Goal: Task Accomplishment & Management: Manage account settings

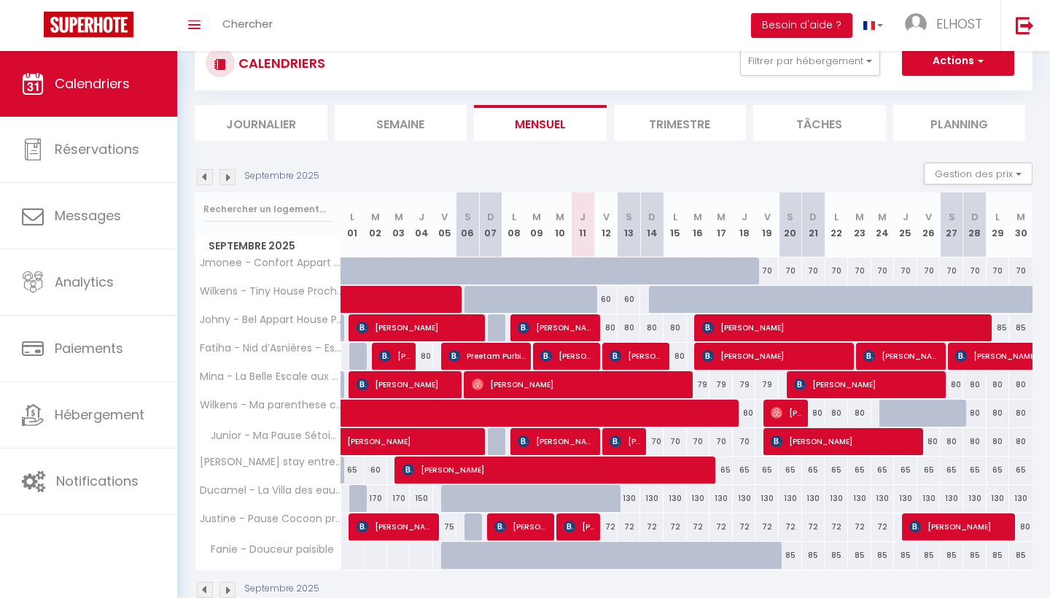
scroll to position [52, 0]
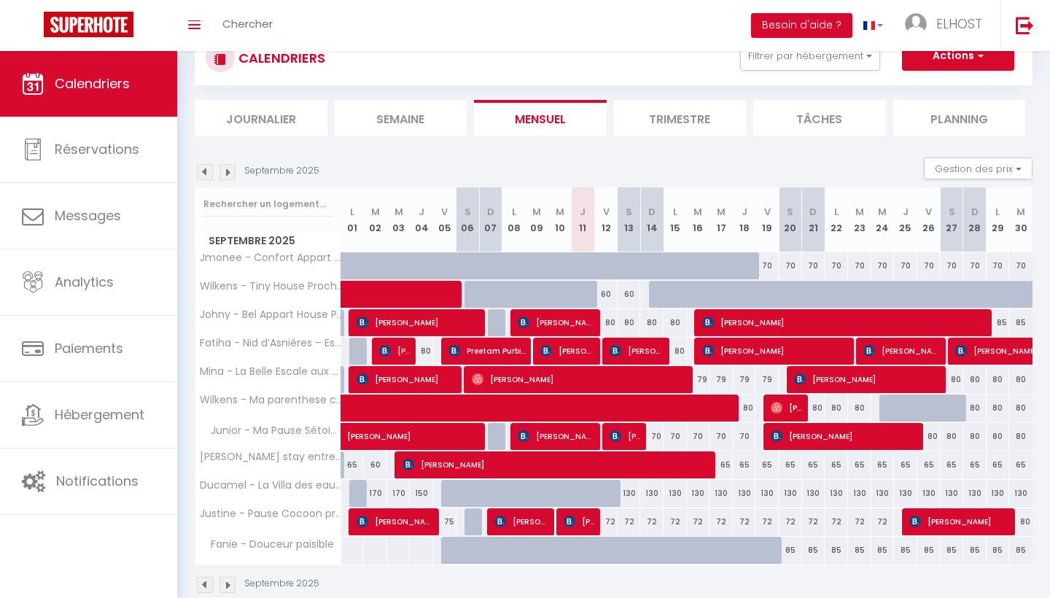
click at [576, 407] on span at bounding box center [642, 409] width 570 height 28
select select "OK"
select select "1"
select select "0"
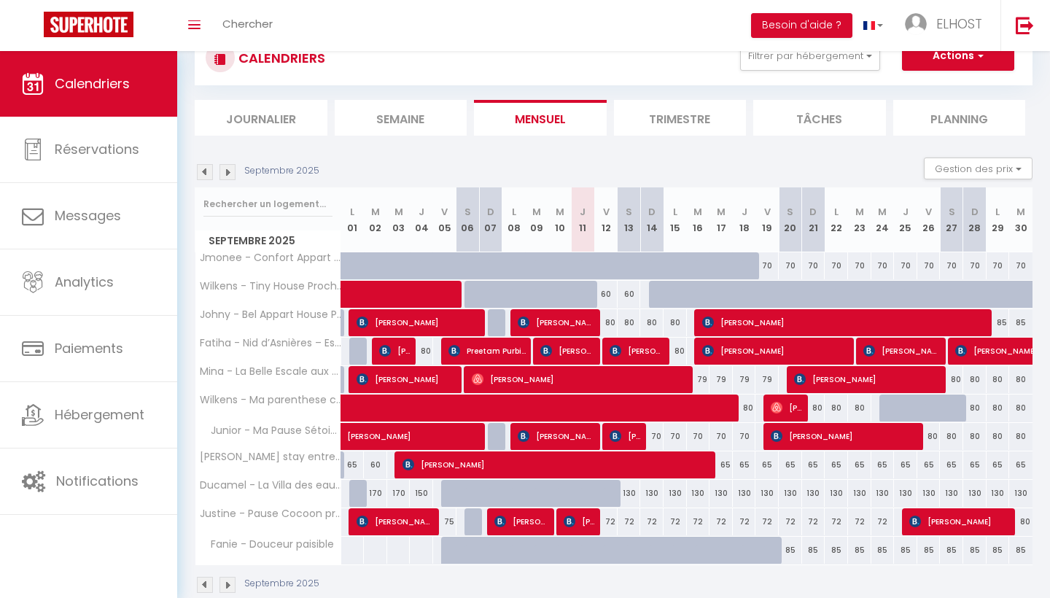
select select "1"
select select
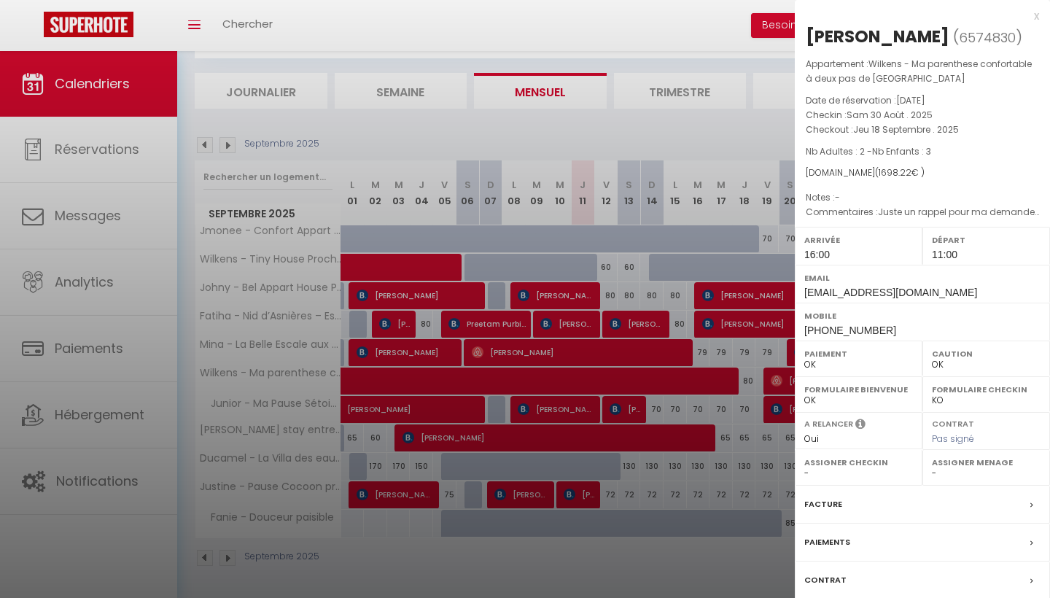
scroll to position [78, 0]
click at [1036, 14] on div "x" at bounding box center [917, 16] width 244 height 18
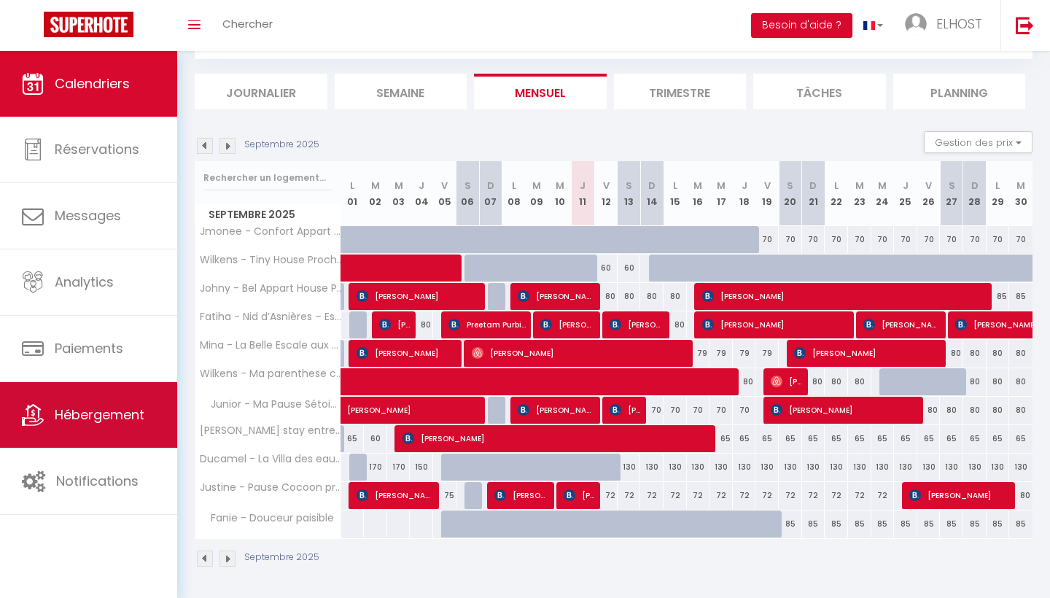
click at [61, 427] on link "Hébergement" at bounding box center [88, 415] width 177 height 66
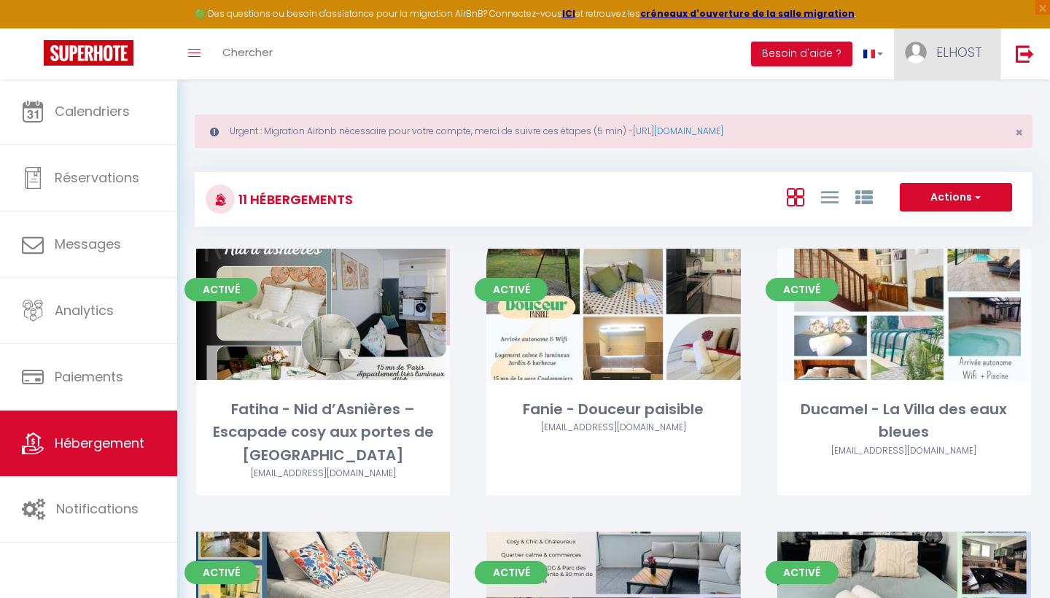
click at [955, 54] on span "ELHOST" at bounding box center [960, 52] width 46 height 18
click at [928, 131] on link "Équipe" at bounding box center [942, 127] width 108 height 25
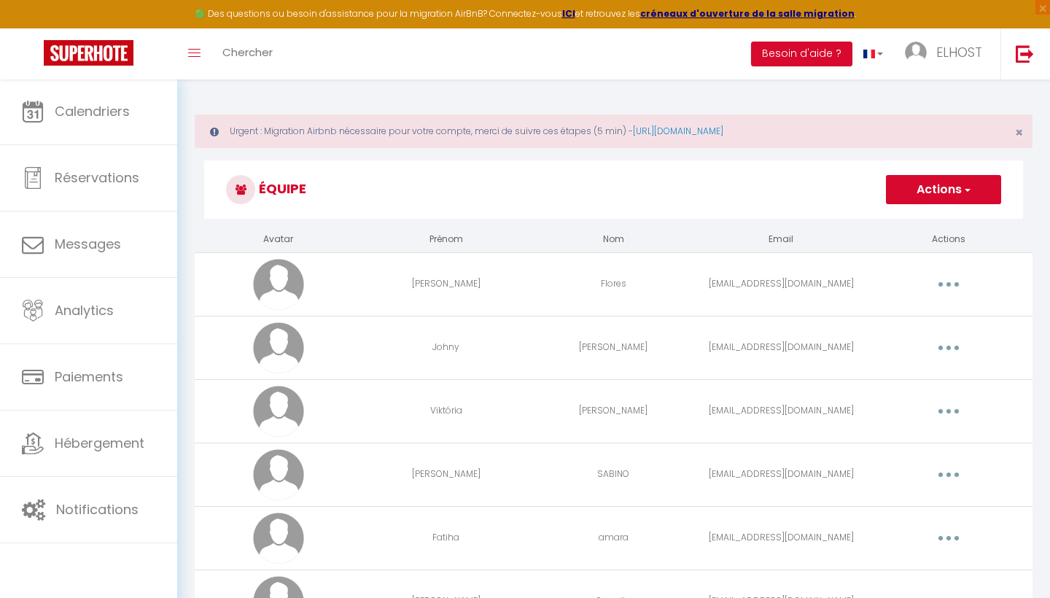
click at [924, 190] on button "Actions" at bounding box center [943, 189] width 115 height 29
click at [892, 225] on link "Ajouter un nouvel utilisateur" at bounding box center [915, 221] width 172 height 19
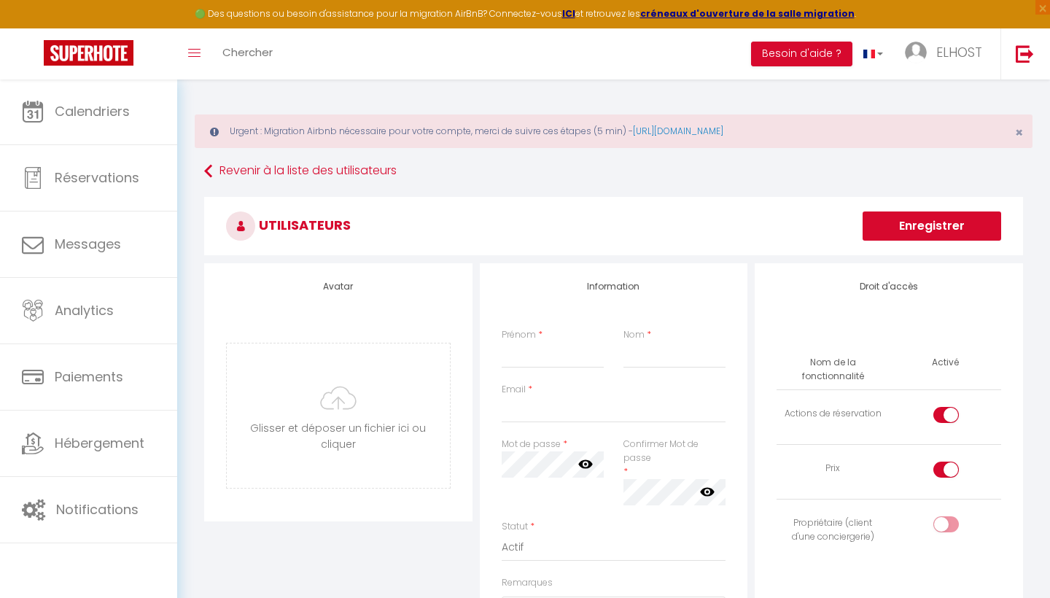
click at [524, 373] on div "Prénom * Nom *" at bounding box center [614, 355] width 244 height 55
type input "mounira"
type input "j"
type input "hocine"
drag, startPoint x: 540, startPoint y: 385, endPoint x: 555, endPoint y: 359, distance: 30.4
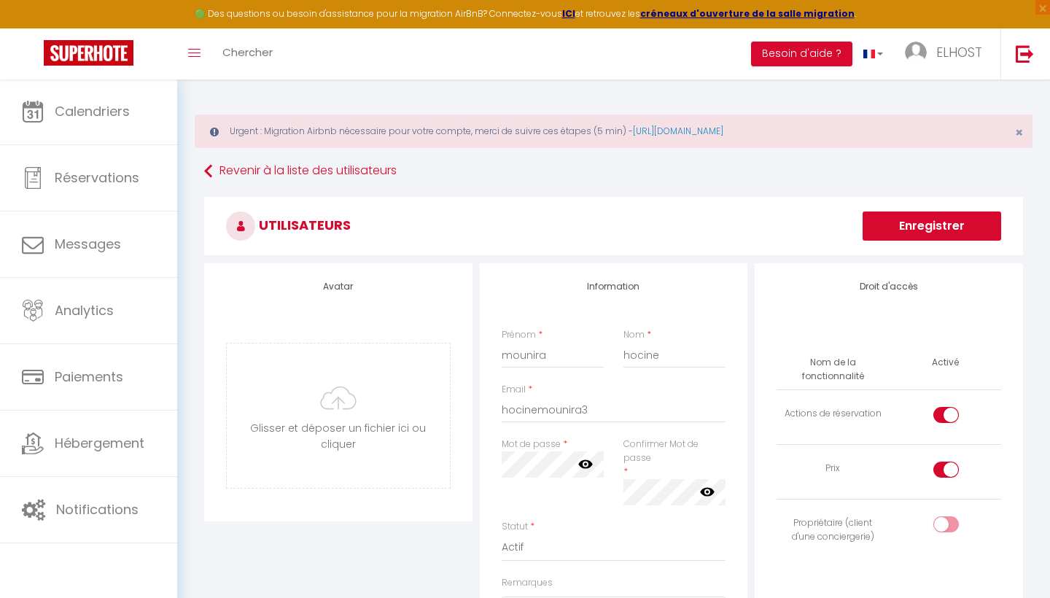
click at [555, 359] on div "Information Prénom * mounira Nom * hocine Email * hocinemounira3 Mot de passe *…" at bounding box center [614, 528] width 268 height 531
click at [591, 413] on input "hocinemounira3" at bounding box center [614, 410] width 225 height 26
type input "[EMAIL_ADDRESS][DOMAIN_NAME]"
click at [584, 462] on icon at bounding box center [585, 464] width 15 height 15
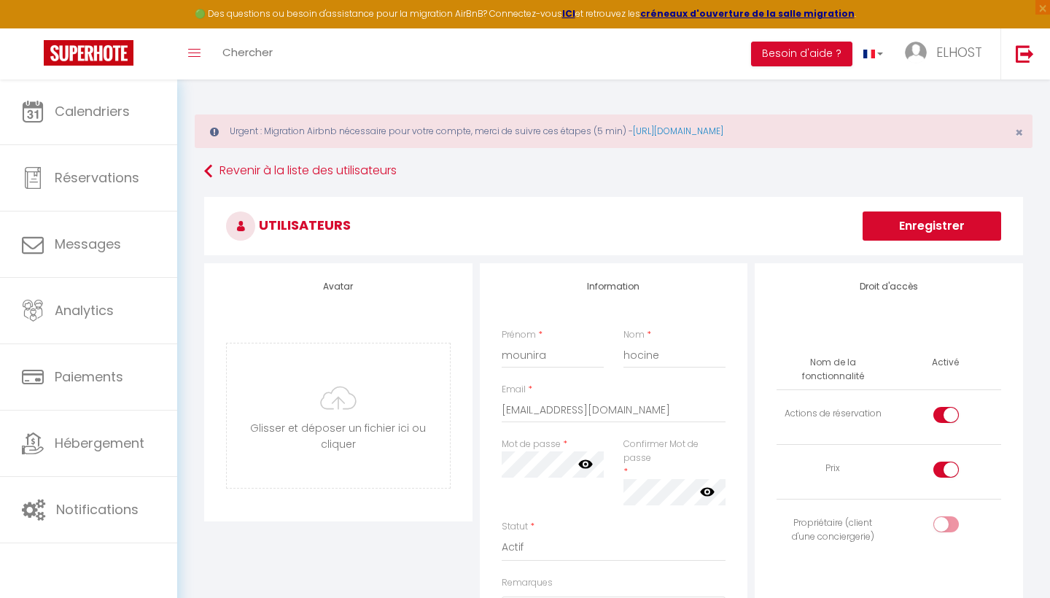
click at [705, 487] on icon at bounding box center [707, 491] width 15 height 9
click at [709, 489] on icon at bounding box center [707, 491] width 15 height 15
click at [586, 466] on icon at bounding box center [585, 464] width 15 height 9
click at [585, 462] on icon at bounding box center [585, 464] width 15 height 15
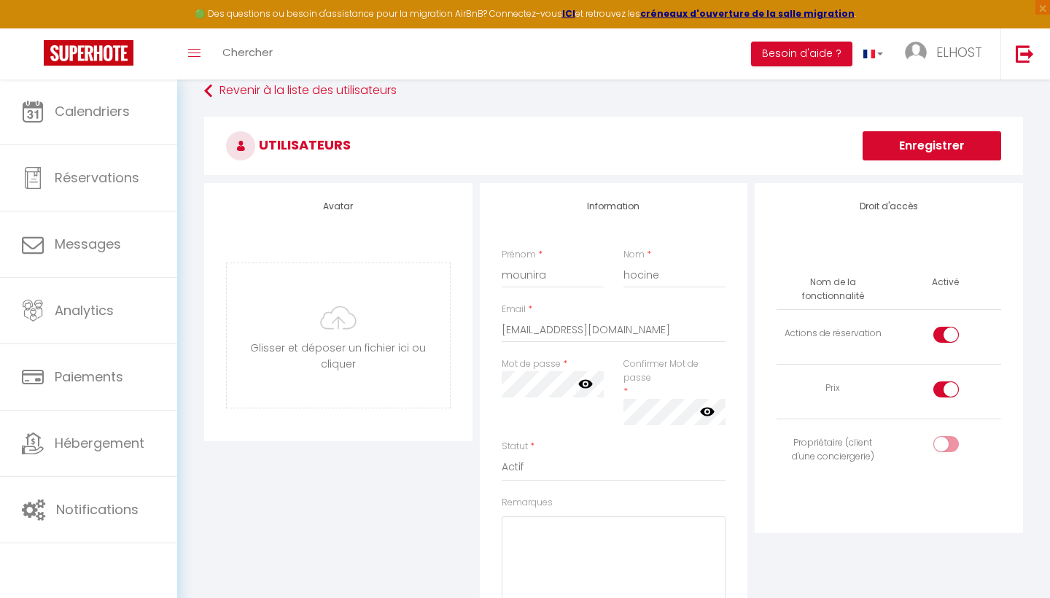
scroll to position [71, 0]
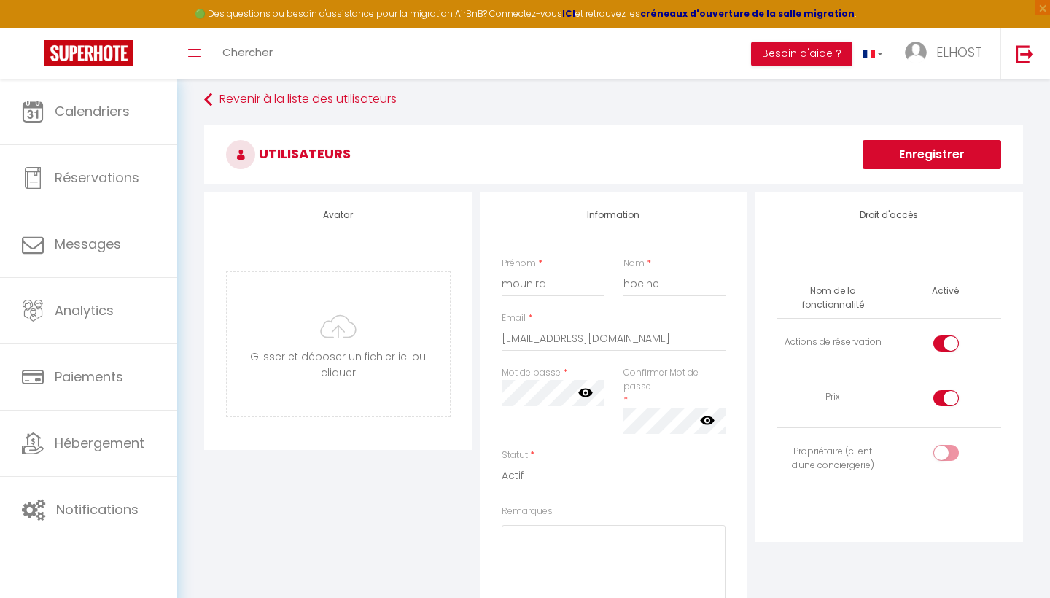
click at [946, 395] on input "checkbox" at bounding box center [959, 401] width 26 height 22
checkbox input "false"
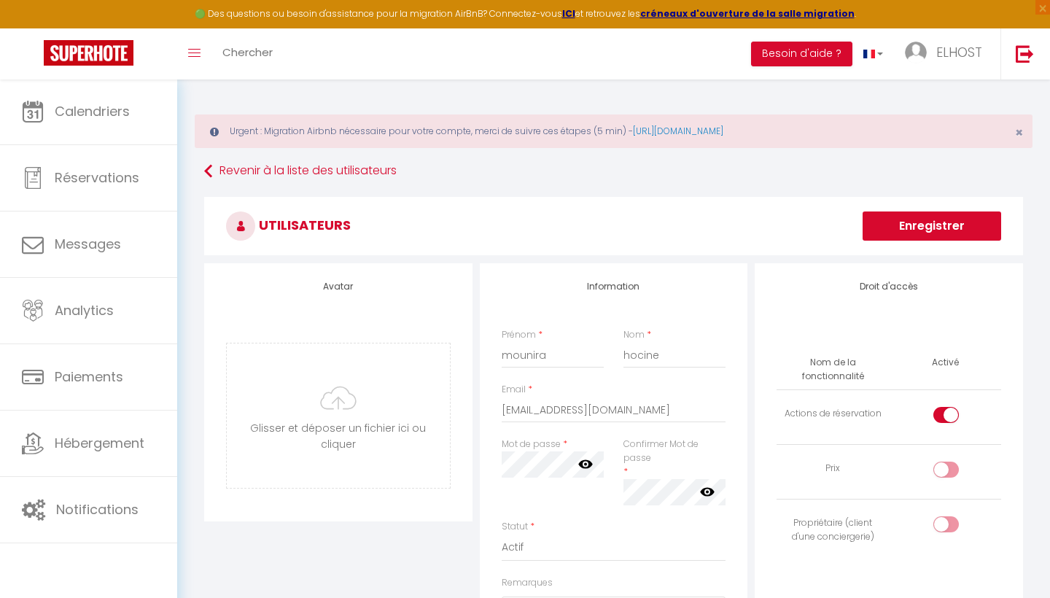
scroll to position [0, 0]
click at [921, 231] on button "Enregistrer" at bounding box center [932, 226] width 139 height 29
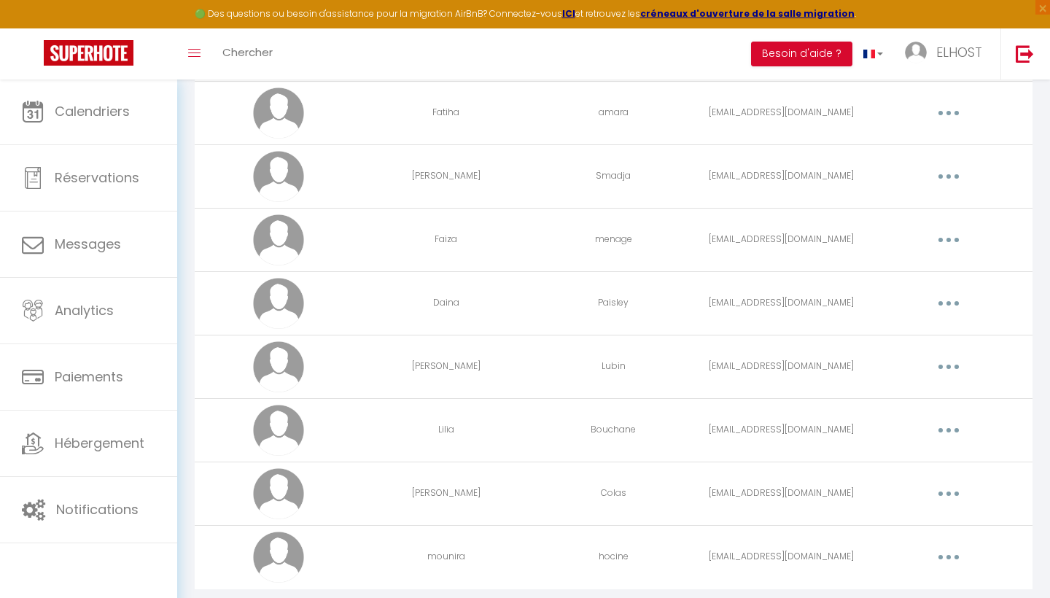
scroll to position [422, 0]
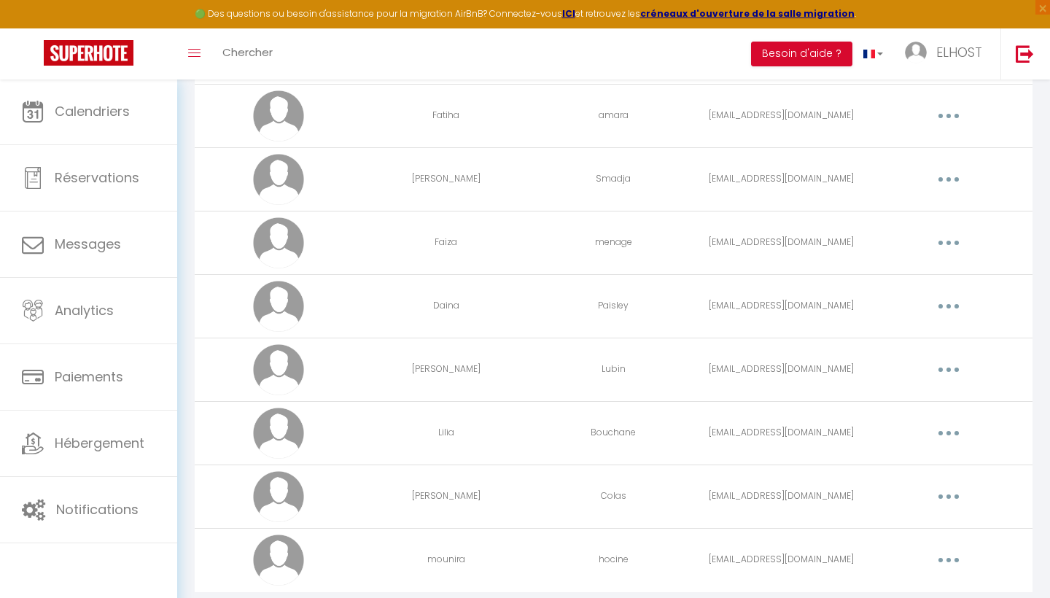
click at [941, 436] on button "button" at bounding box center [949, 433] width 41 height 23
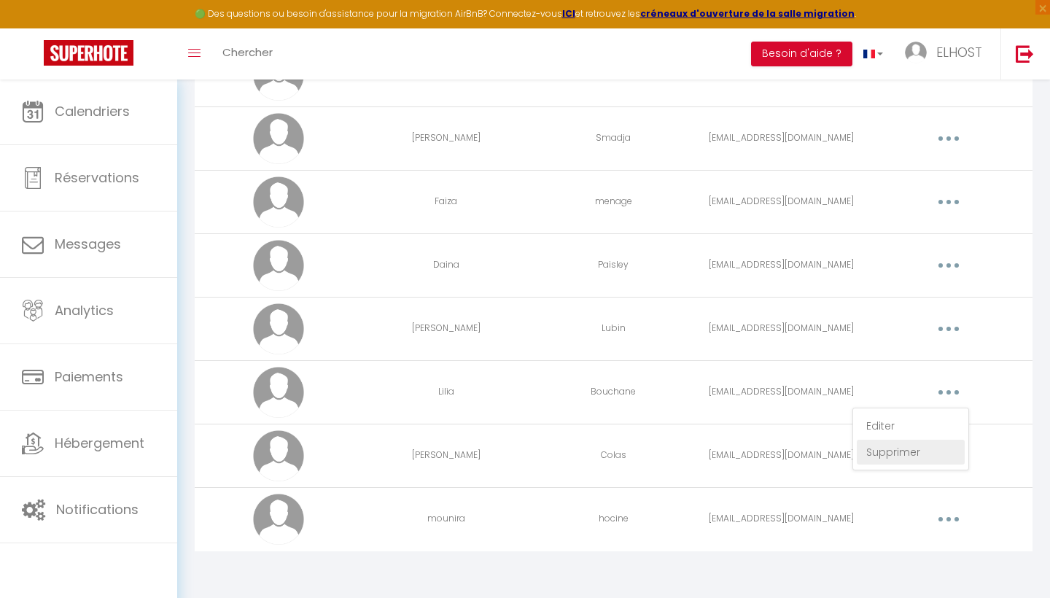
scroll to position [462, 0]
click at [991, 472] on td "Editer Supprimer" at bounding box center [949, 456] width 168 height 63
click at [960, 458] on button "button" at bounding box center [949, 456] width 41 height 23
click at [876, 489] on link "Editer" at bounding box center [911, 490] width 108 height 25
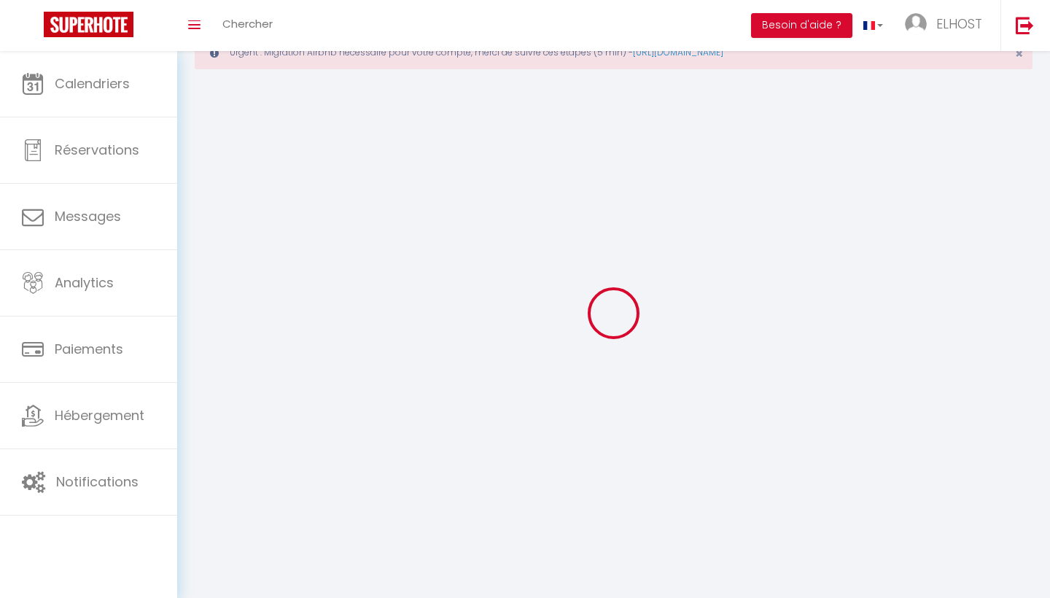
scroll to position [51, 0]
type input "[PERSON_NAME]"
type input "Colas"
type input "[EMAIL_ADDRESS][DOMAIN_NAME]"
type textarea "ID Superhote"
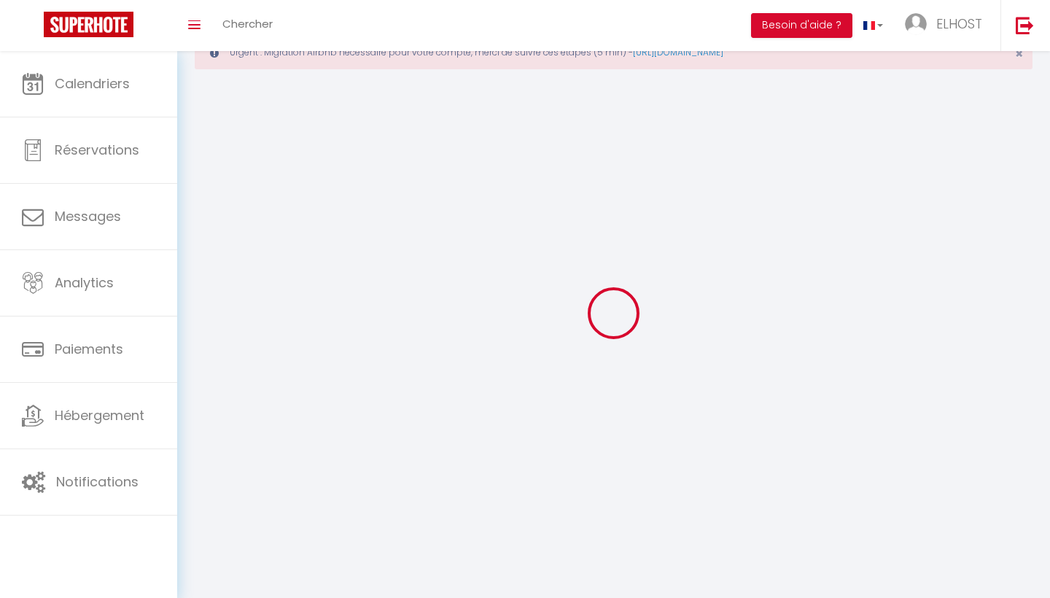
type textarea "[URL][DOMAIN_NAME]"
checkbox input "true"
checkbox input "false"
checkbox input "true"
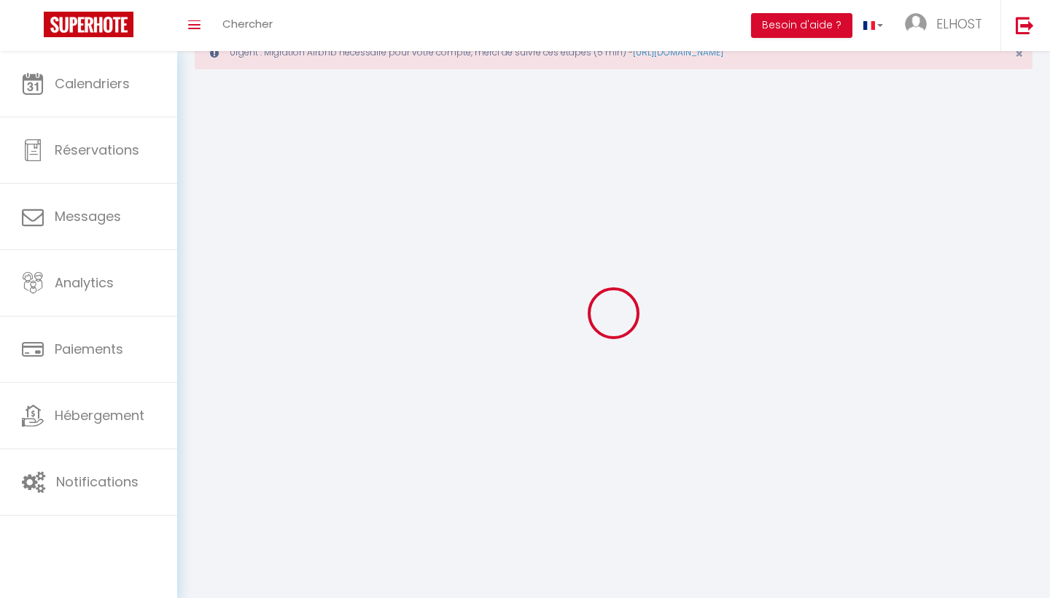
checkbox input "true"
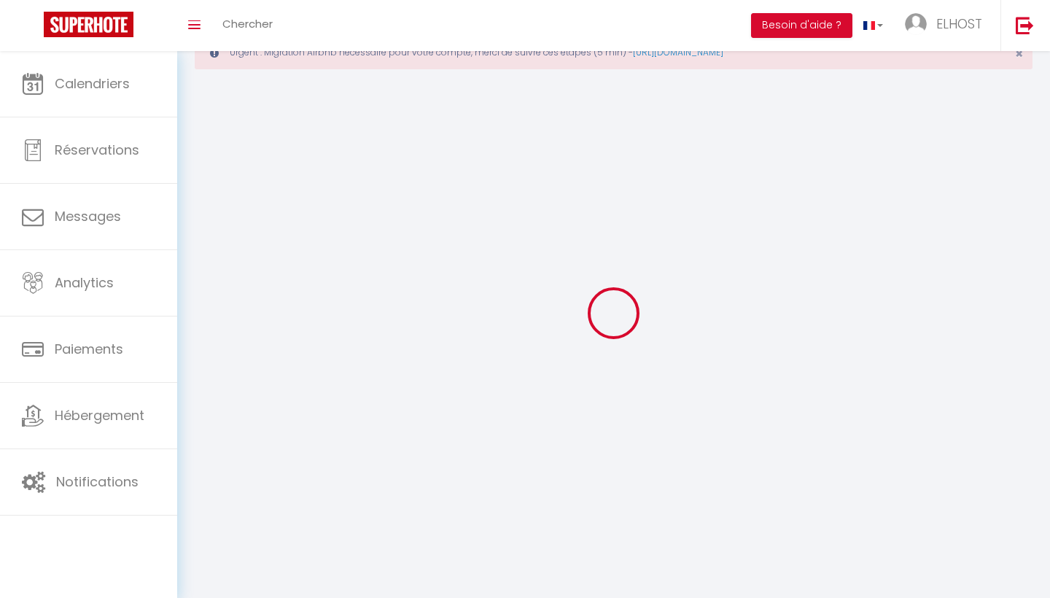
checkbox input "false"
checkbox input "true"
checkbox input "false"
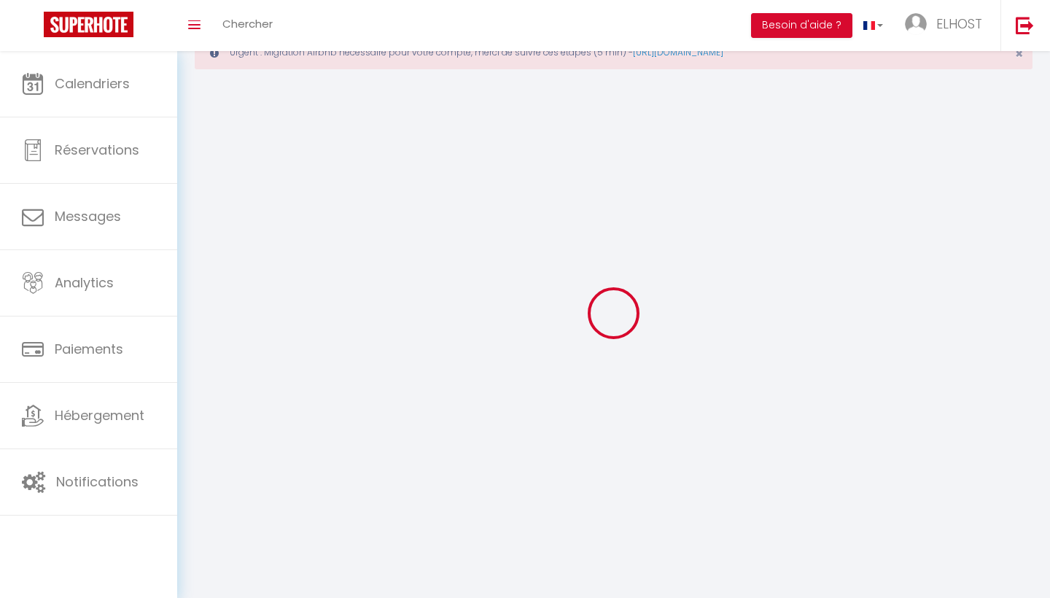
checkbox input "false"
select select
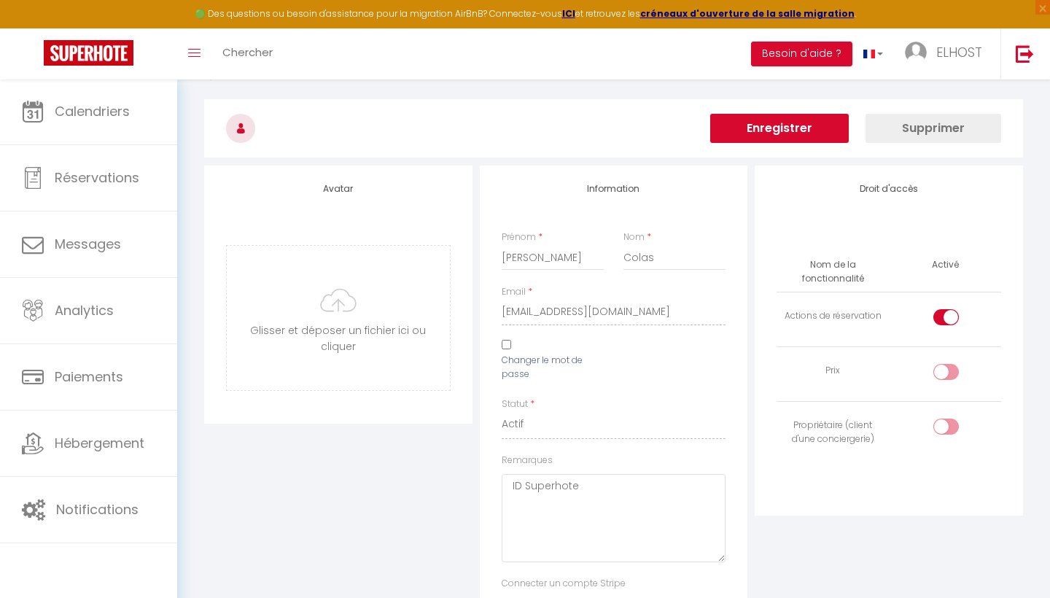
scroll to position [101, 0]
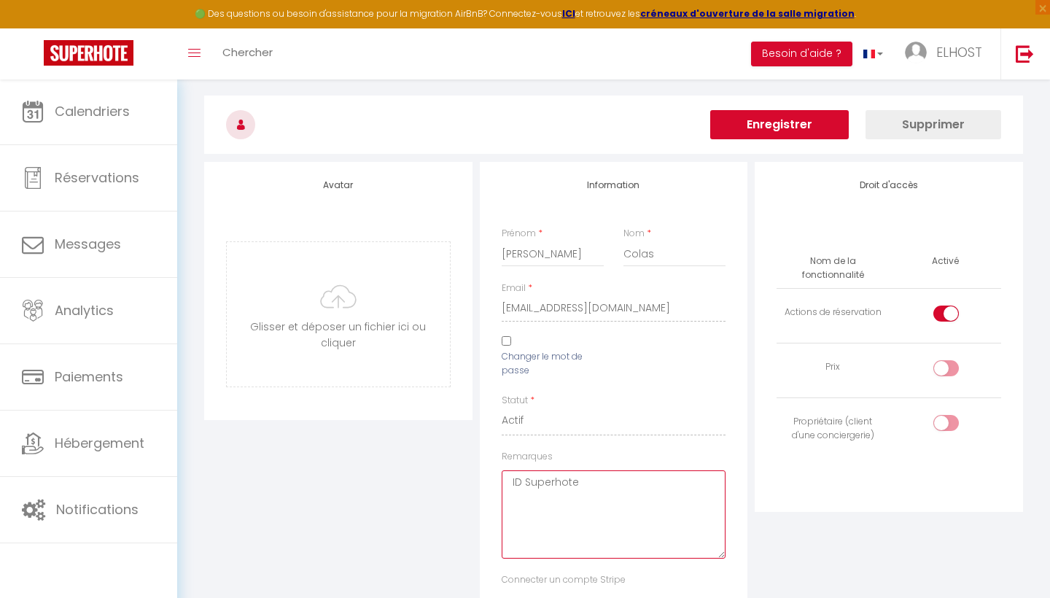
drag, startPoint x: 583, startPoint y: 479, endPoint x: 526, endPoint y: 476, distance: 57.0
click at [520, 476] on textarea "ID Superhote" at bounding box center [614, 514] width 225 height 88
drag, startPoint x: 584, startPoint y: 481, endPoint x: 518, endPoint y: 476, distance: 65.8
click at [518, 477] on textarea "ID Superhote" at bounding box center [614, 514] width 225 height 88
click at [516, 480] on textarea "ID Superhote" at bounding box center [614, 514] width 225 height 88
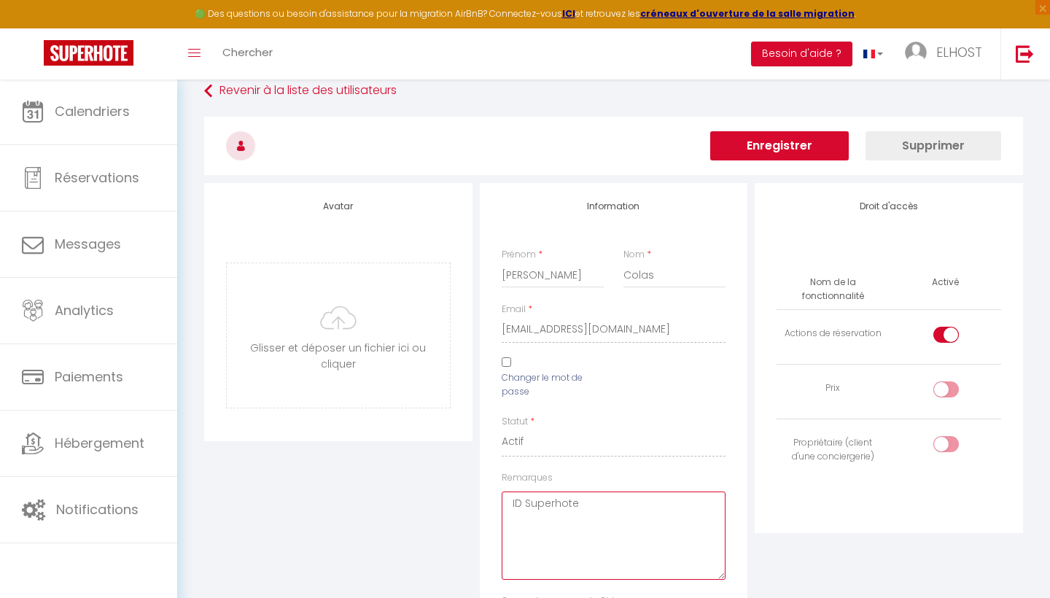
scroll to position [12, 0]
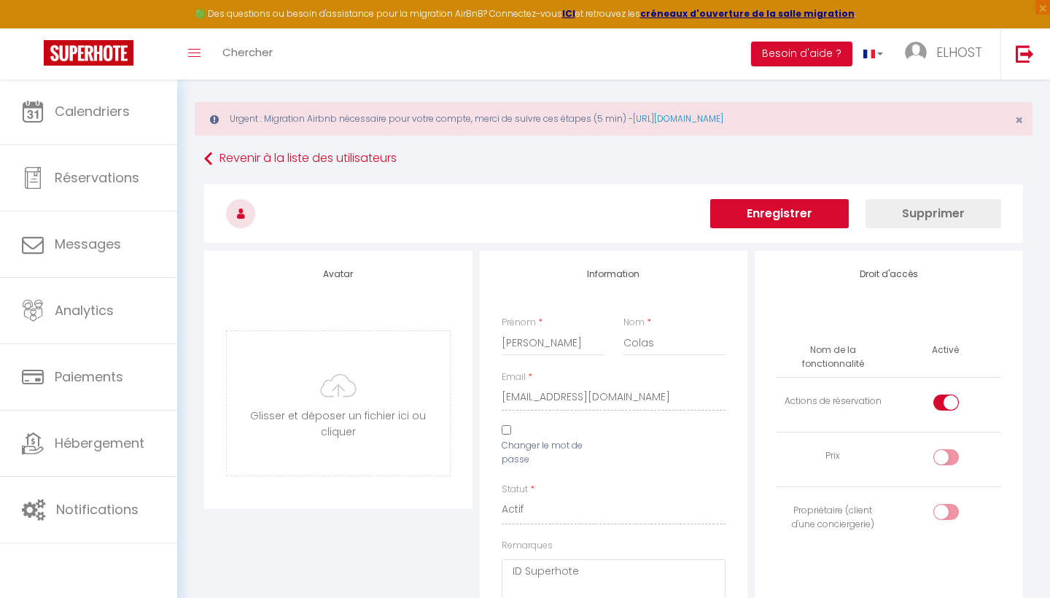
click at [950, 215] on button "Supprimer" at bounding box center [934, 213] width 136 height 29
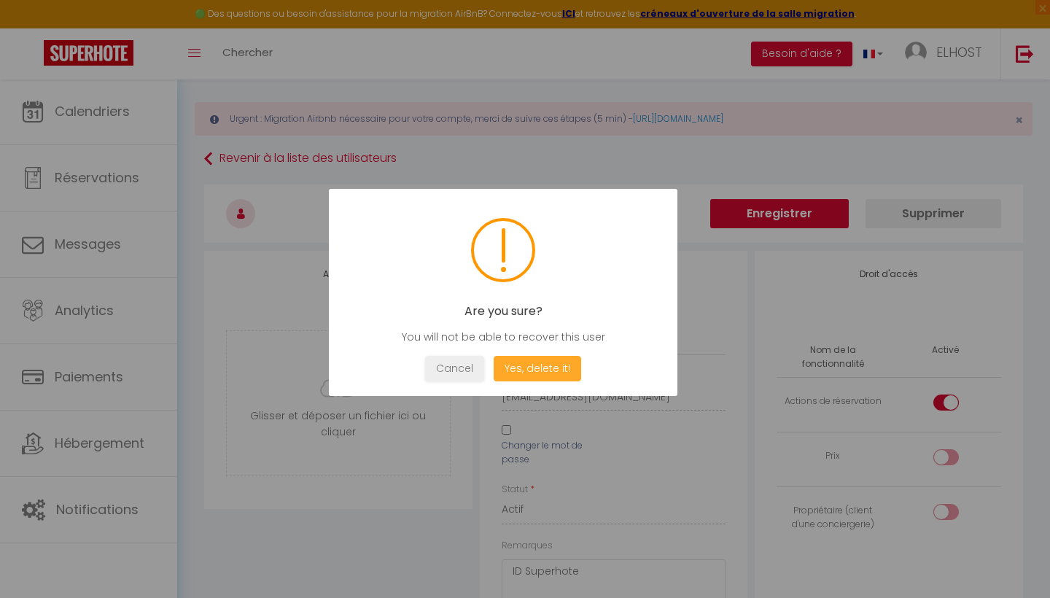
click at [525, 371] on button "Yes, delete it!" at bounding box center [538, 369] width 88 height 26
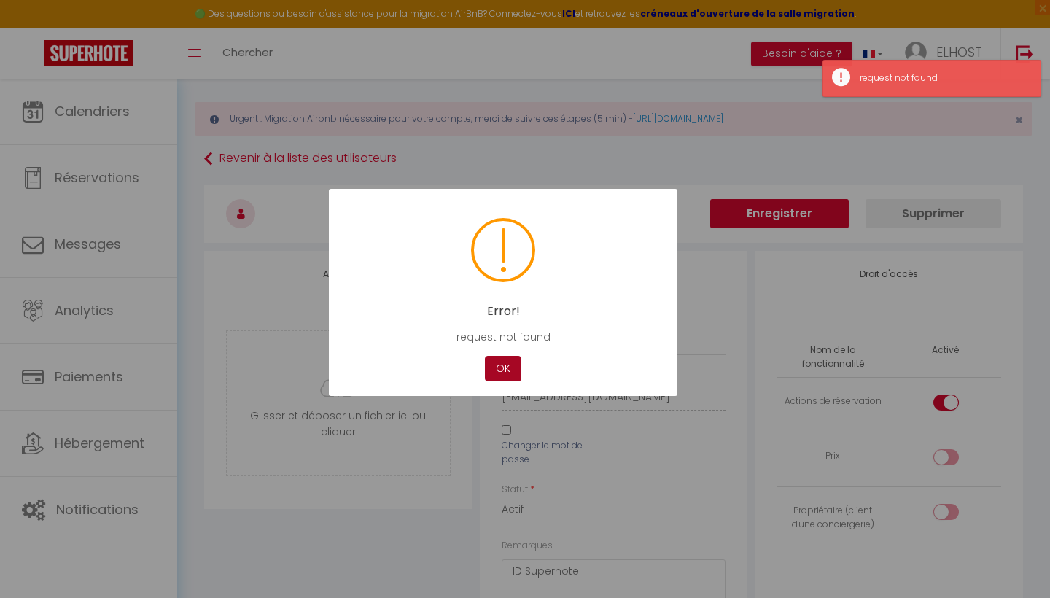
click at [507, 367] on button "OK" at bounding box center [503, 369] width 36 height 26
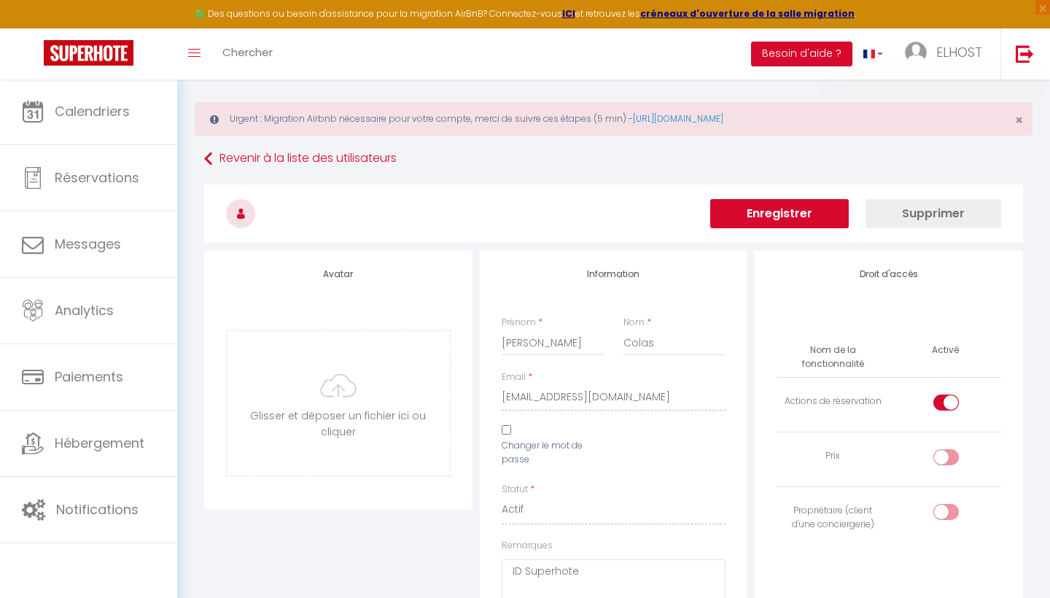
click at [918, 214] on button "Supprimer" at bounding box center [934, 213] width 136 height 29
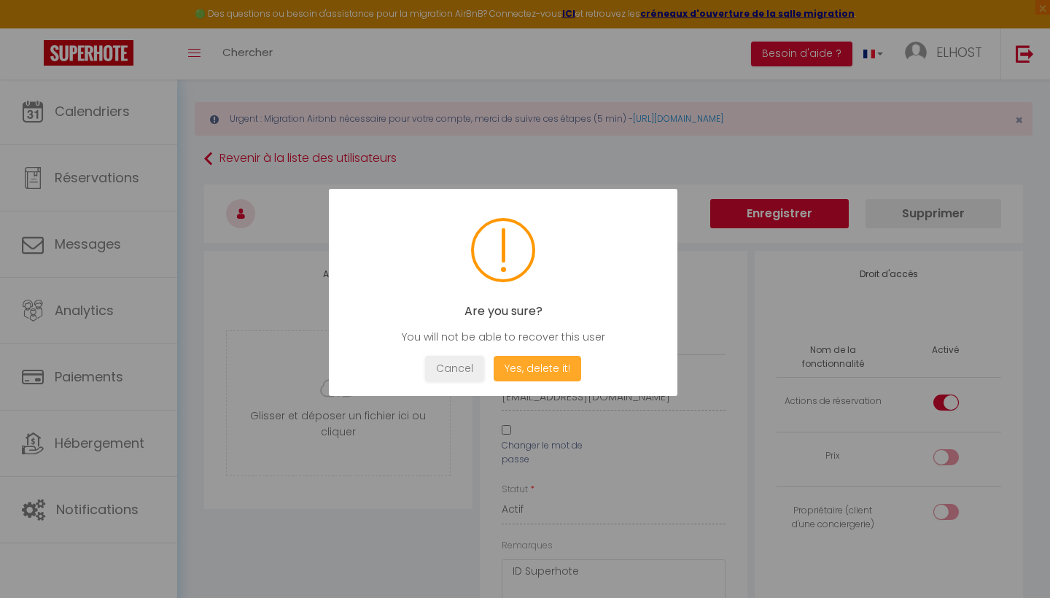
click at [550, 373] on button "Yes, delete it!" at bounding box center [538, 369] width 88 height 26
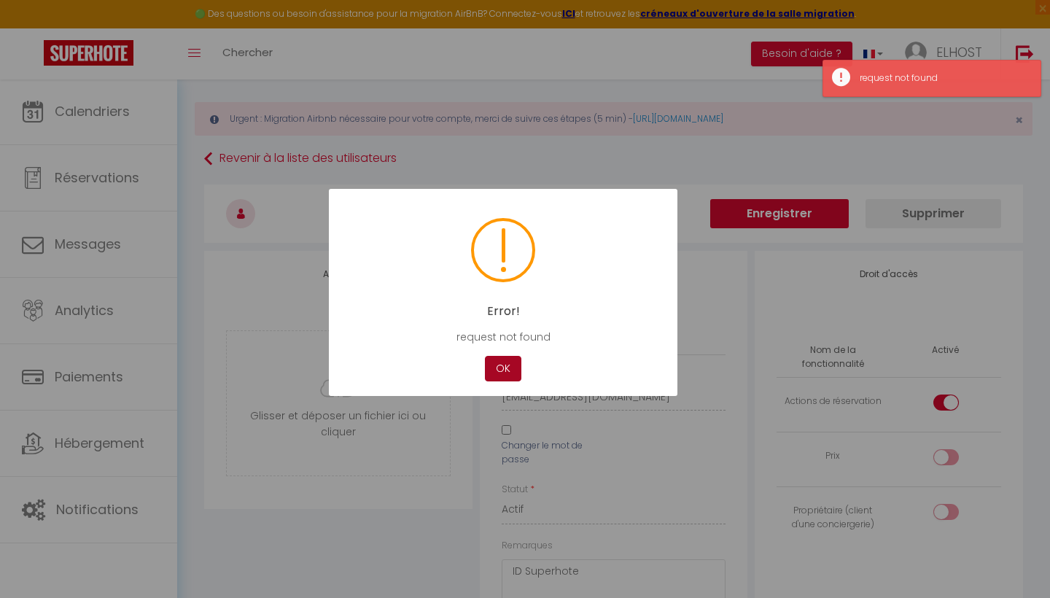
click at [501, 374] on button "OK" at bounding box center [503, 369] width 36 height 26
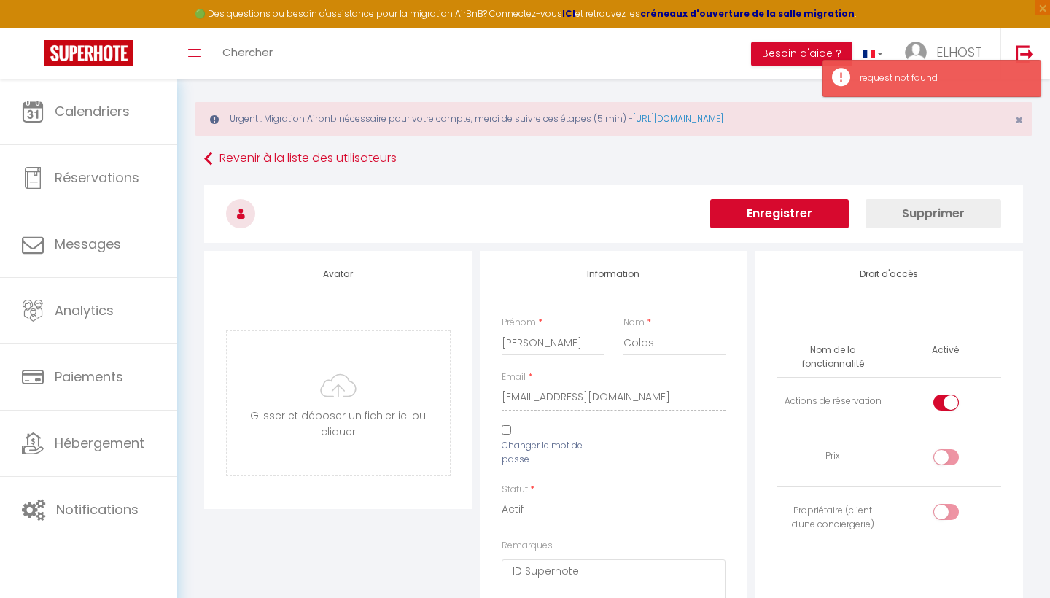
click at [992, 158] on link "Revenir à la liste des utilisateurs" at bounding box center [613, 159] width 819 height 26
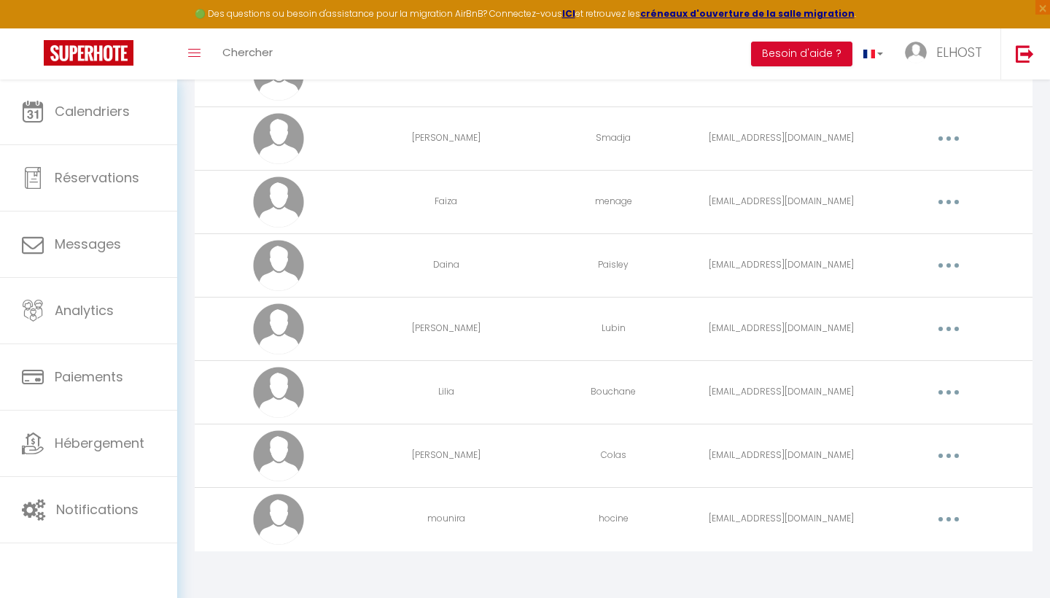
scroll to position [462, 0]
click at [950, 454] on icon "button" at bounding box center [949, 456] width 4 height 4
click at [904, 514] on link "Supprimer" at bounding box center [911, 516] width 108 height 25
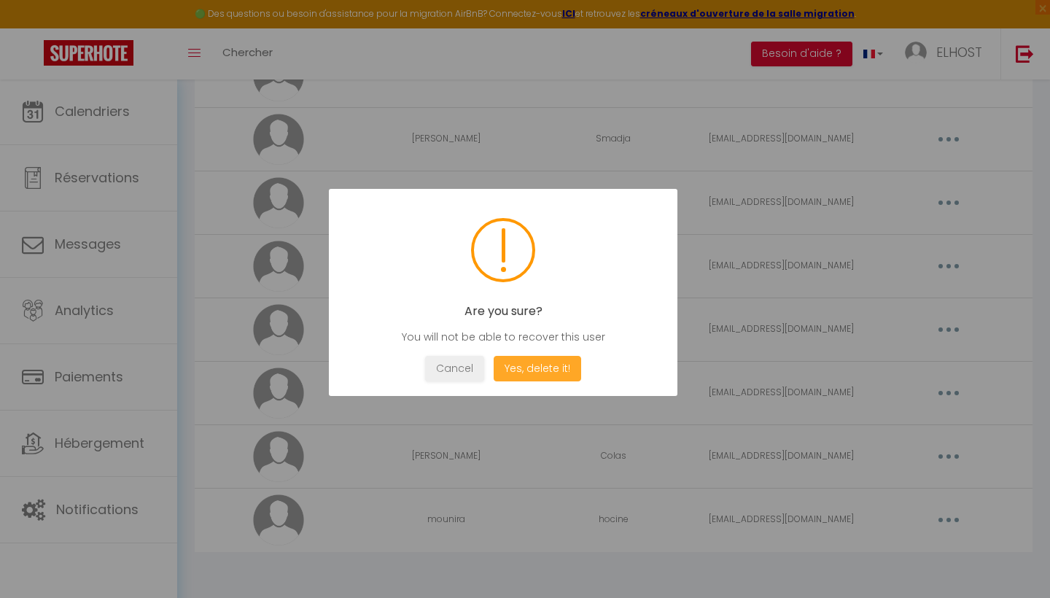
click at [545, 371] on button "Yes, delete it!" at bounding box center [538, 369] width 88 height 26
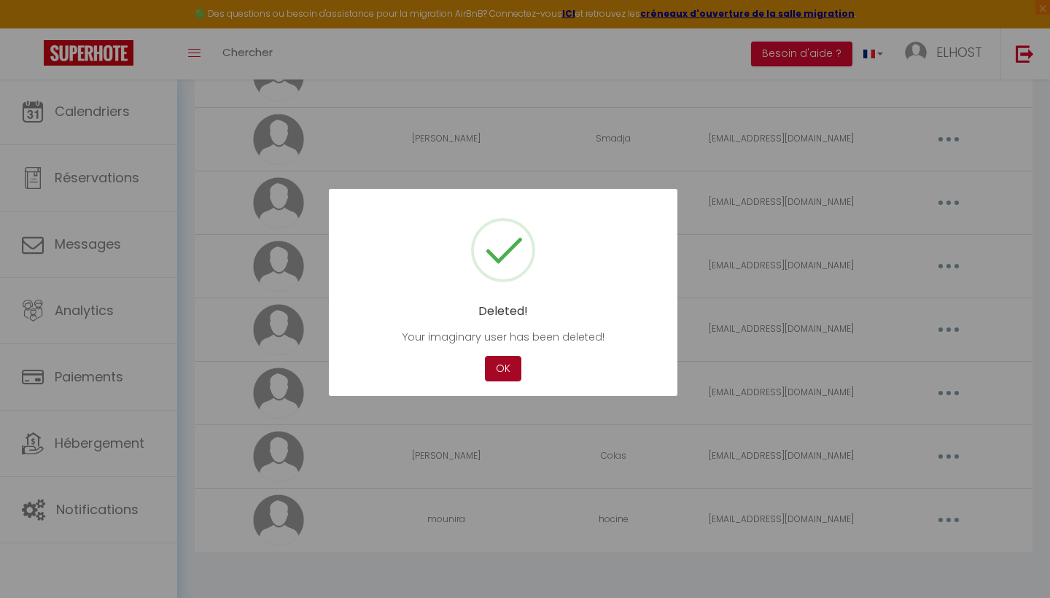
scroll to position [399, 0]
click at [508, 368] on button "OK" at bounding box center [503, 369] width 36 height 26
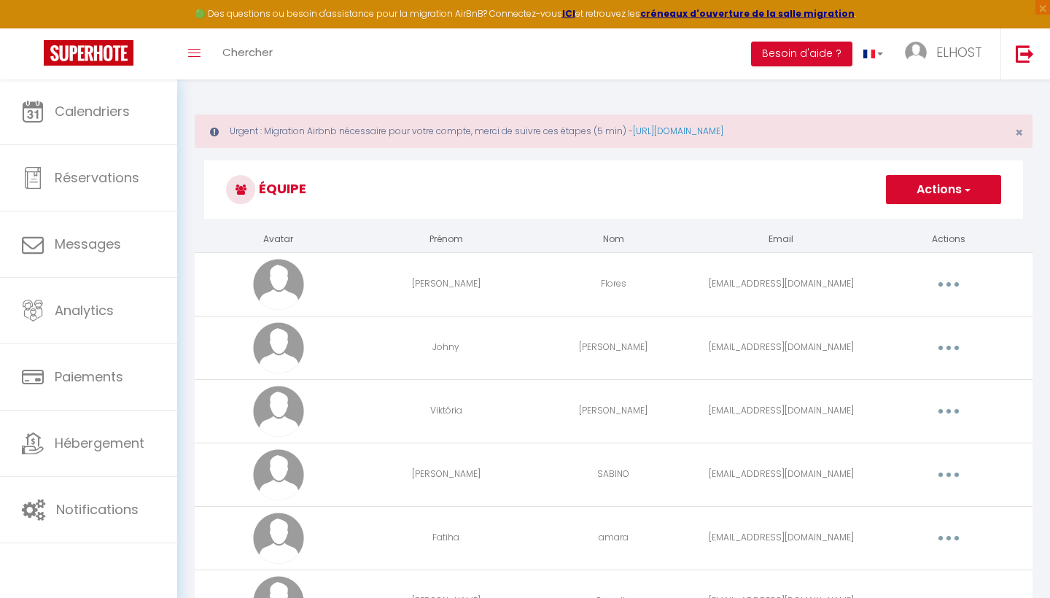
scroll to position [0, 0]
click at [973, 58] on span "ELHOST" at bounding box center [960, 52] width 46 height 18
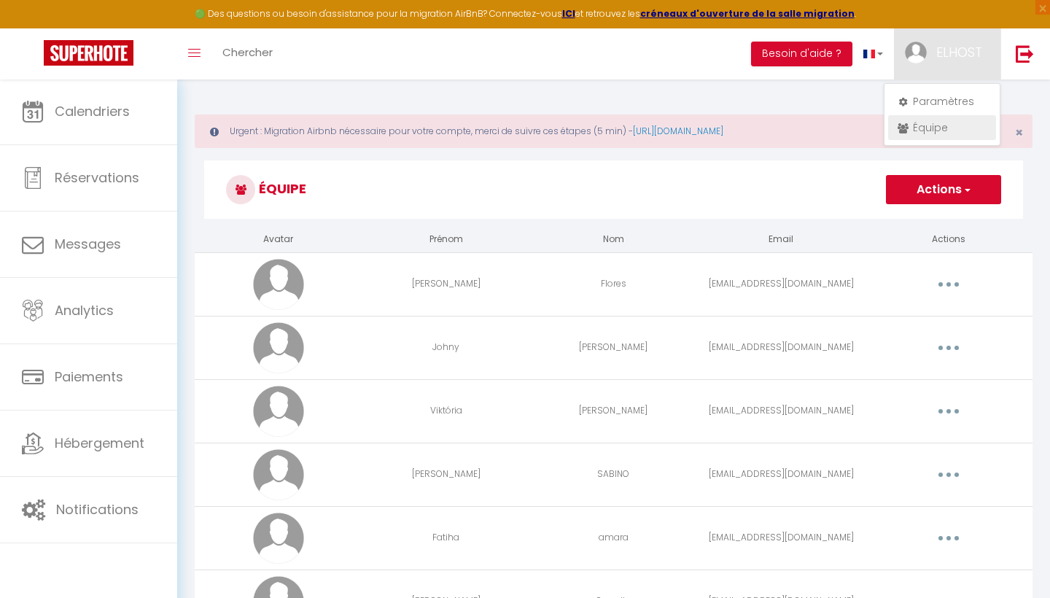
click at [937, 128] on link "Équipe" at bounding box center [942, 127] width 108 height 25
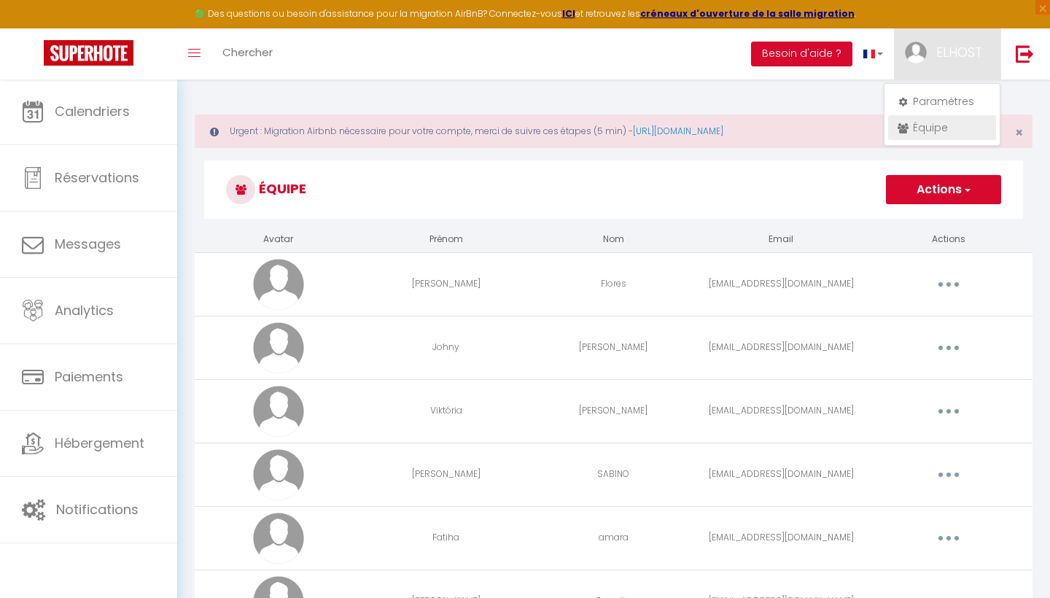
click at [937, 128] on link "Équipe" at bounding box center [942, 127] width 108 height 25
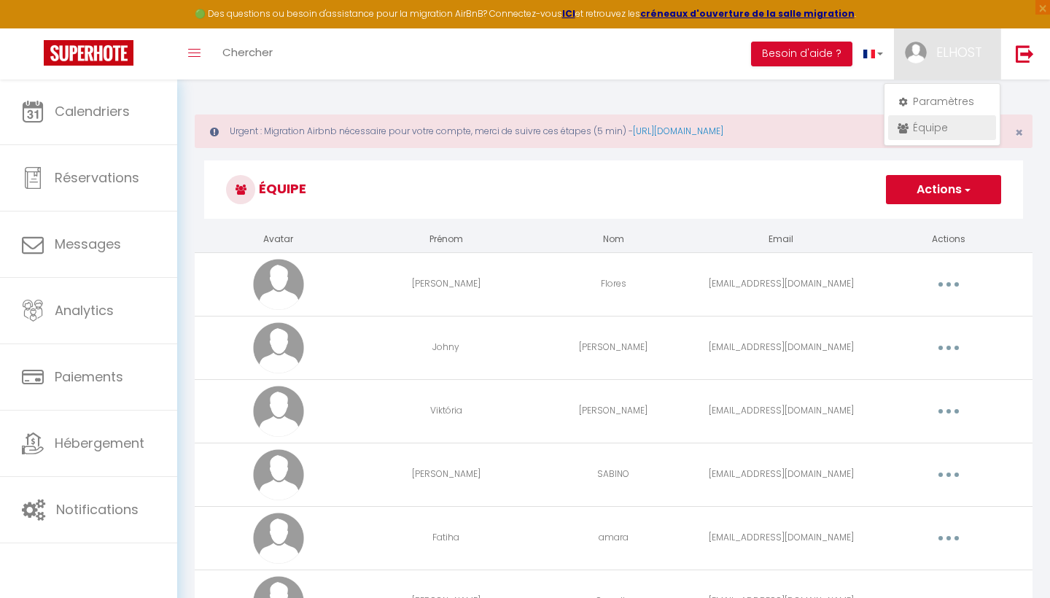
click at [936, 123] on link "Équipe" at bounding box center [942, 127] width 108 height 25
click at [936, 122] on link "Équipe" at bounding box center [942, 127] width 108 height 25
click at [937, 99] on link "Paramètres" at bounding box center [942, 101] width 108 height 25
select select "28"
select select "fr"
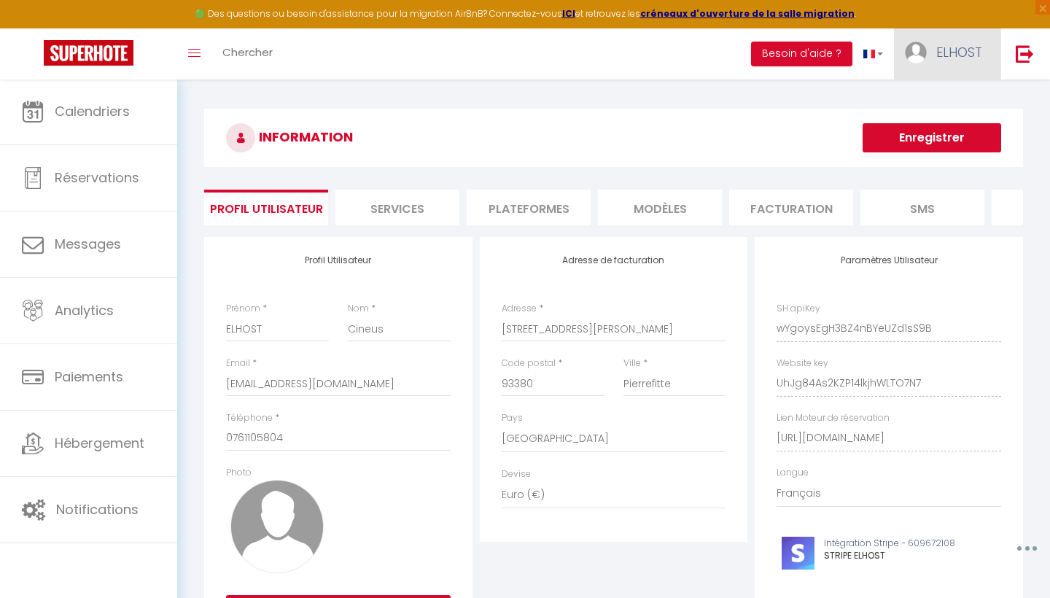
click at [951, 58] on span "ELHOST" at bounding box center [960, 52] width 46 height 18
click at [937, 120] on link "Équipe" at bounding box center [942, 127] width 108 height 25
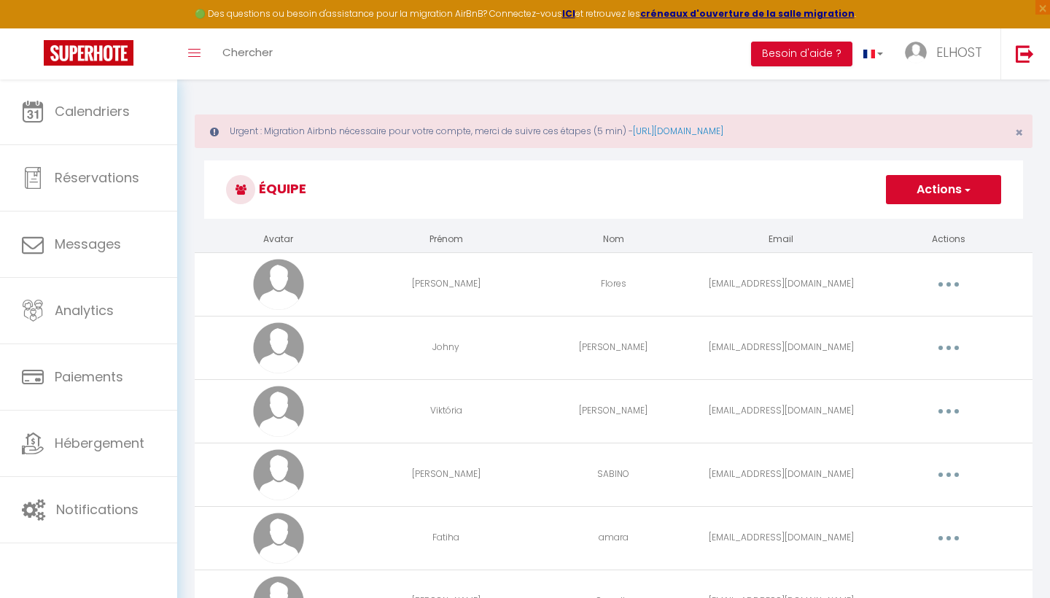
click at [932, 188] on button "Actions" at bounding box center [943, 189] width 115 height 29
click at [921, 220] on link "Ajouter un nouvel utilisateur" at bounding box center [915, 221] width 172 height 19
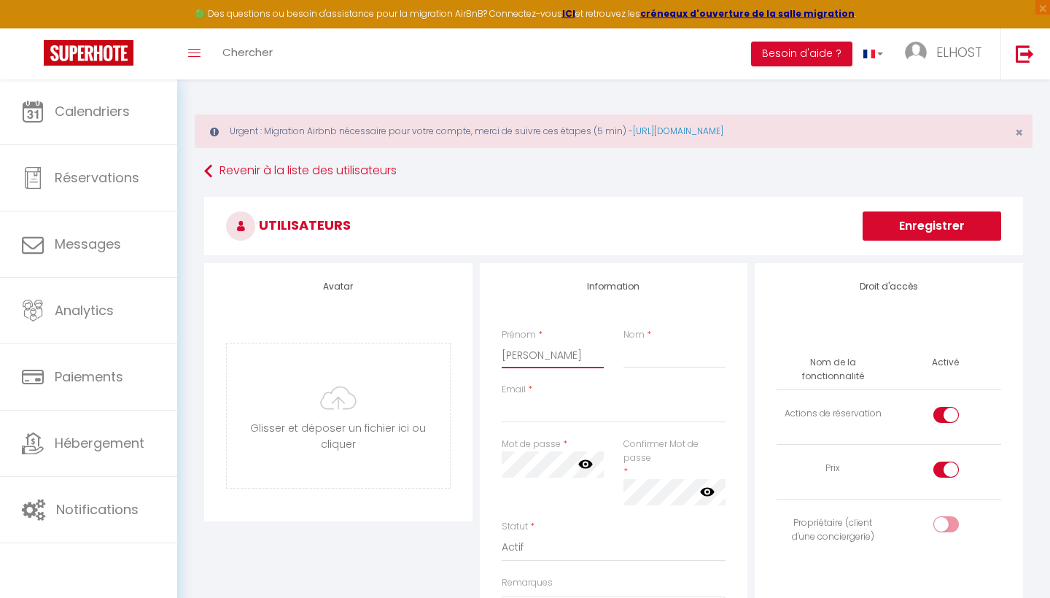
type input "[PERSON_NAME]"
type input "Colas"
click at [569, 338] on div "Prénom * [PERSON_NAME]" at bounding box center [553, 348] width 122 height 40
click at [480, 376] on div "Information Prénom * [PERSON_NAME] * Colas Email * Mot de passe * Votre mot de …" at bounding box center [614, 528] width 268 height 531
click at [512, 513] on div "Mot de passe * Votre mot de passe doit comporter au moins 8 caractères et conte…" at bounding box center [553, 479] width 122 height 82
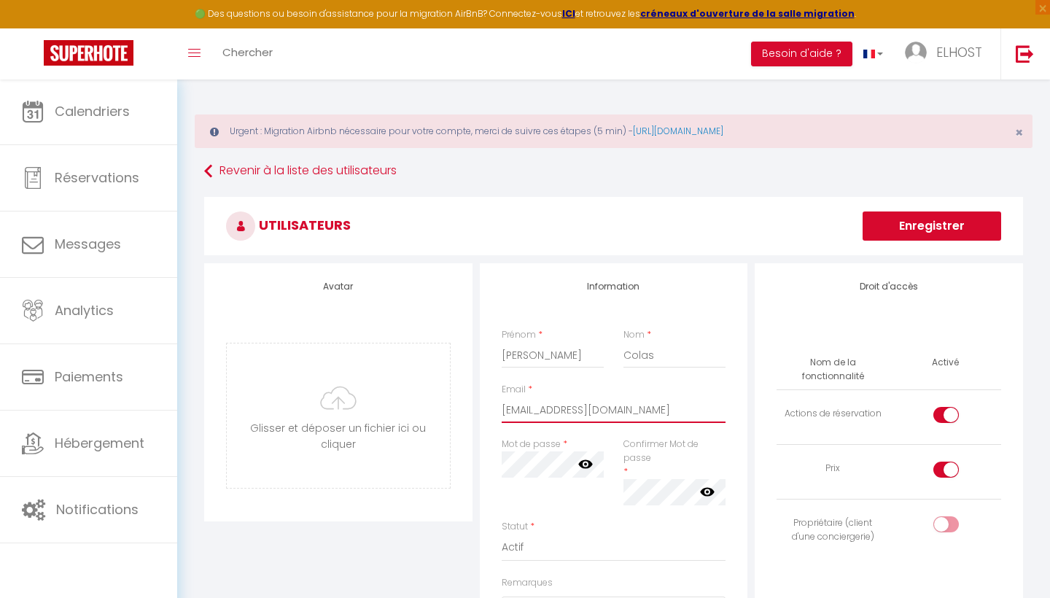
type input "[EMAIL_ADDRESS][DOMAIN_NAME]"
click at [585, 462] on icon at bounding box center [585, 464] width 15 height 9
click at [666, 469] on div "Confirmer Mot de passe * false" at bounding box center [675, 472] width 103 height 68
click at [709, 488] on icon at bounding box center [707, 491] width 15 height 15
click at [708, 489] on icon at bounding box center [707, 492] width 15 height 12
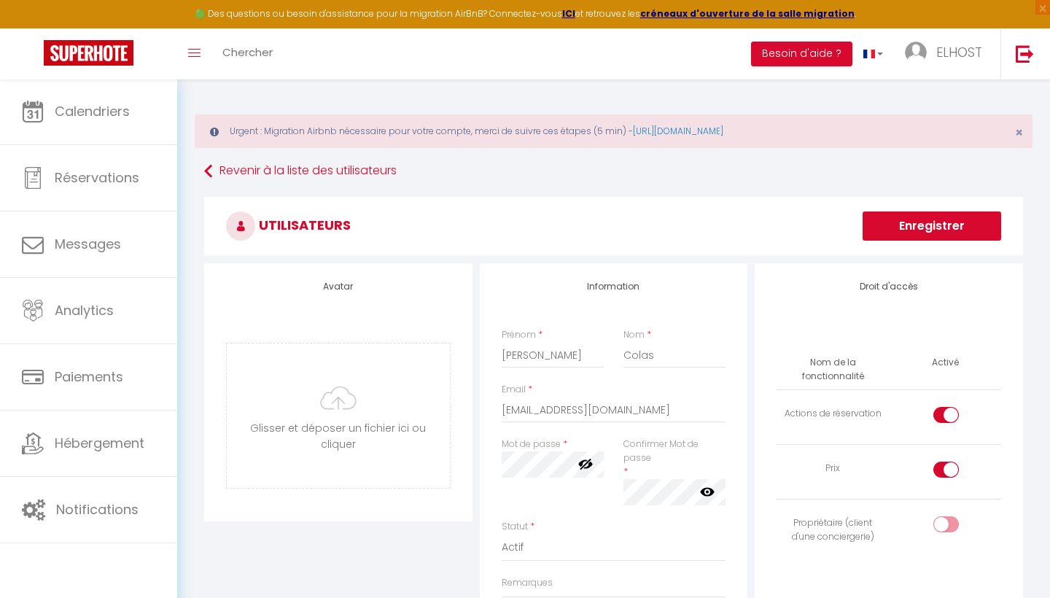
click at [589, 465] on icon at bounding box center [585, 465] width 15 height 12
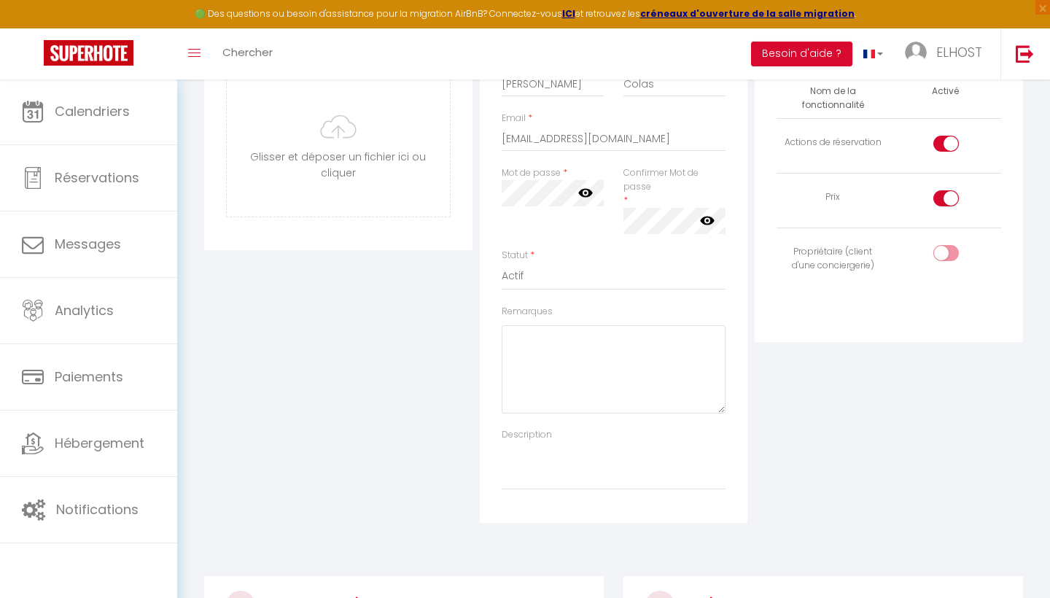
scroll to position [278, 0]
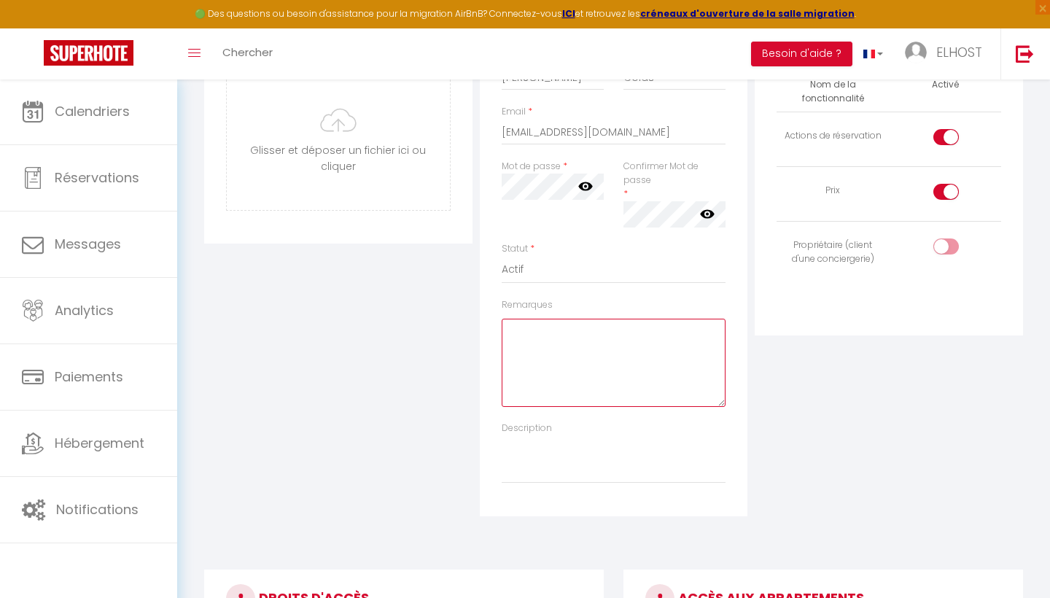
click at [520, 333] on textarea "Remarques" at bounding box center [614, 363] width 225 height 88
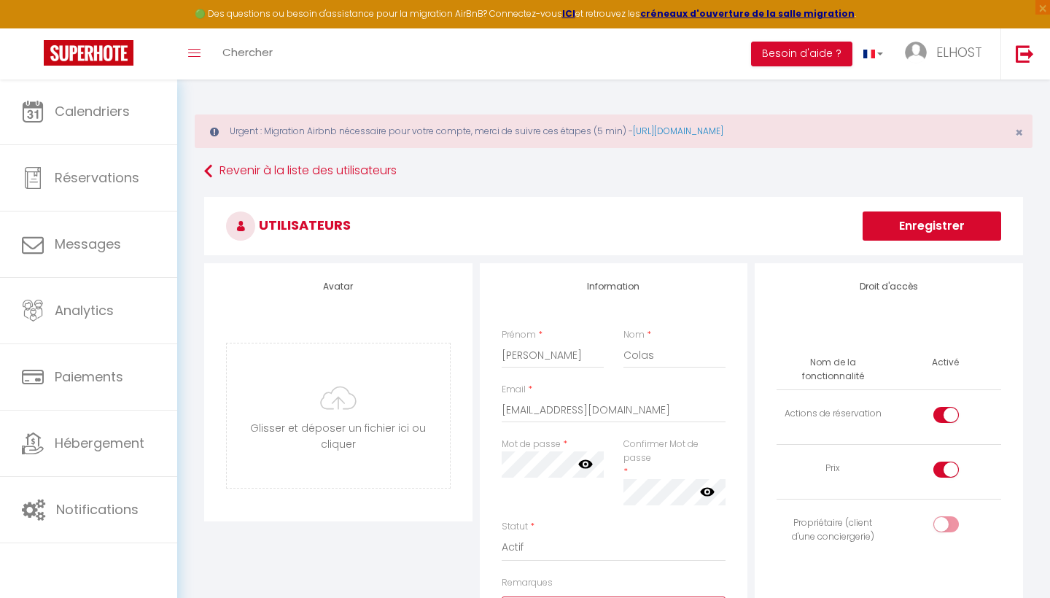
scroll to position [0, 0]
type textarea "ID SUPERHOTE"
click at [941, 469] on div at bounding box center [947, 470] width 26 height 16
click at [946, 469] on input "checkbox" at bounding box center [959, 473] width 26 height 22
checkbox input "false"
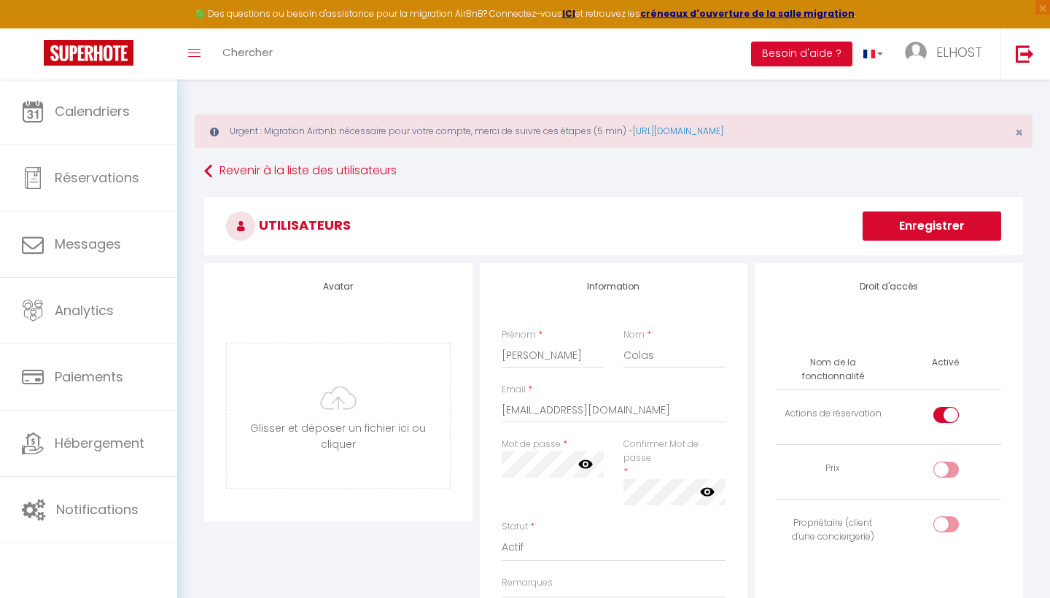
click at [940, 223] on button "Enregistrer" at bounding box center [932, 226] width 139 height 29
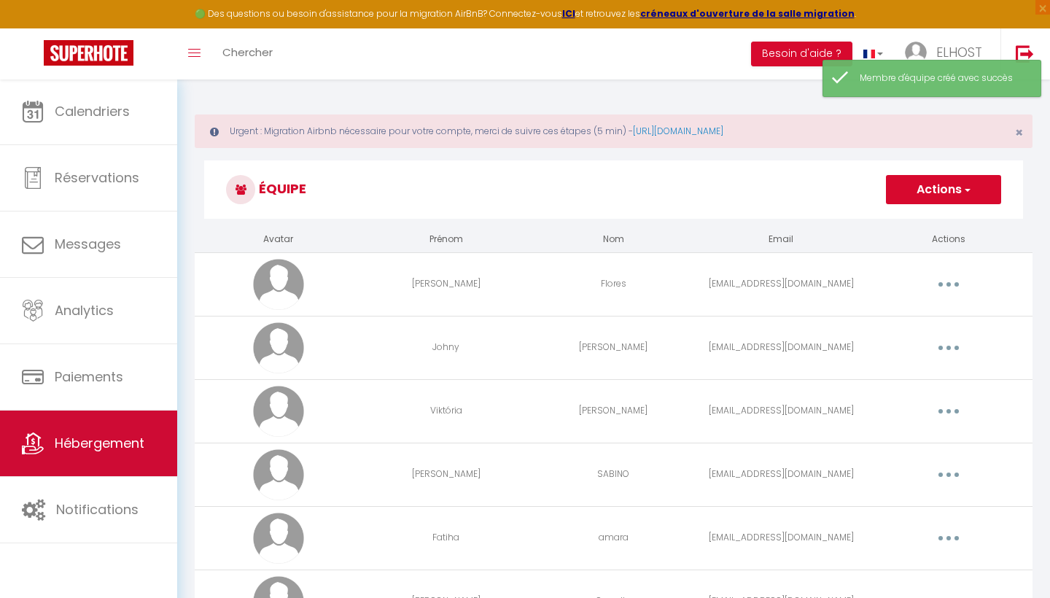
click at [116, 445] on span "Hébergement" at bounding box center [100, 443] width 90 height 18
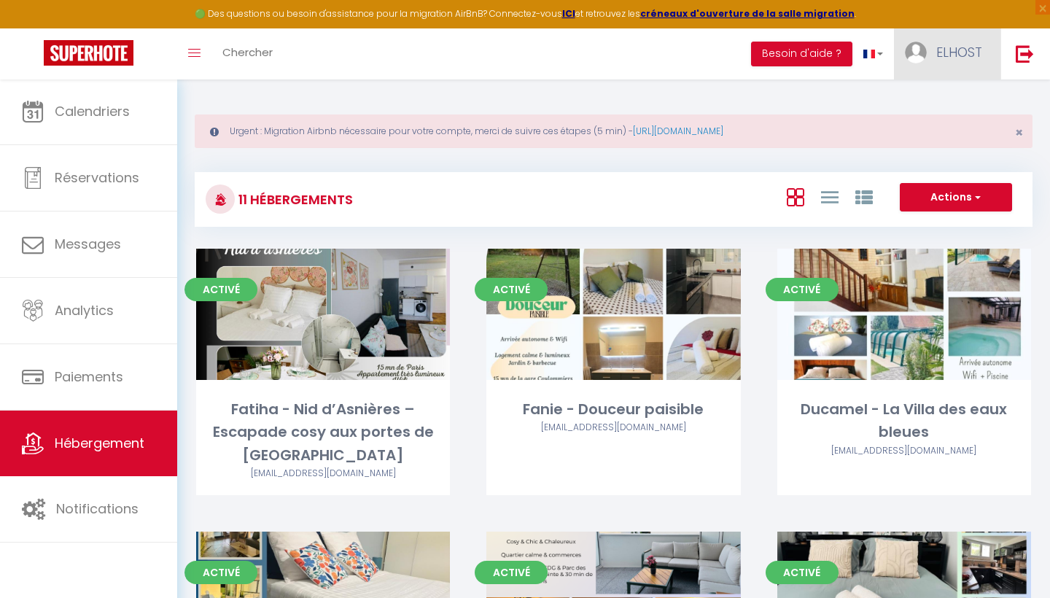
click at [966, 61] on link "ELHOST" at bounding box center [947, 53] width 106 height 51
click at [934, 126] on link "Équipe" at bounding box center [942, 127] width 108 height 25
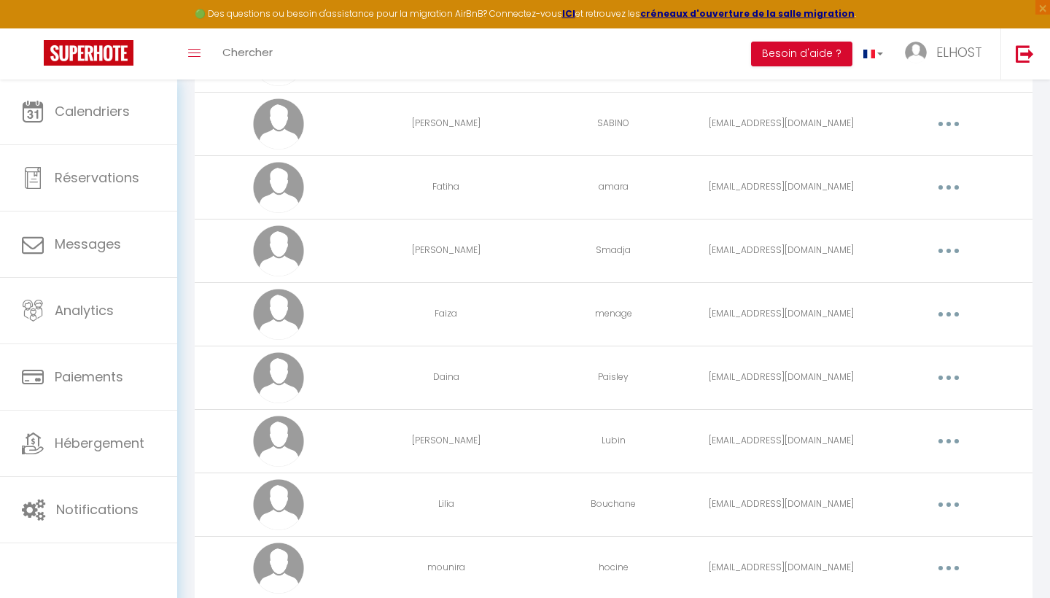
scroll to position [354, 0]
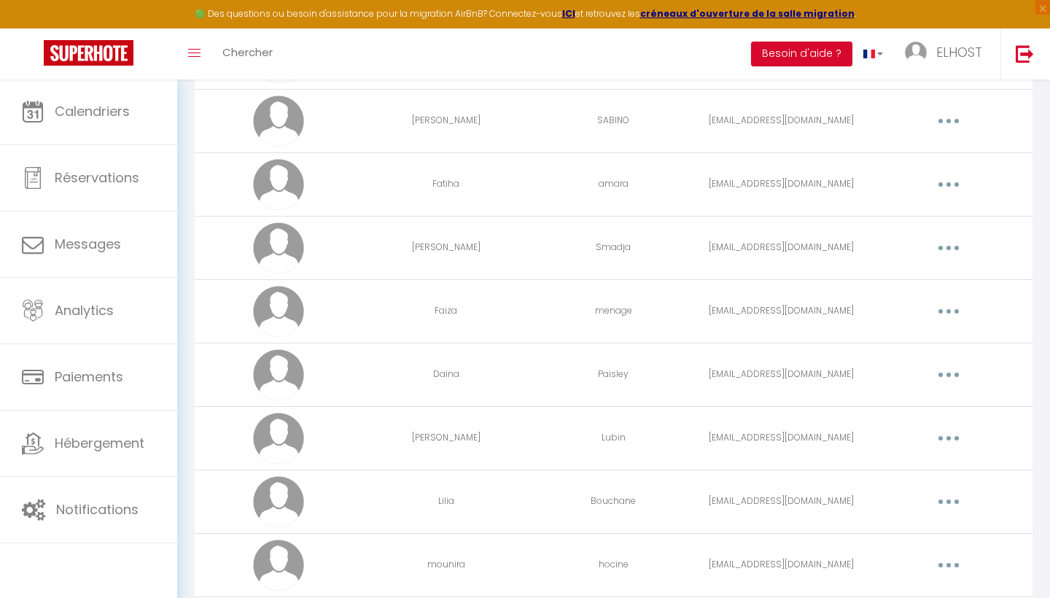
click at [947, 316] on button "button" at bounding box center [949, 311] width 41 height 23
click at [902, 346] on link "Editer" at bounding box center [911, 345] width 108 height 25
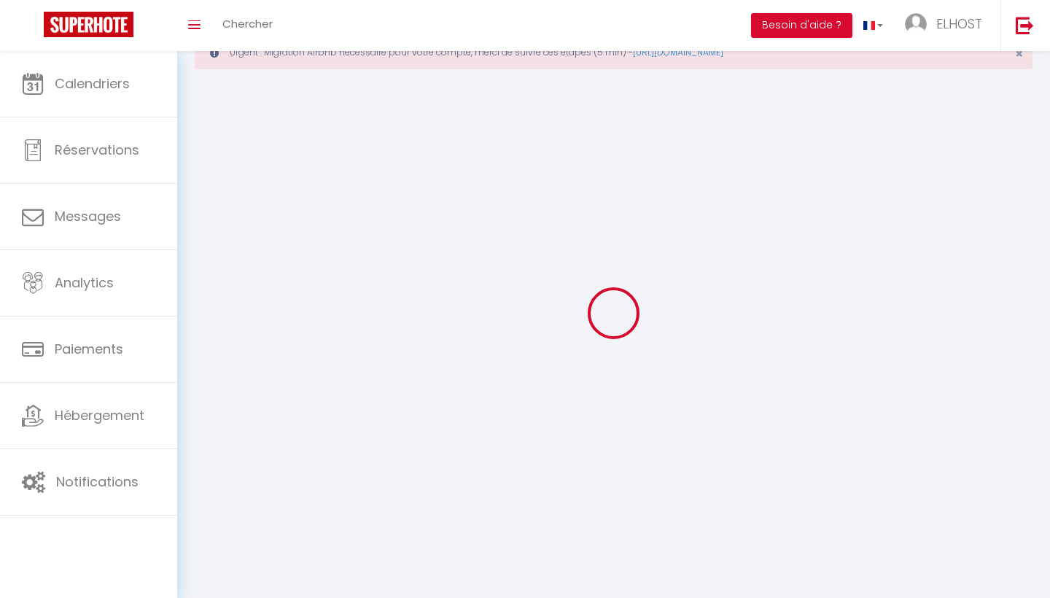
scroll to position [51, 0]
type input "Faiza"
type input "menage"
type input "[EMAIL_ADDRESS][DOMAIN_NAME]"
type textarea "[URL][DOMAIN_NAME]"
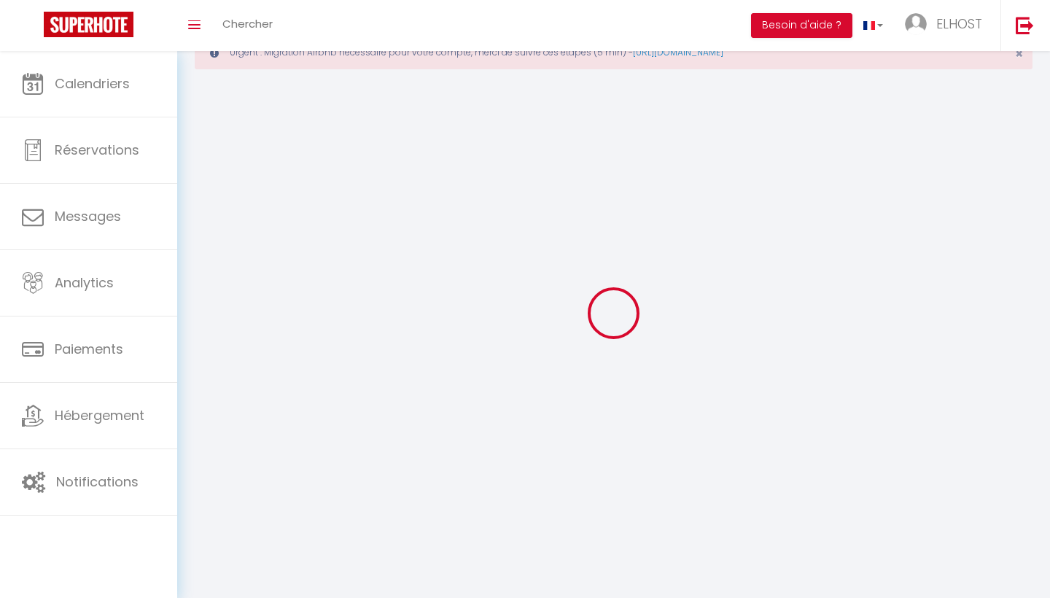
checkbox input "false"
checkbox input "true"
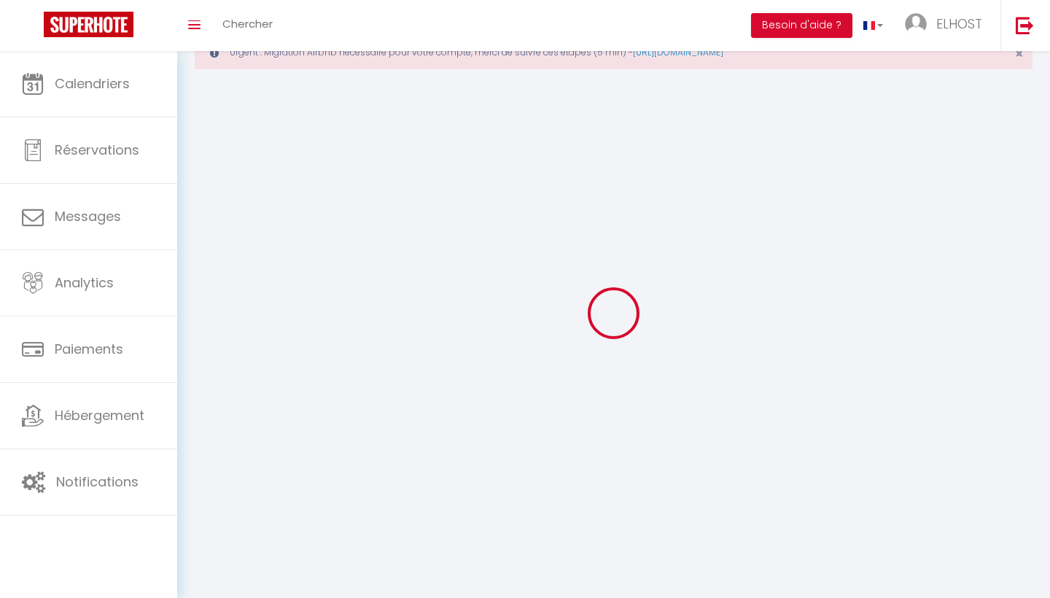
checkbox input "true"
checkbox input "false"
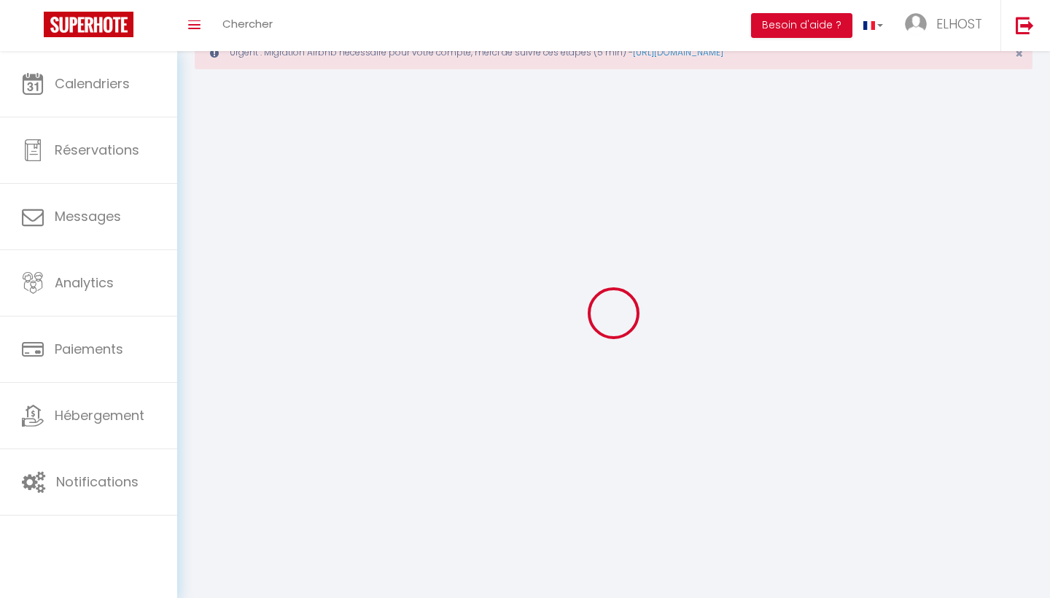
checkbox input "false"
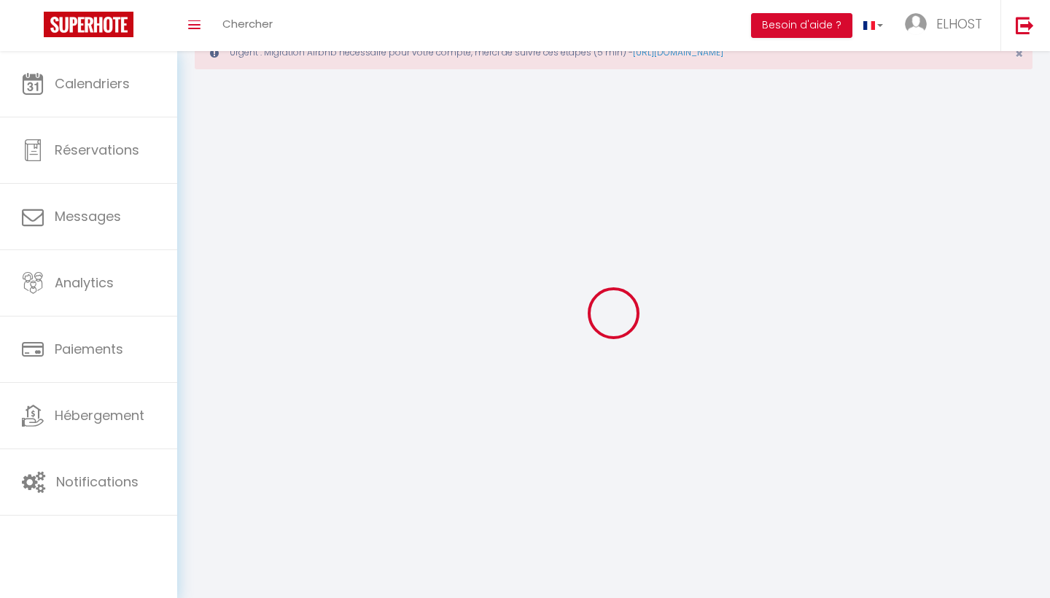
select select
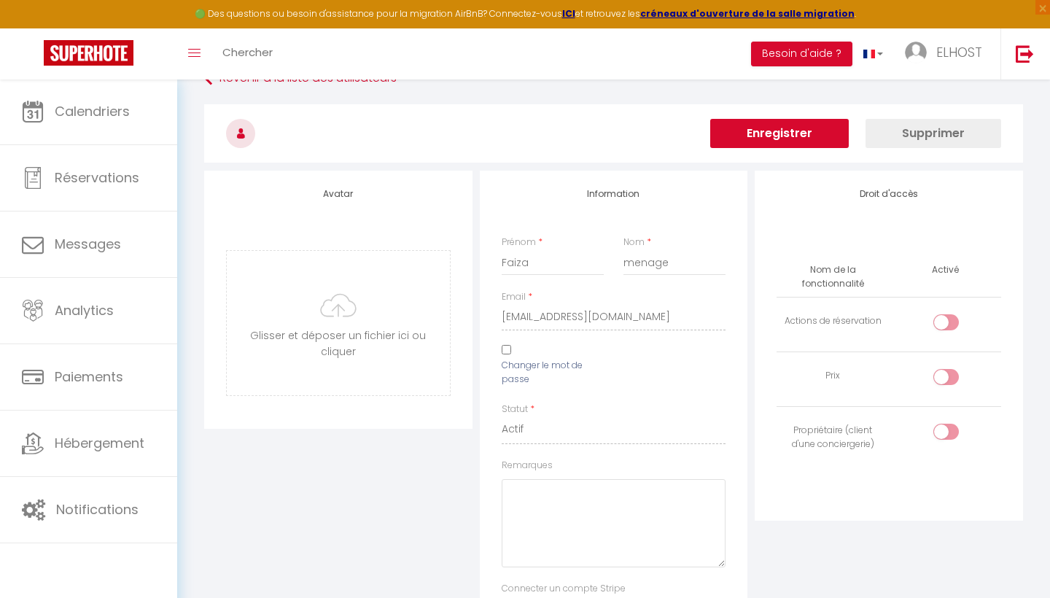
scroll to position [96, 0]
click at [949, 322] on input "checkbox" at bounding box center [959, 322] width 26 height 22
checkbox input "true"
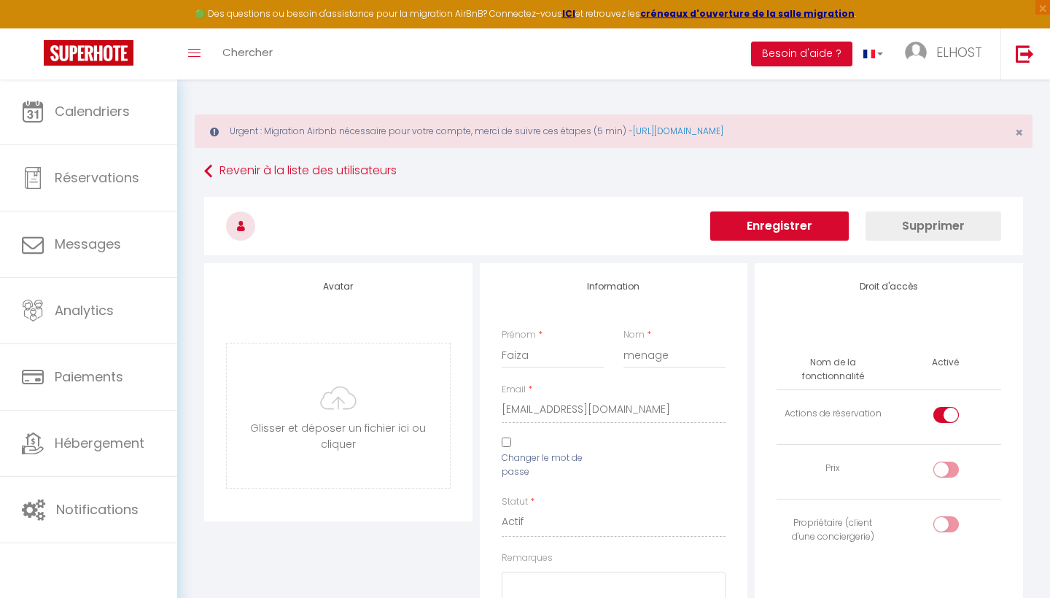
scroll to position [0, 0]
click at [801, 228] on button "Enregistrer" at bounding box center [779, 226] width 139 height 29
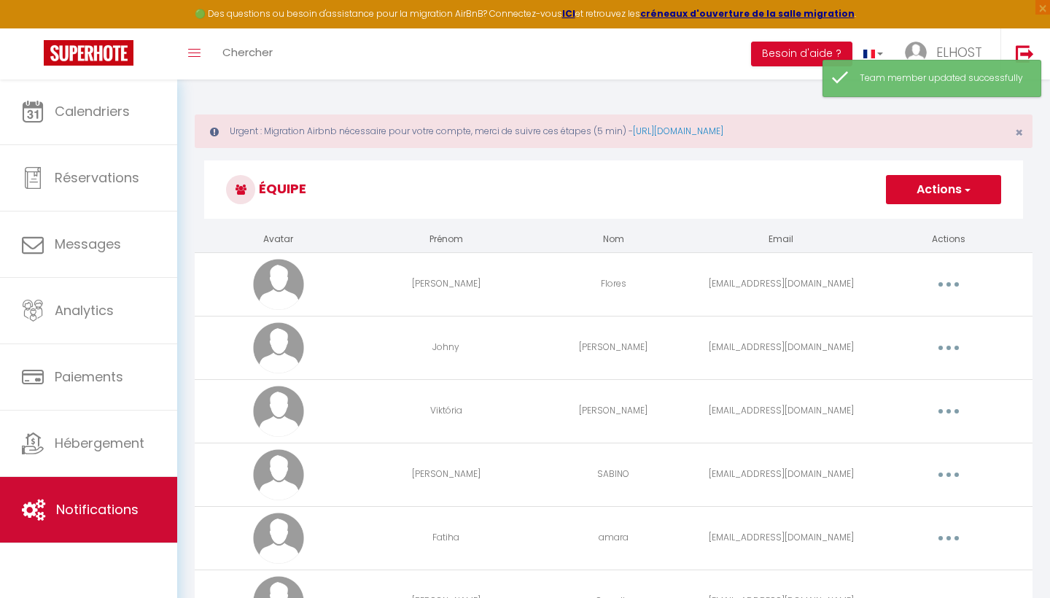
click at [98, 517] on span "Notifications" at bounding box center [97, 509] width 82 height 18
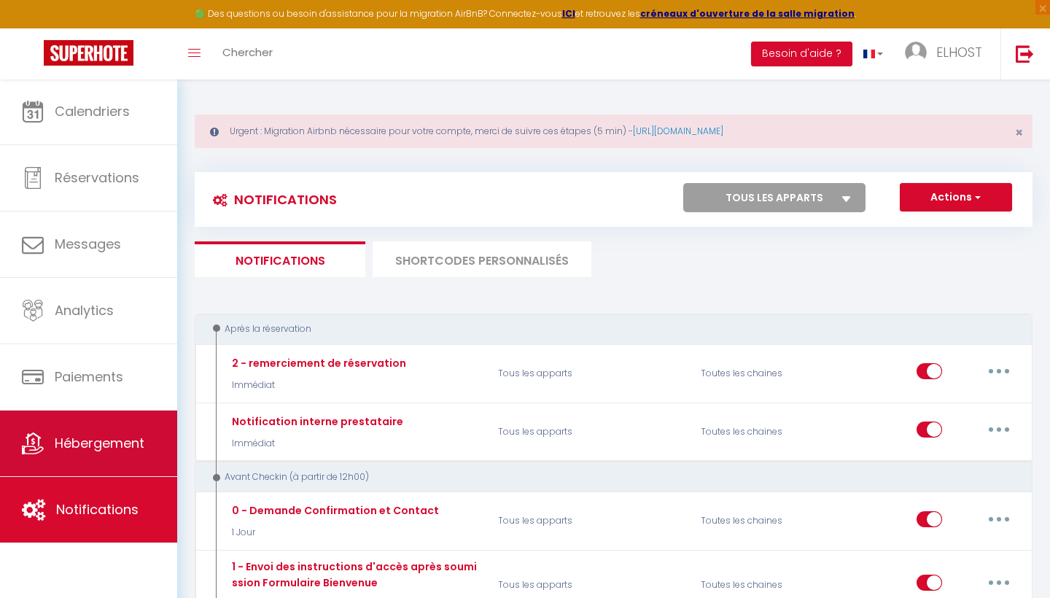
click at [106, 443] on span "Hébergement" at bounding box center [100, 443] width 90 height 18
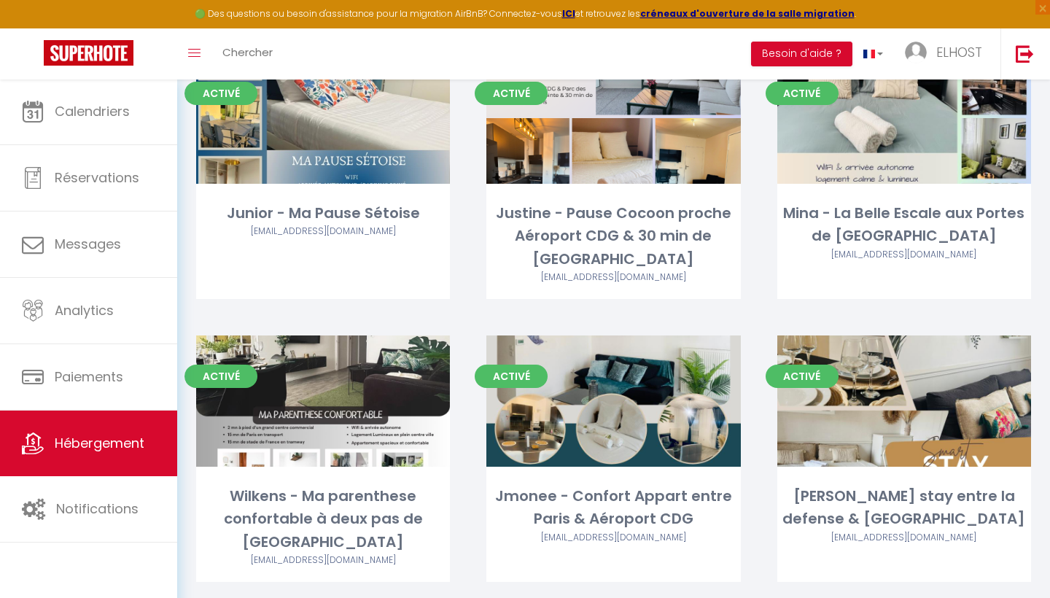
scroll to position [504, 0]
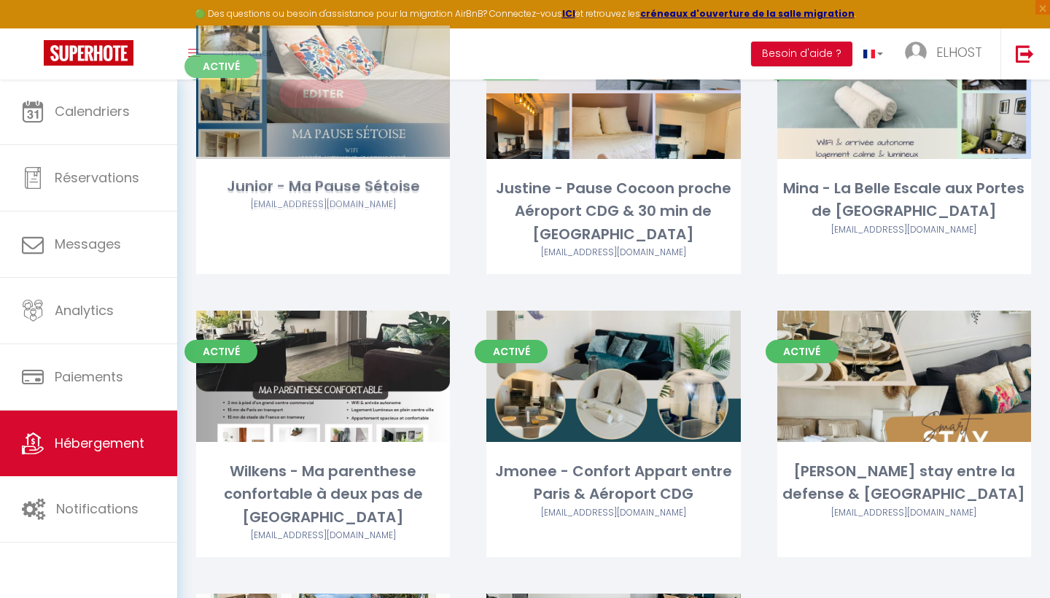
click at [401, 193] on div "Junior - Ma Pause Sétoise" at bounding box center [323, 188] width 254 height 23
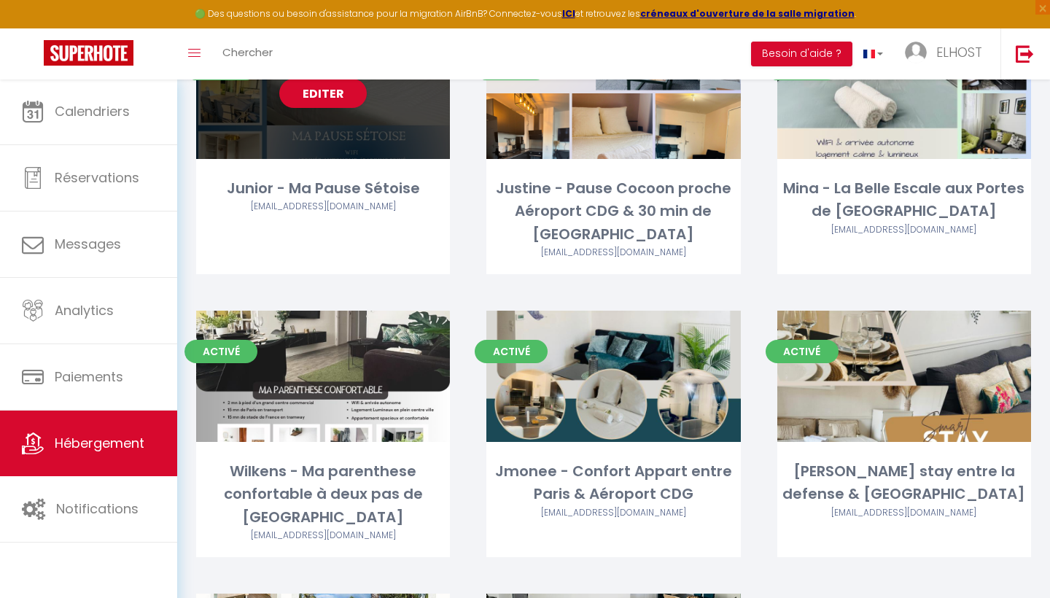
click at [371, 158] on div "Activé Editer Junior - Ma Pause Sétoise [EMAIL_ADDRESS][DOMAIN_NAME]" at bounding box center [323, 151] width 254 height 247
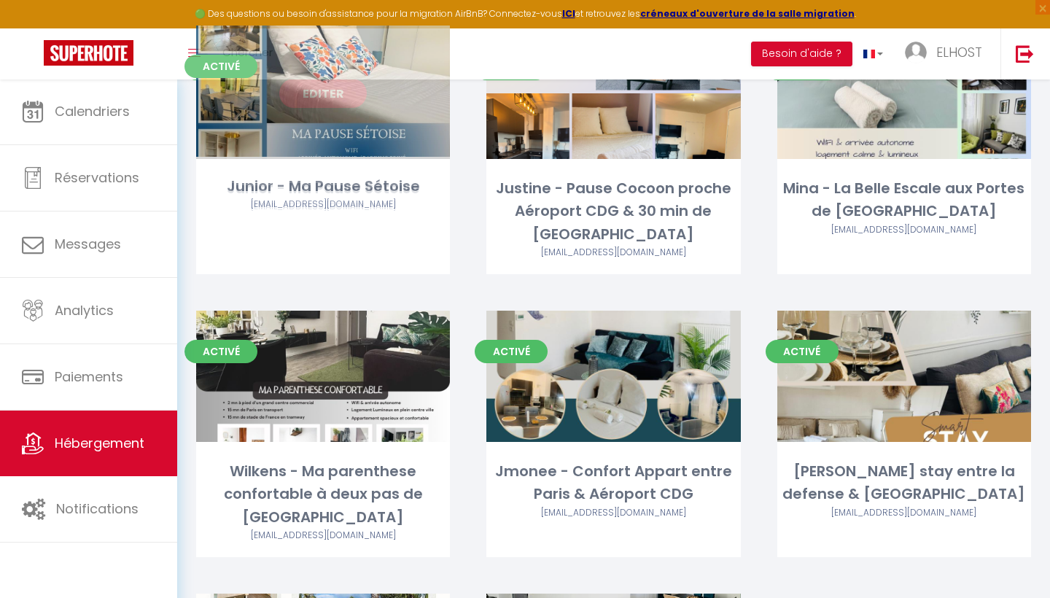
click at [356, 135] on div "Editer" at bounding box center [323, 93] width 254 height 131
click at [327, 98] on link "Editer" at bounding box center [323, 93] width 88 height 29
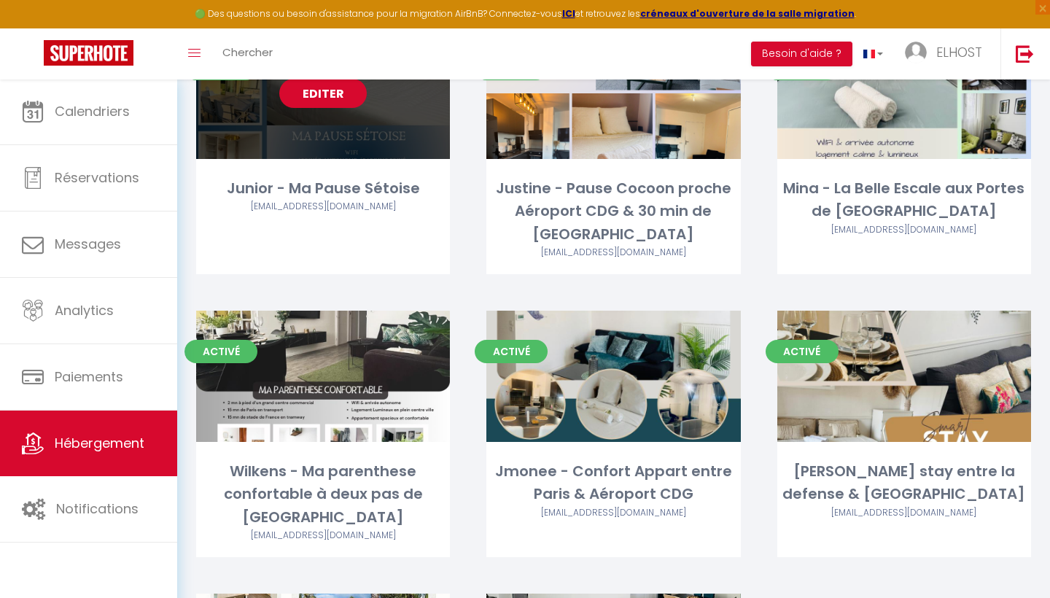
click at [327, 98] on link "Editer" at bounding box center [323, 93] width 88 height 29
select select "3"
select select "2"
select select "1"
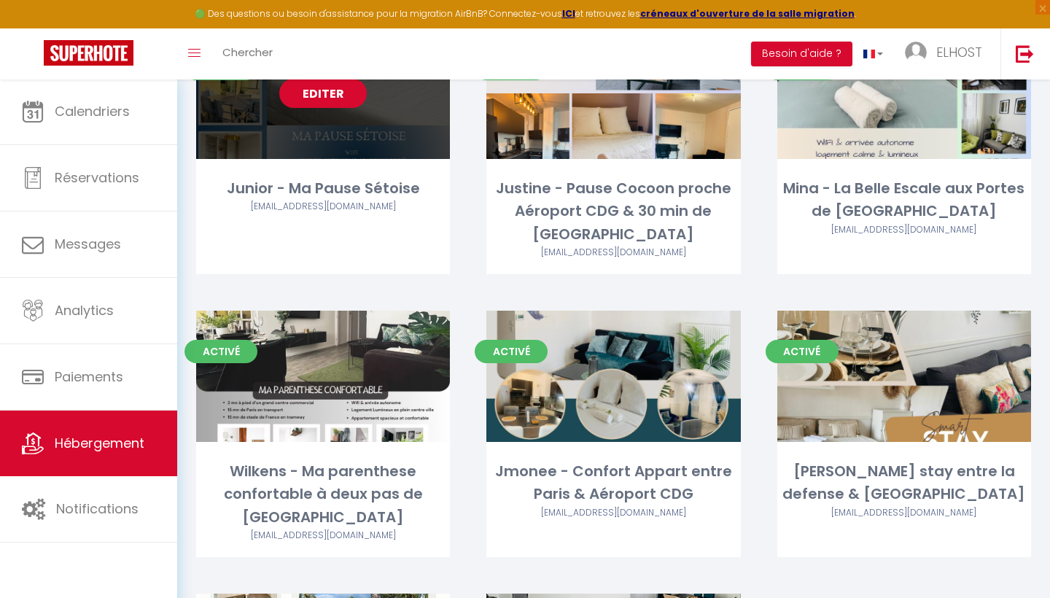
select select
select select "28"
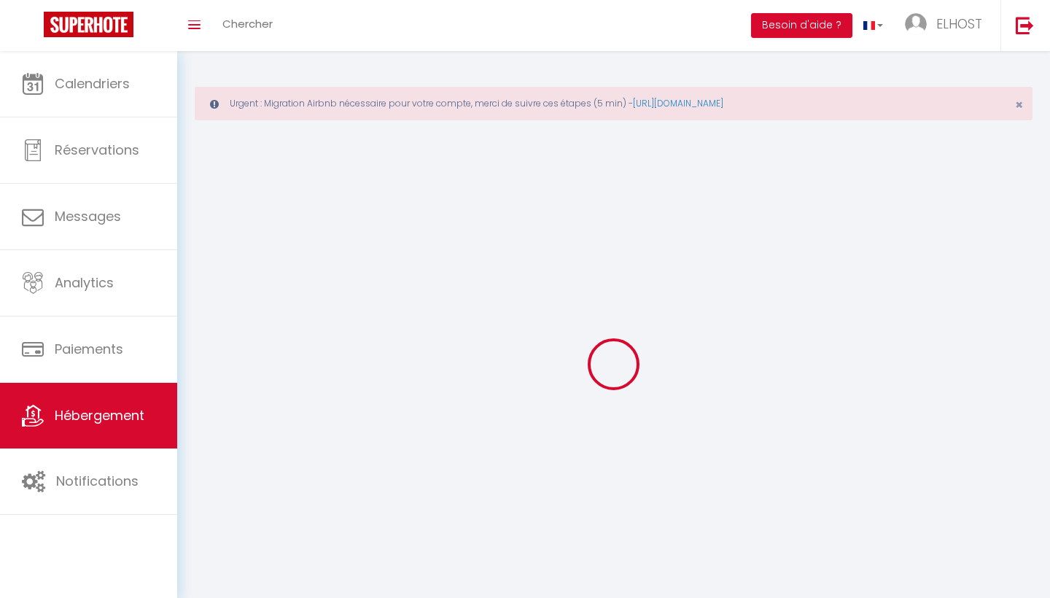
select select
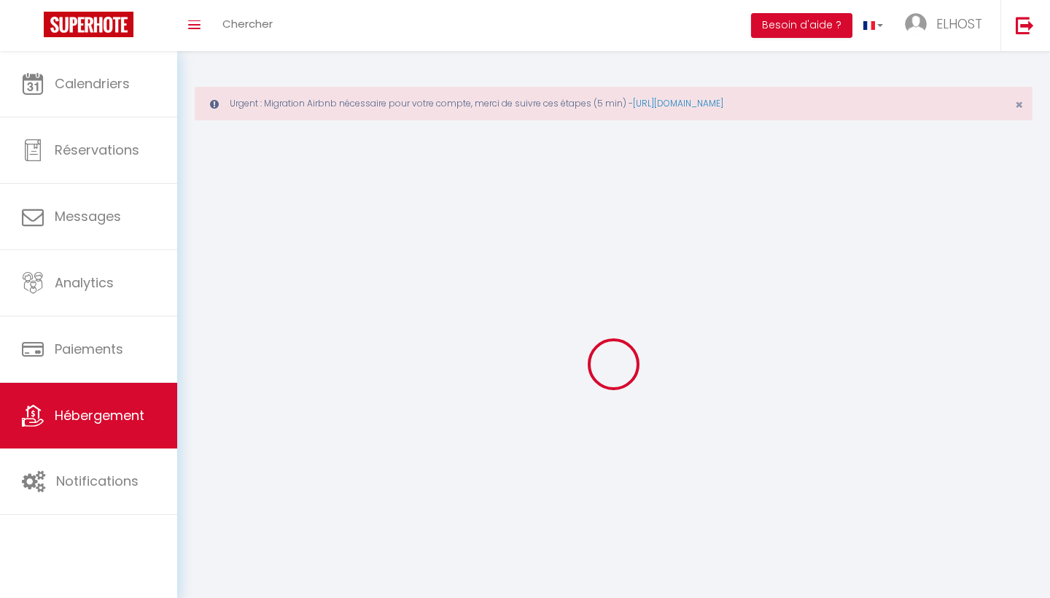
select select
checkbox input "false"
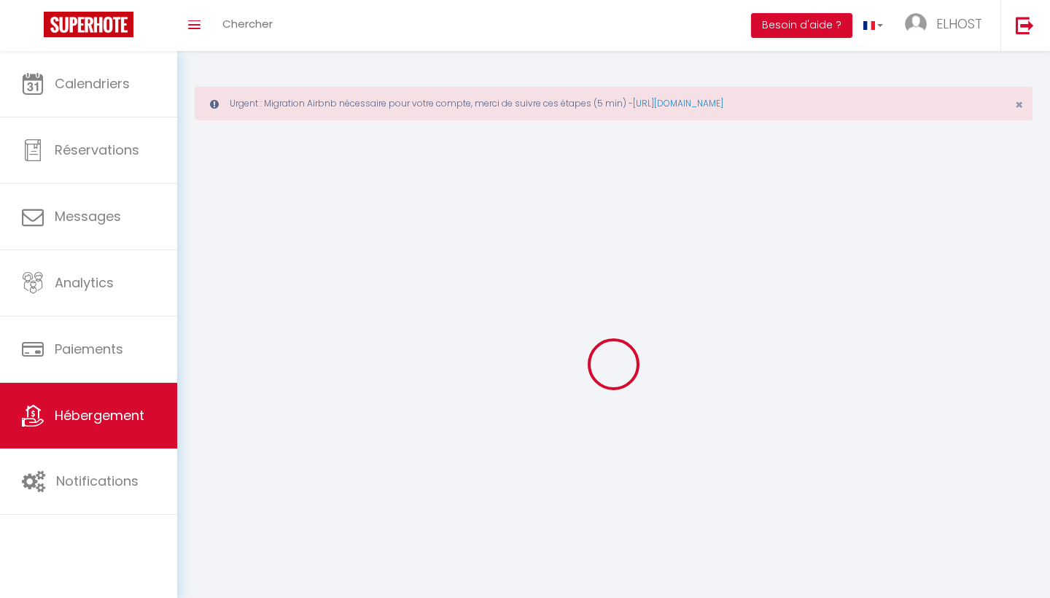
select select
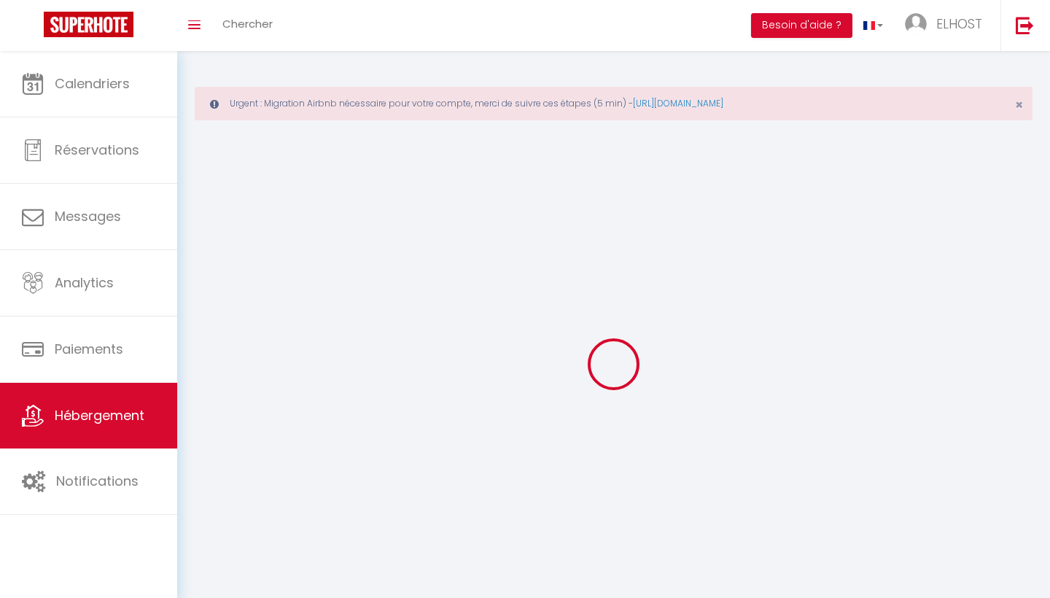
select select
checkbox input "false"
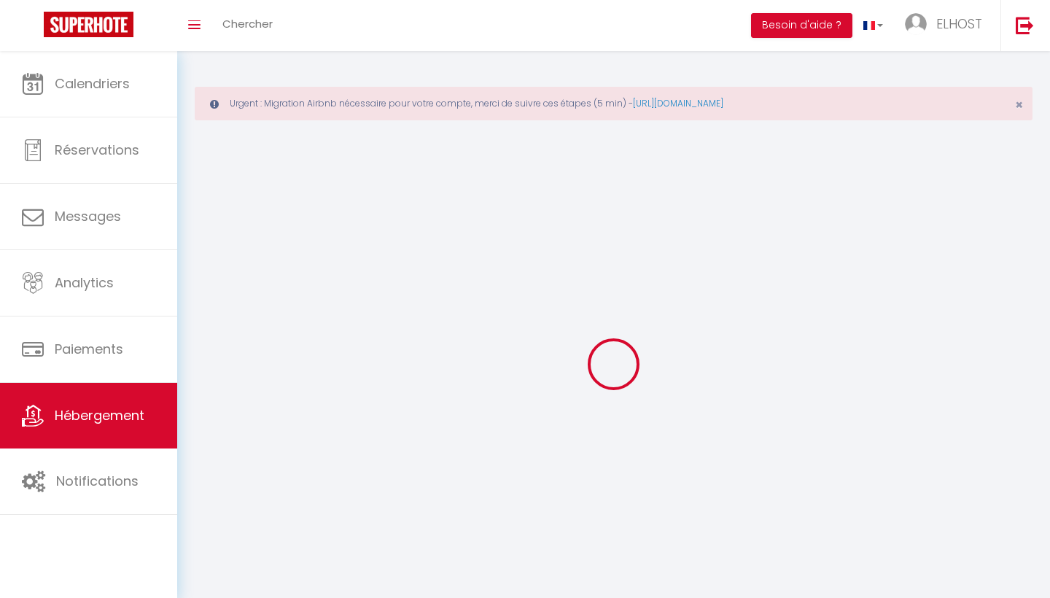
checkbox input "false"
select select
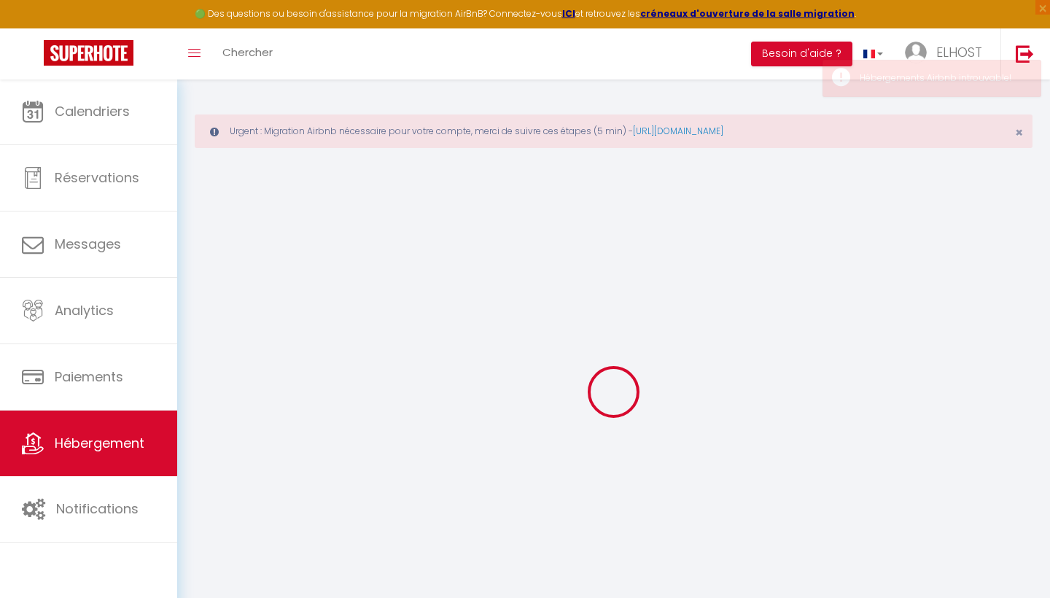
select select
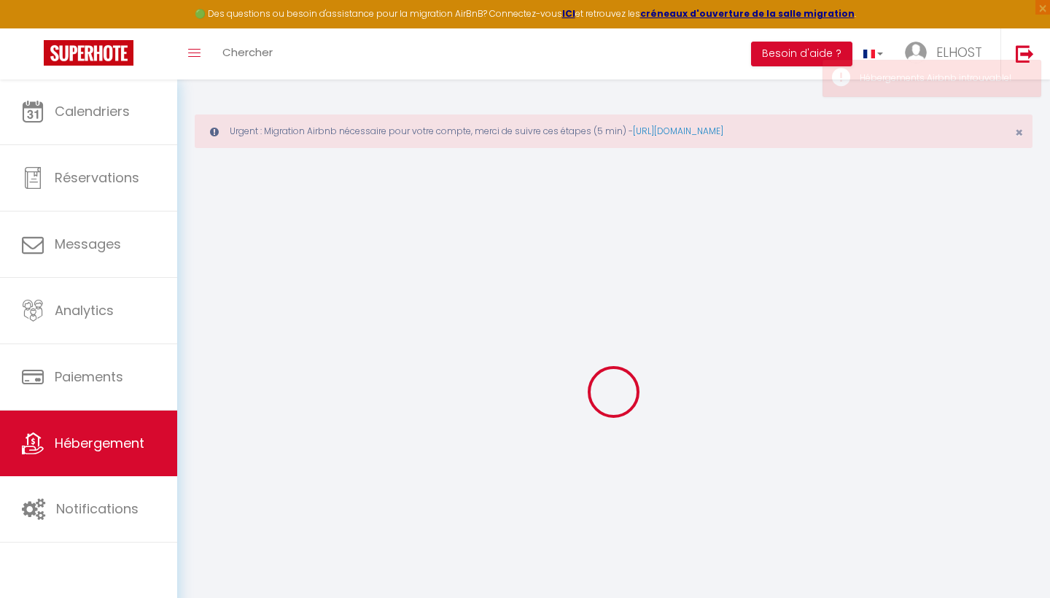
select select
checkbox input "false"
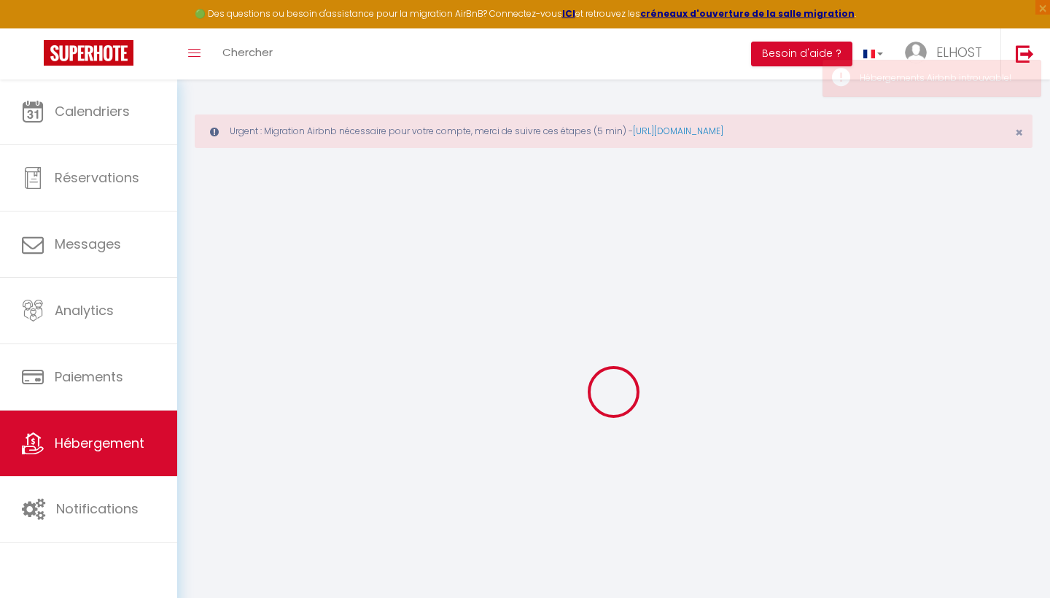
select select
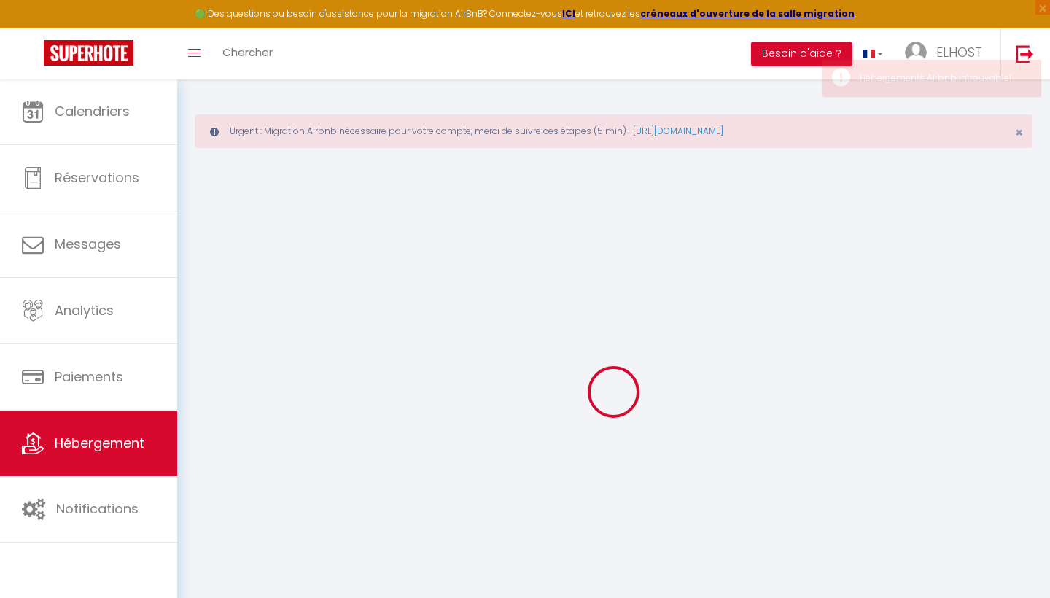
select select
checkbox input "false"
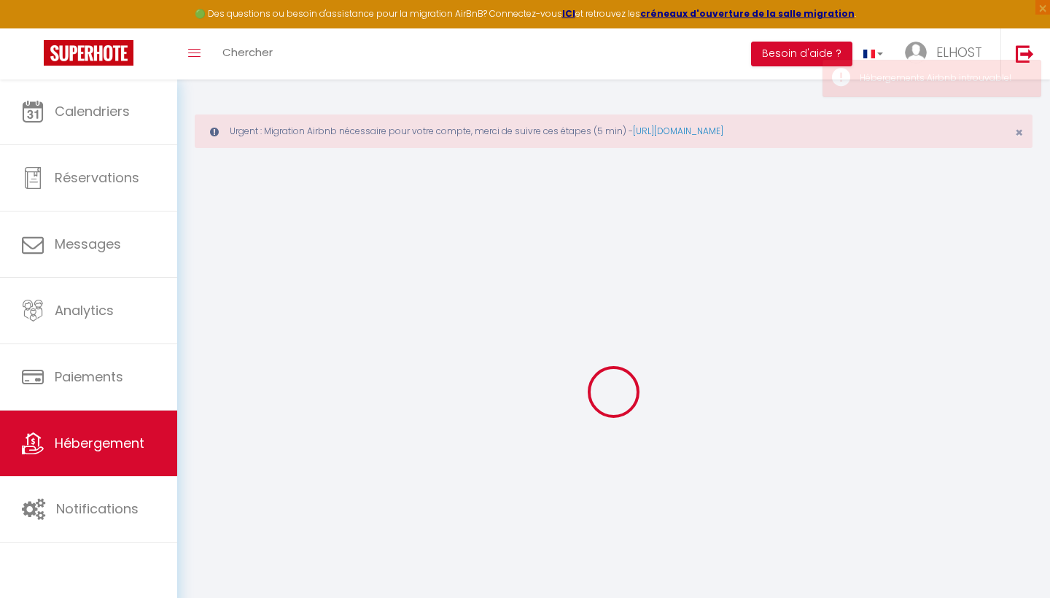
checkbox input "false"
select select
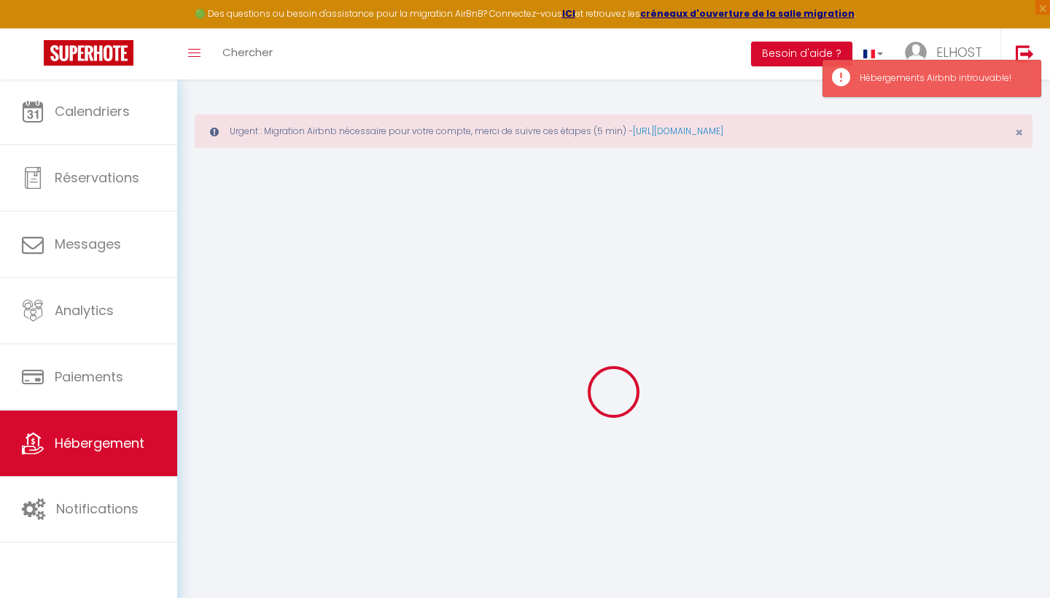
select select
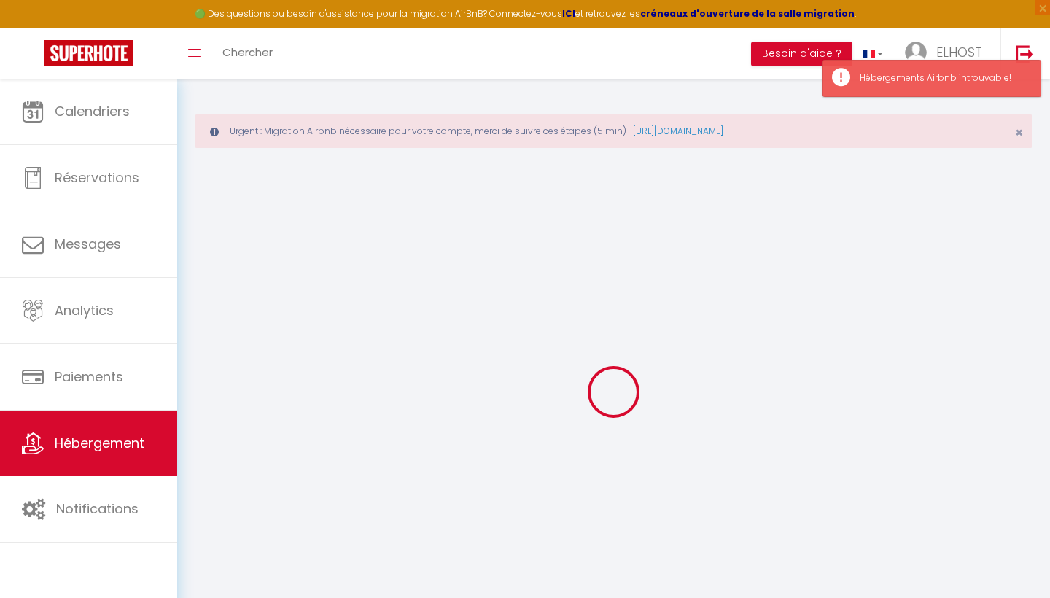
select select
checkbox input "false"
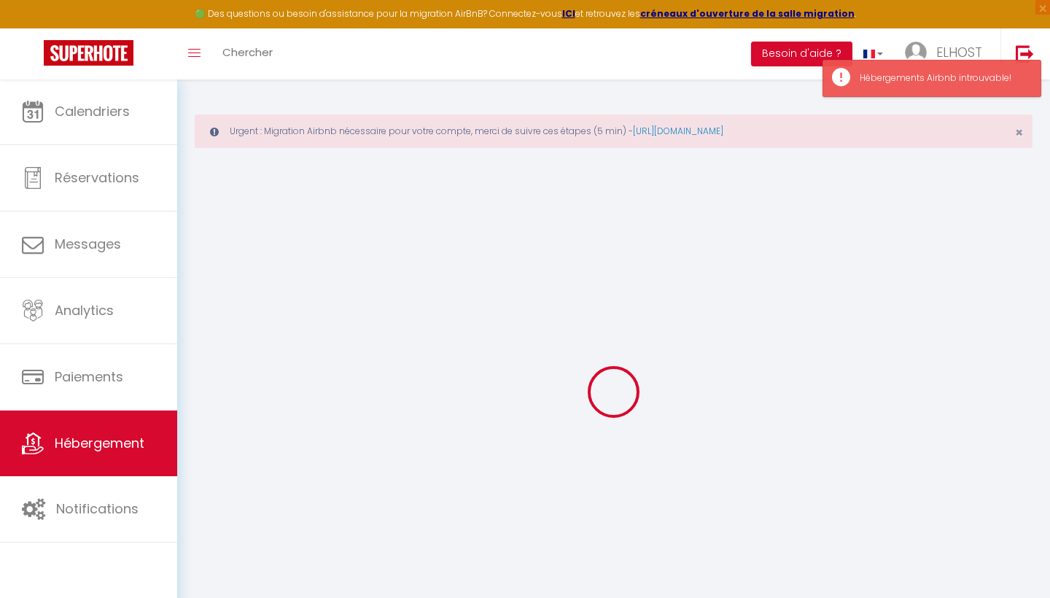
select select
type input "Junior - Ma Pause Sétoise"
type input "[PERSON_NAME]"
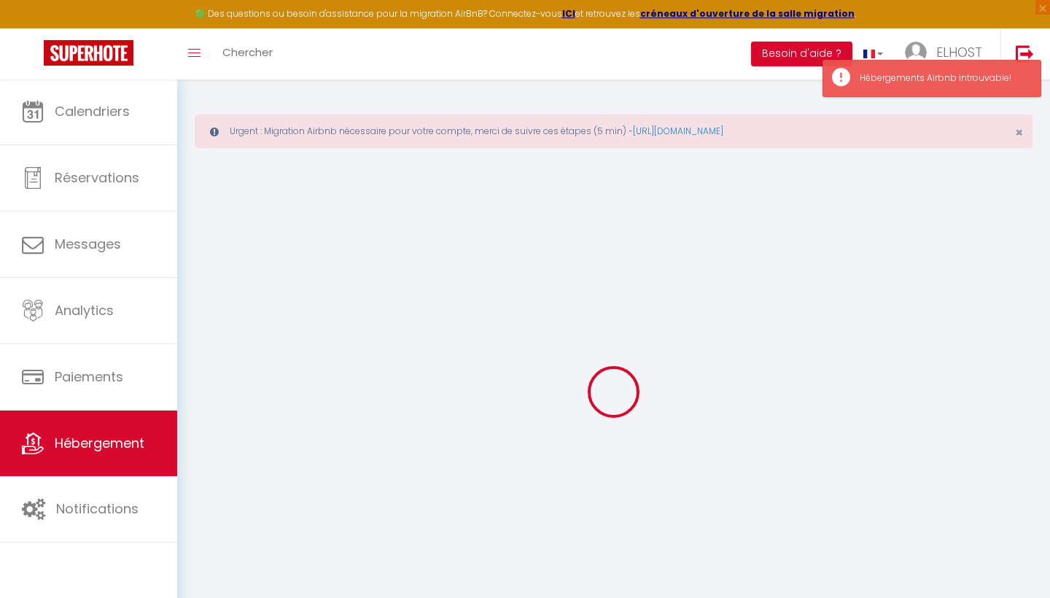
type input "[STREET_ADDRESS]"
type input "95190"
type input "Fontenay en [GEOGRAPHIC_DATA]"
type input "100"
type input "65"
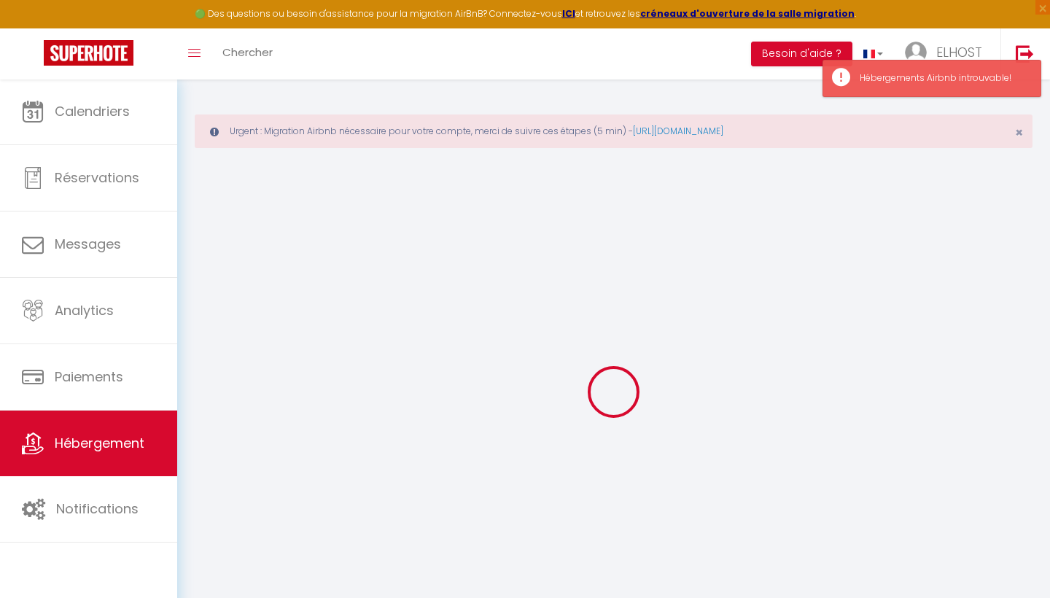
type input "300"
select select
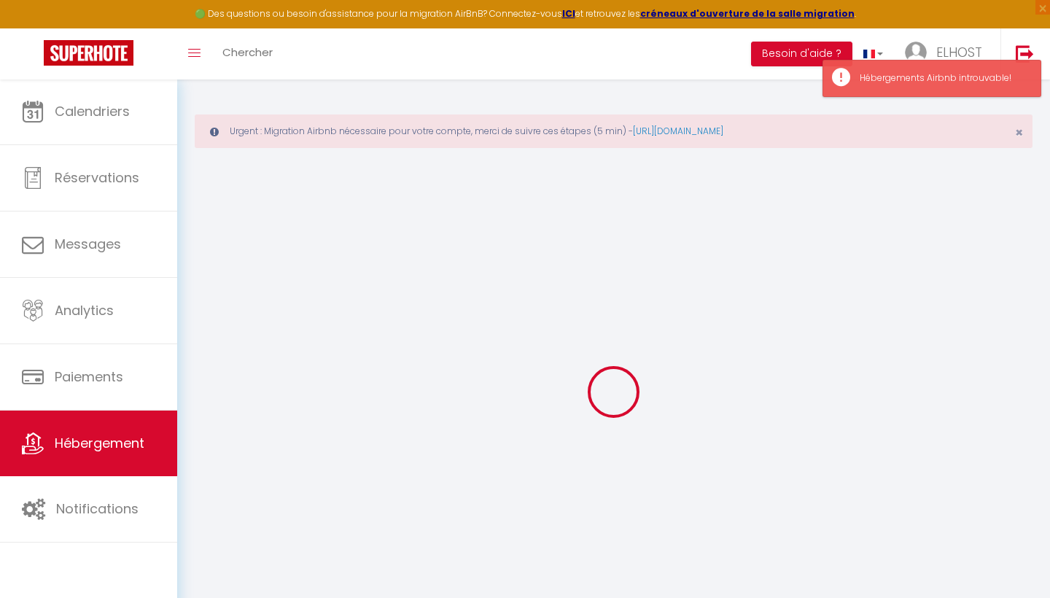
select select
type input "220 av marechal [PERSON_NAME]"
type input "34200"
type input "SETE"
type input "[EMAIL_ADDRESS][DOMAIN_NAME]"
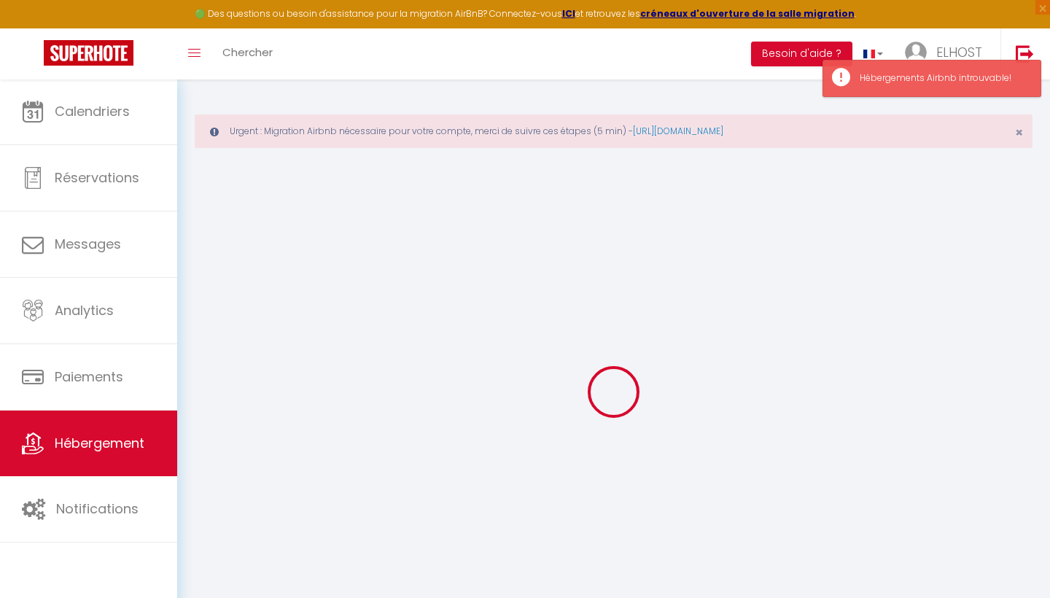
select select
checkbox input "false"
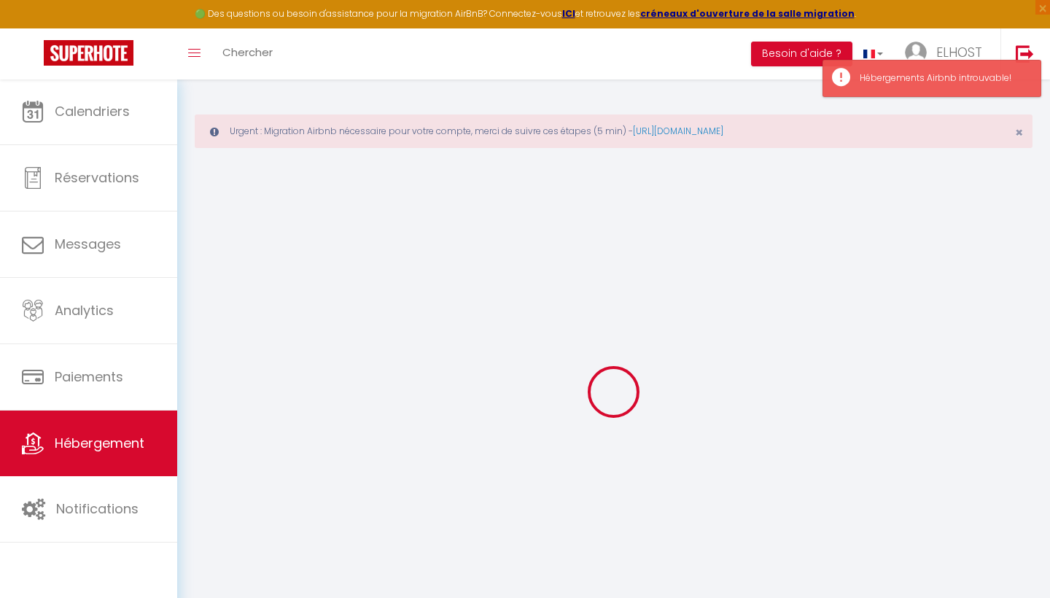
type input "0"
select select
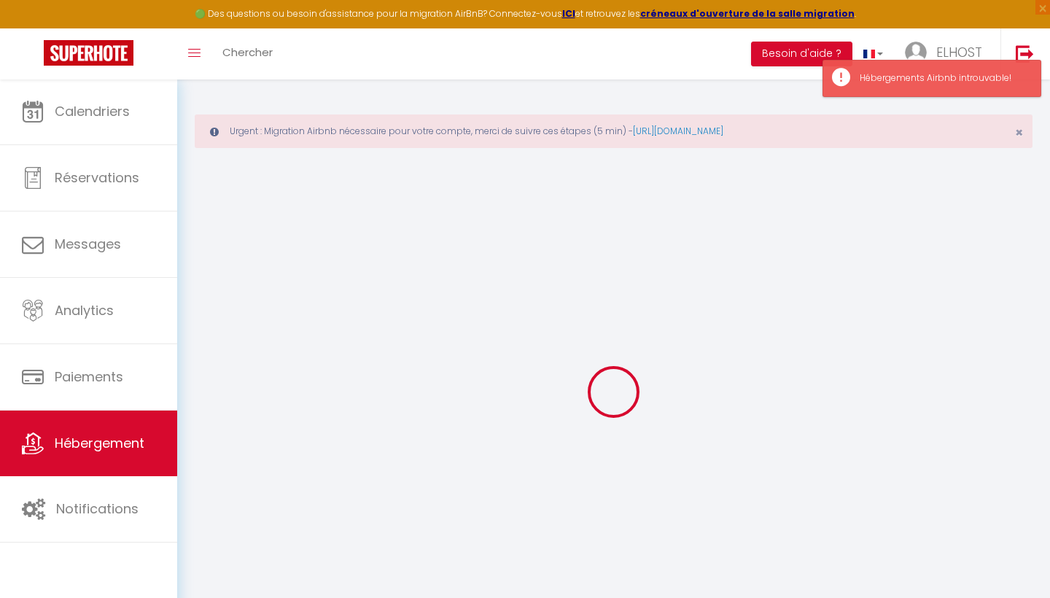
select select
checkbox input "false"
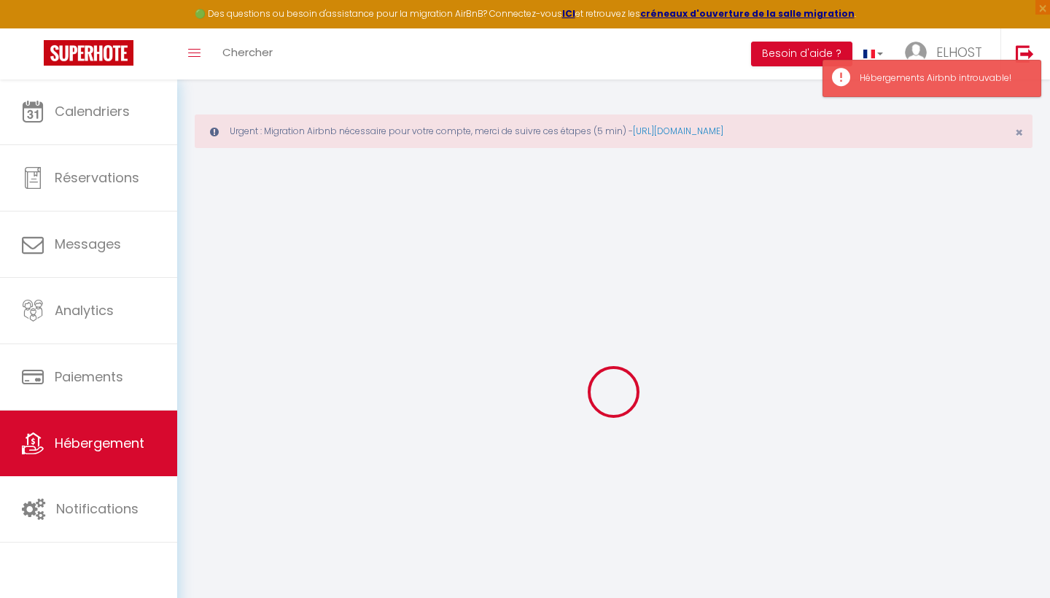
checkbox input "false"
select select
checkbox input "false"
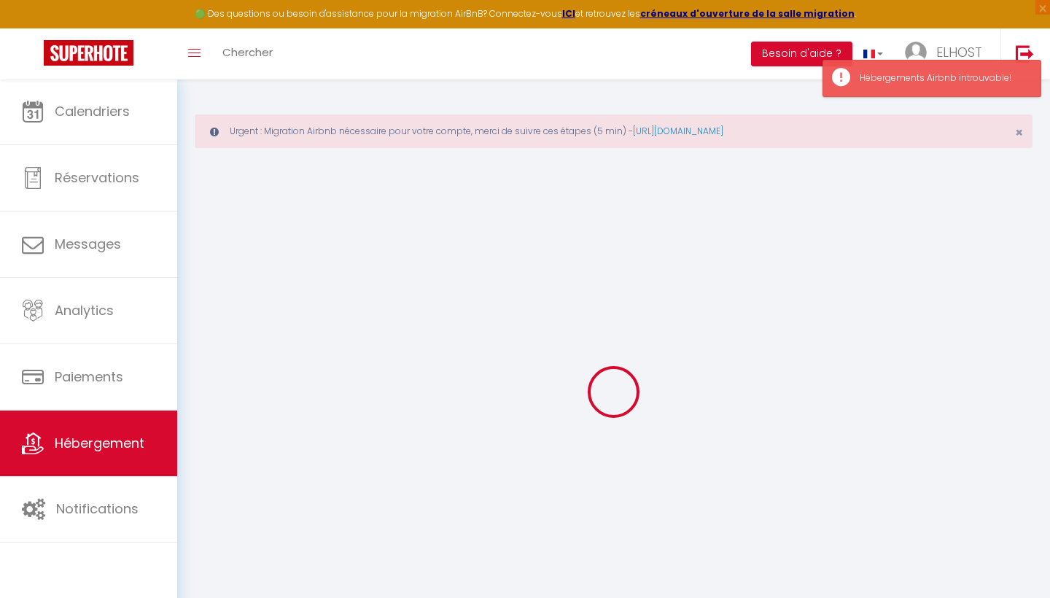
checkbox input "false"
select select "16:00"
select select "23:45"
select select "11:00"
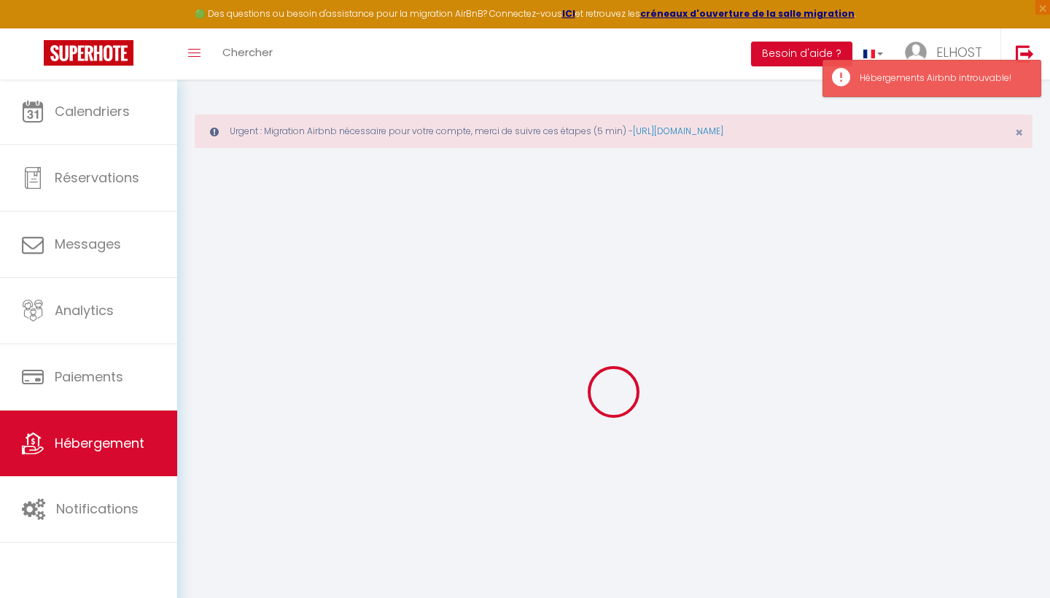
select select "30"
select select "15"
select select "50769"
select select
checkbox input "false"
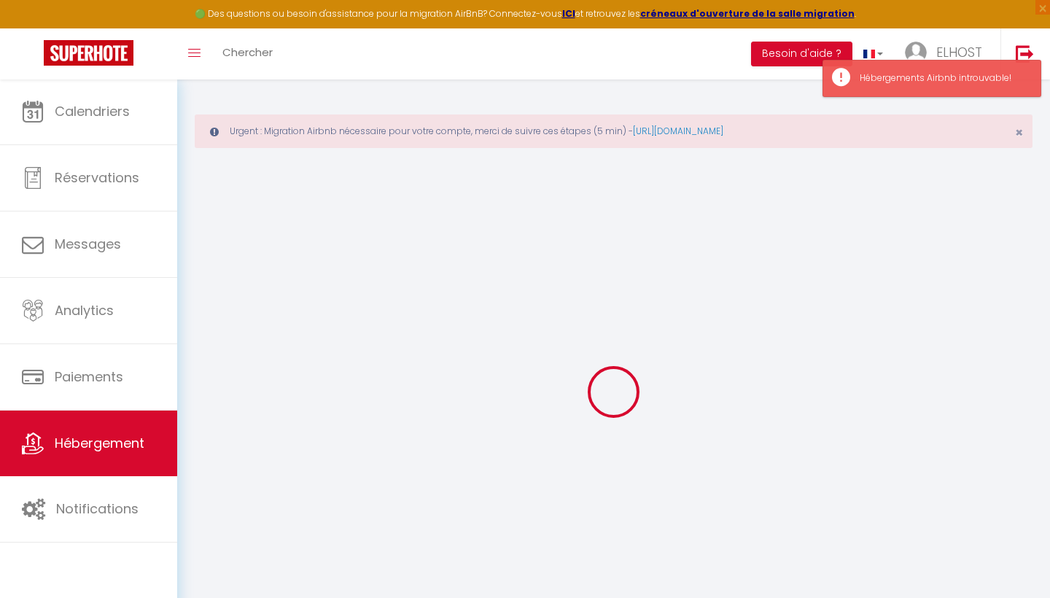
checkbox input "false"
select select
checkbox input "false"
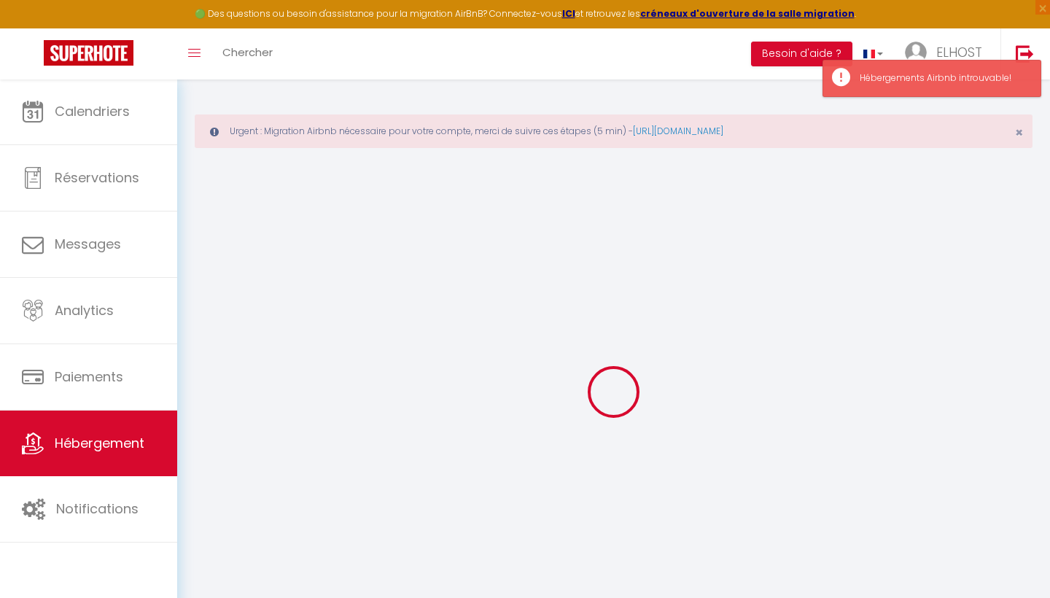
checkbox input "false"
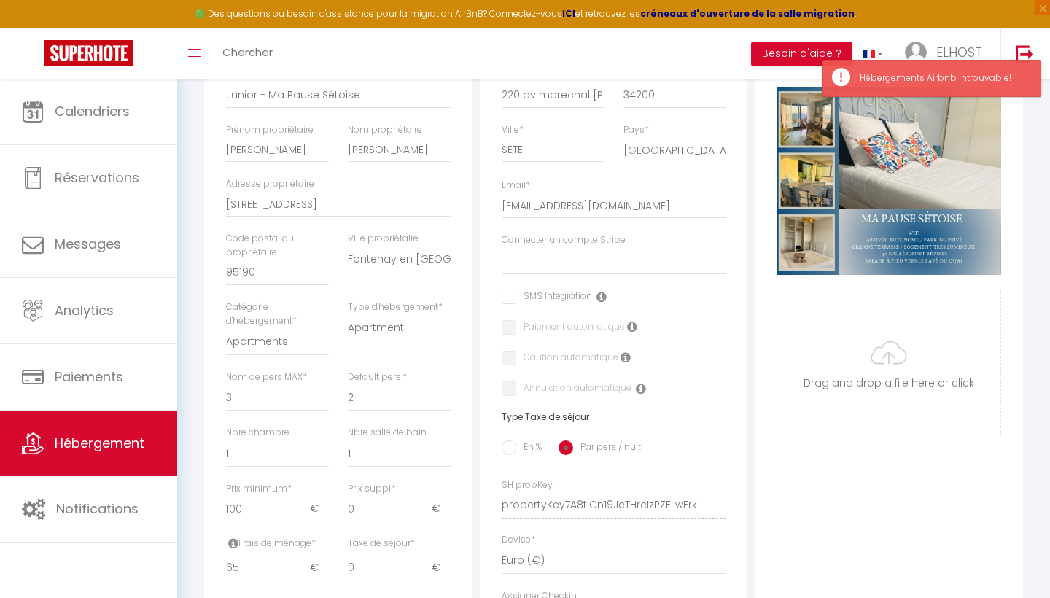
scroll to position [292, 0]
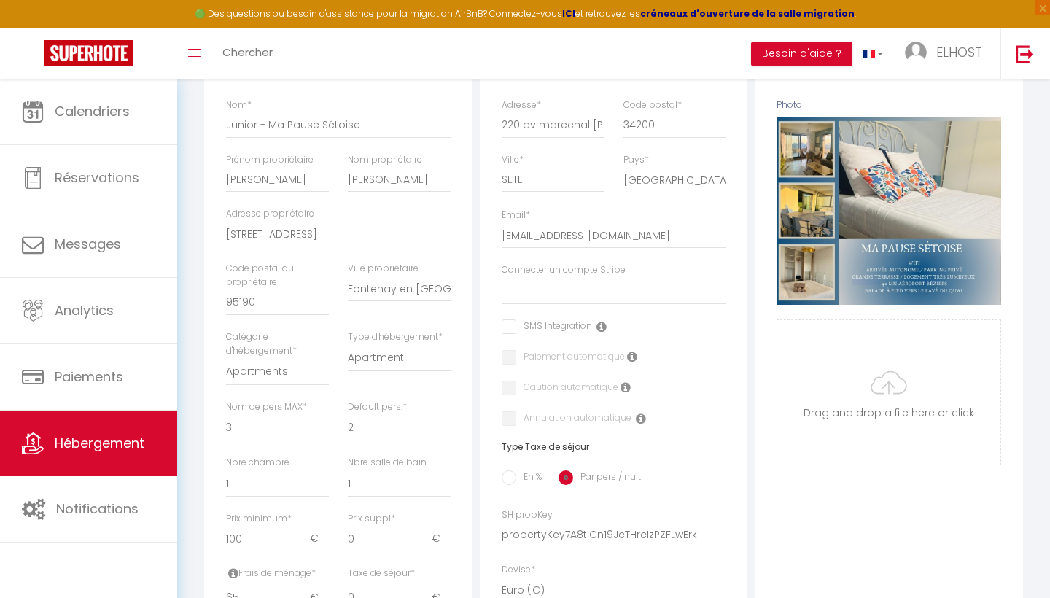
click at [606, 270] on label "Connecter un compte Stripe" at bounding box center [564, 270] width 124 height 14
click at [606, 277] on select "STRIPE ELHOST" at bounding box center [614, 291] width 225 height 28
click at [590, 285] on select "STRIPE ELHOST" at bounding box center [614, 291] width 225 height 28
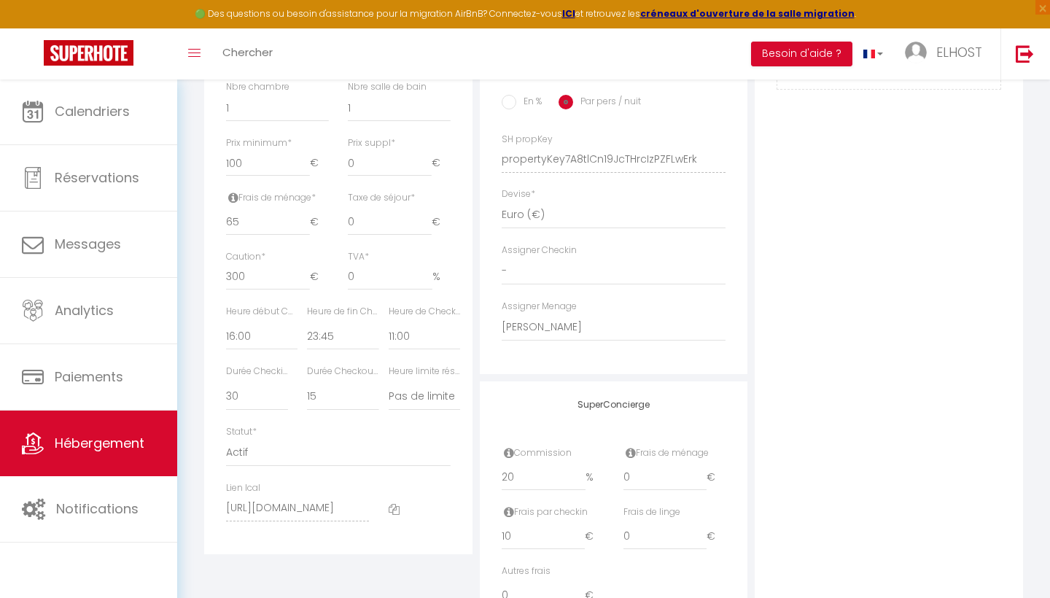
scroll to position [691, 0]
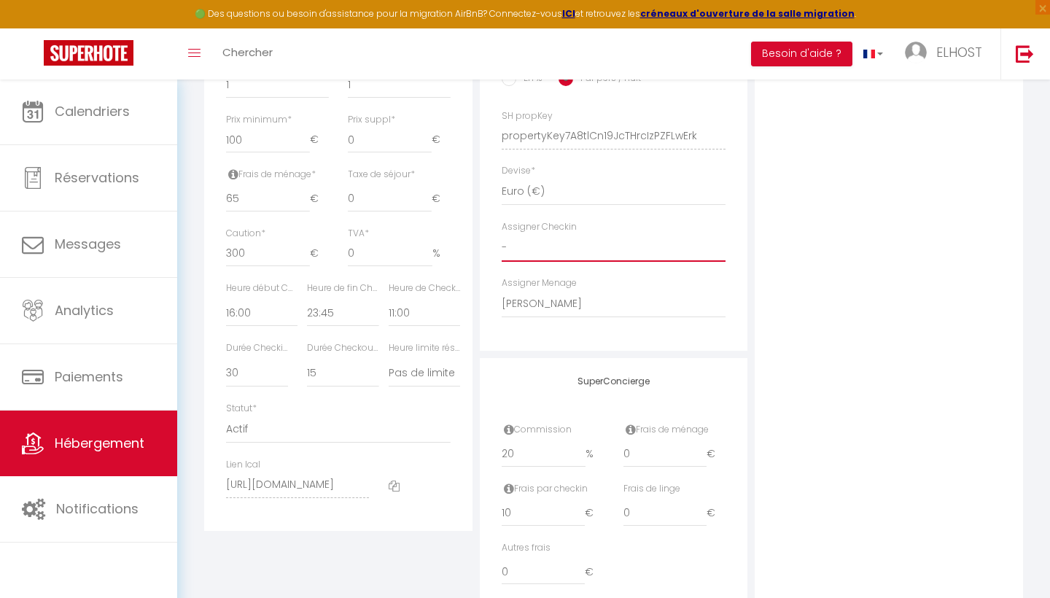
select select "49665"
select select
checkbox input "false"
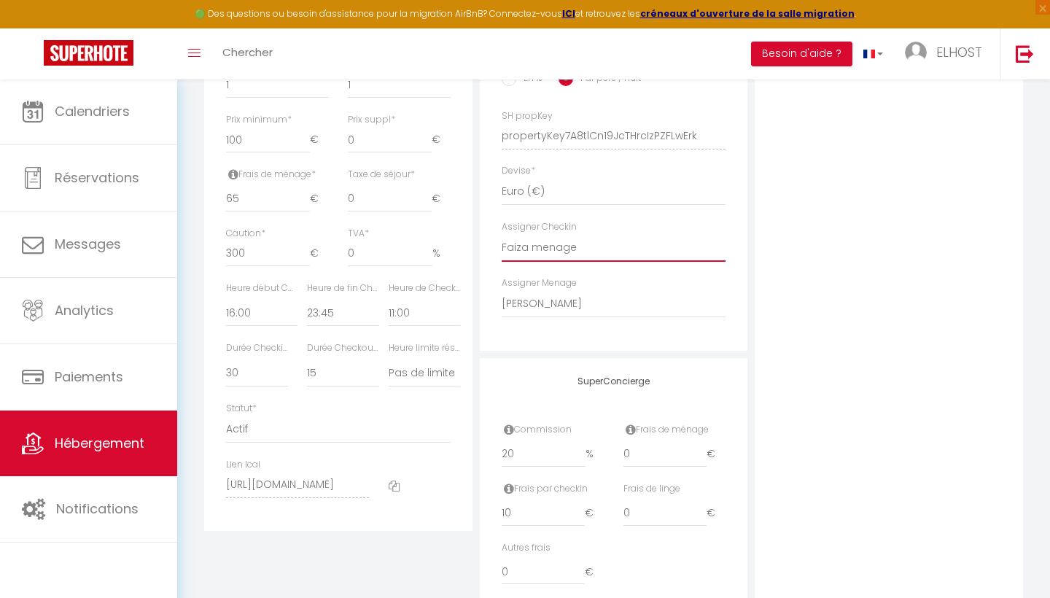
checkbox input "false"
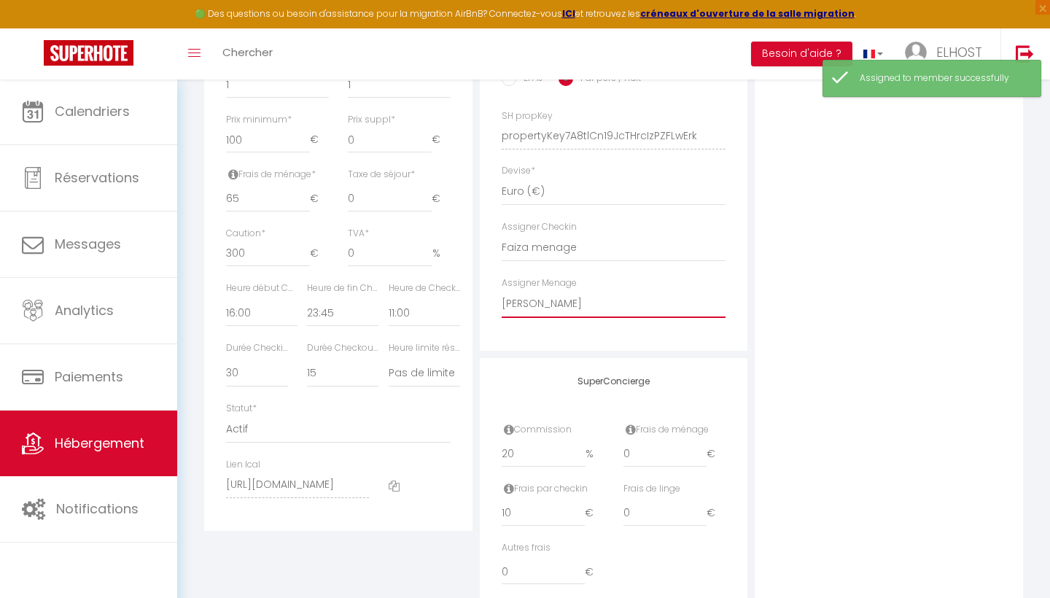
select select "49665"
select select
checkbox input "false"
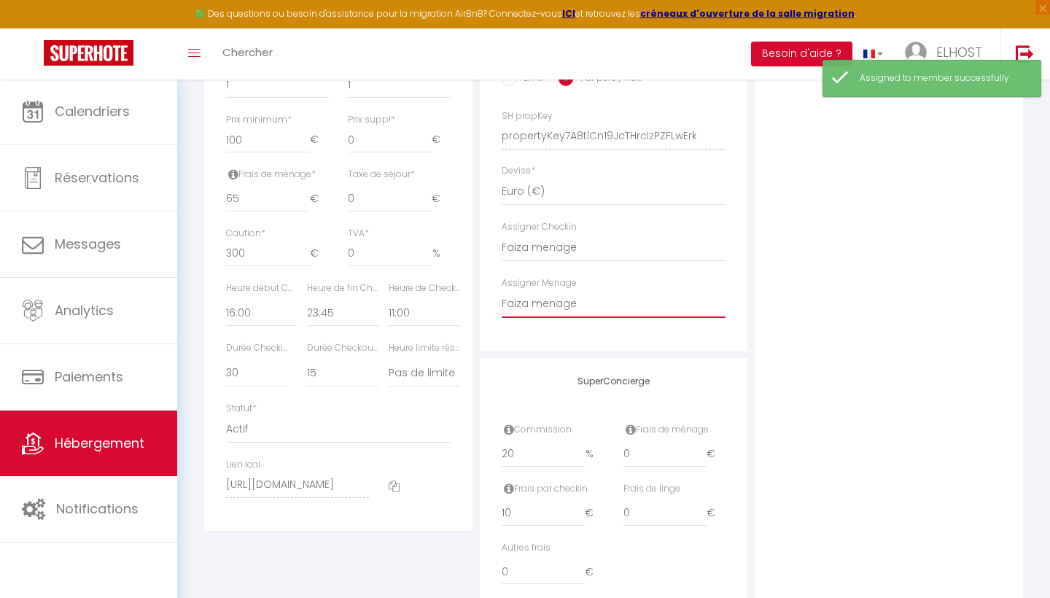
checkbox input "false"
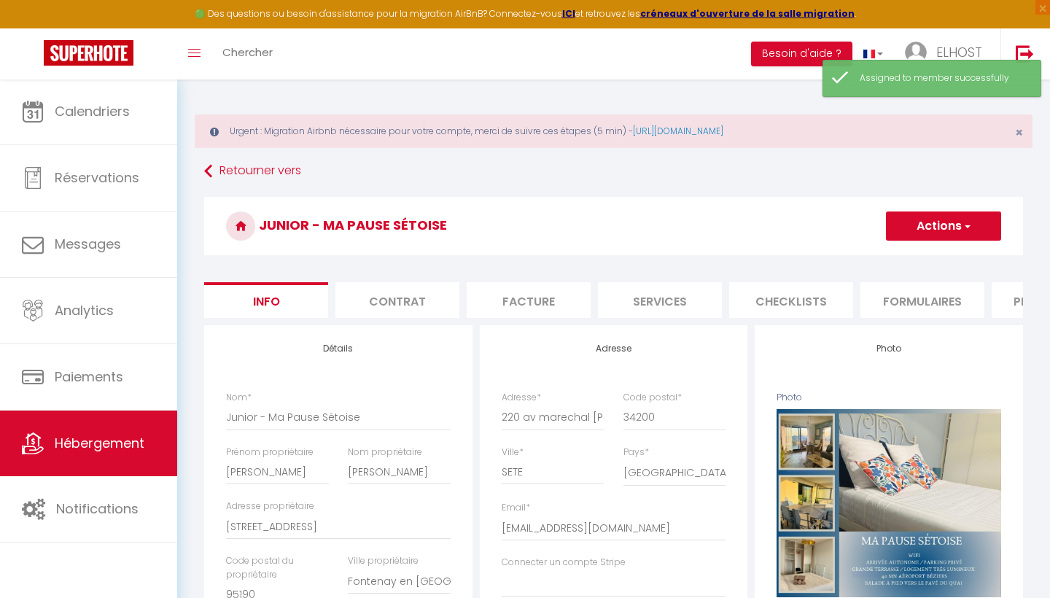
scroll to position [0, 0]
click at [917, 228] on button "Actions" at bounding box center [943, 226] width 115 height 29
click at [886, 261] on input "Enregistrer" at bounding box center [886, 258] width 54 height 15
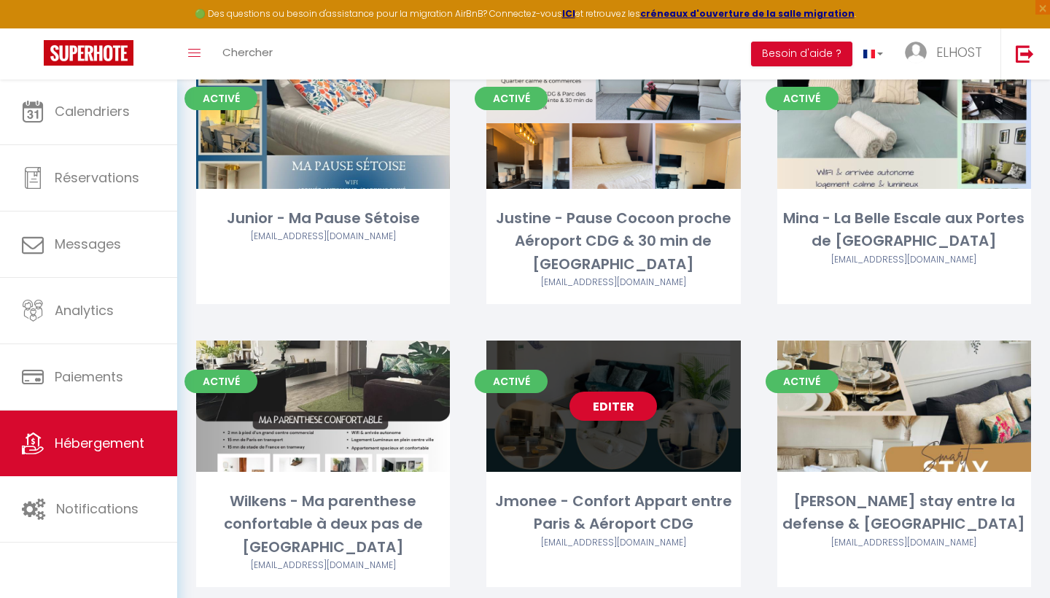
scroll to position [482, 0]
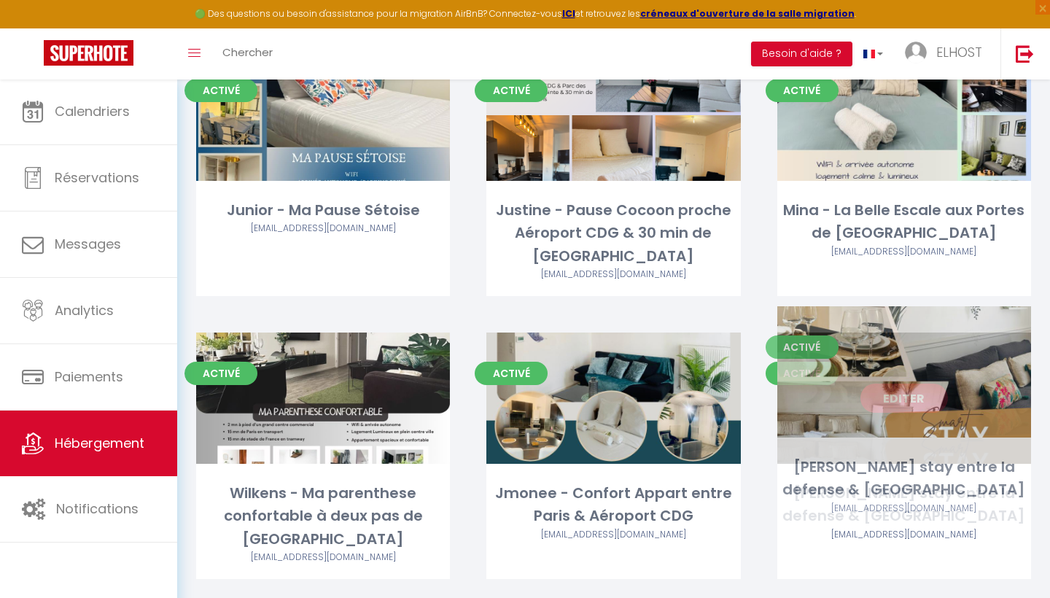
click at [837, 482] on div "[PERSON_NAME] stay entre la defense & [GEOGRAPHIC_DATA]" at bounding box center [905, 505] width 254 height 46
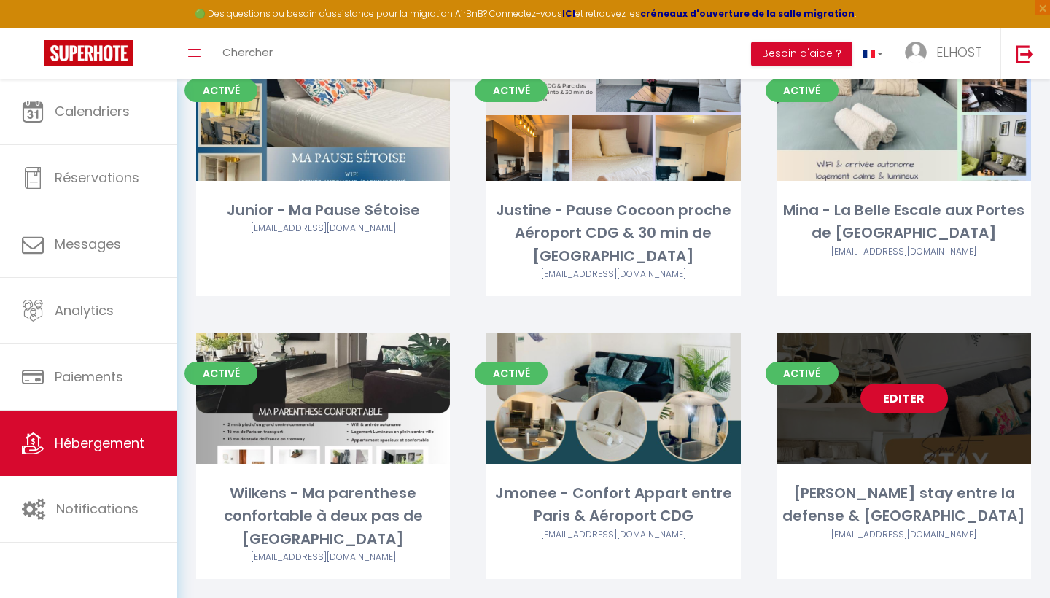
click at [894, 384] on link "Editer" at bounding box center [905, 398] width 88 height 29
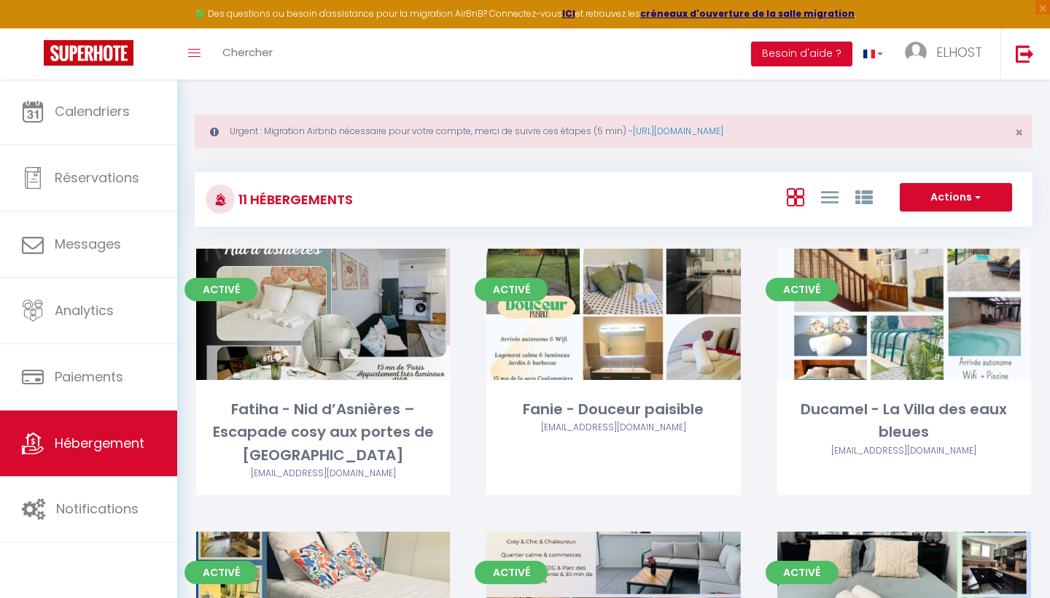
select select "3"
select select "2"
select select "1"
select select
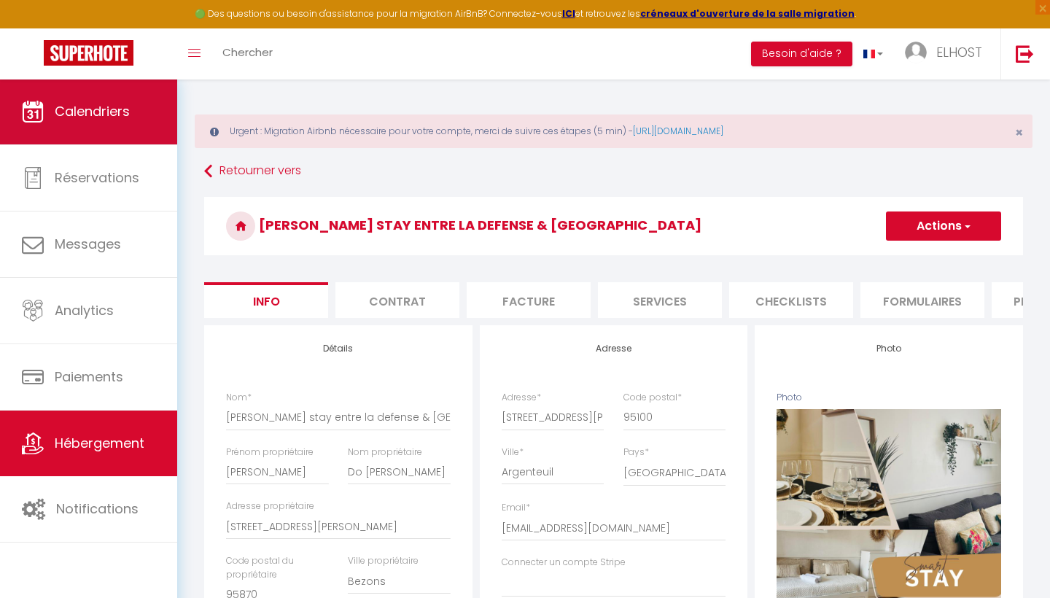
click at [109, 130] on link "Calendriers" at bounding box center [88, 112] width 177 height 66
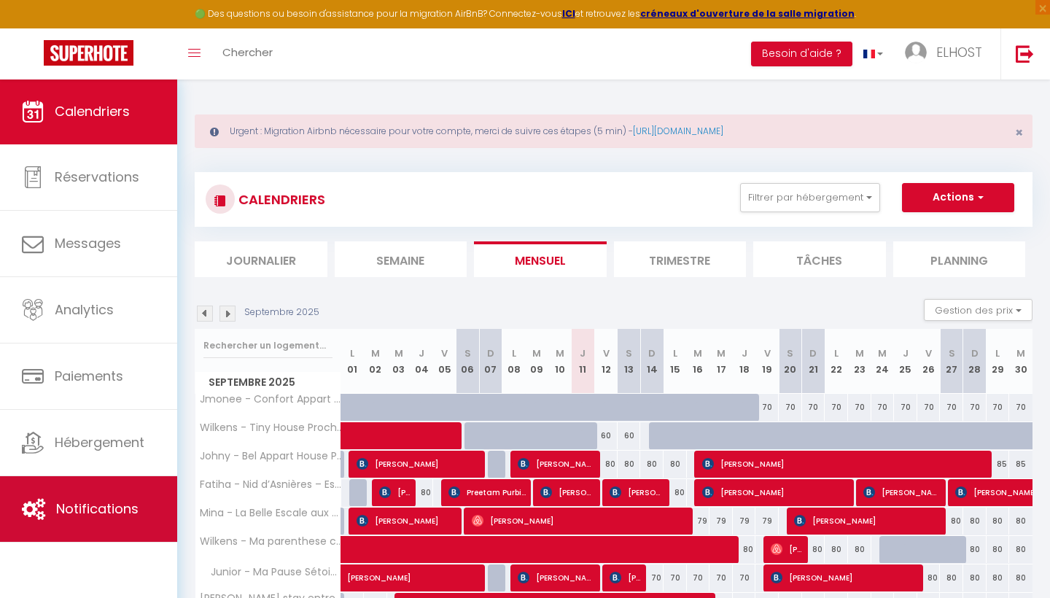
click at [63, 508] on span "Notifications" at bounding box center [97, 509] width 82 height 18
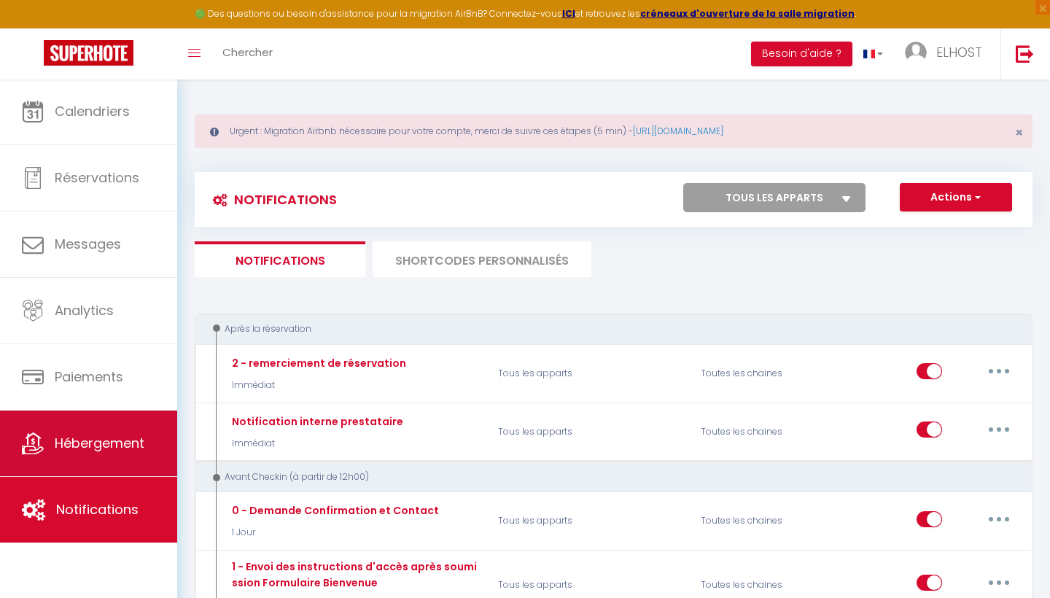
click at [90, 445] on span "Hébergement" at bounding box center [100, 443] width 90 height 18
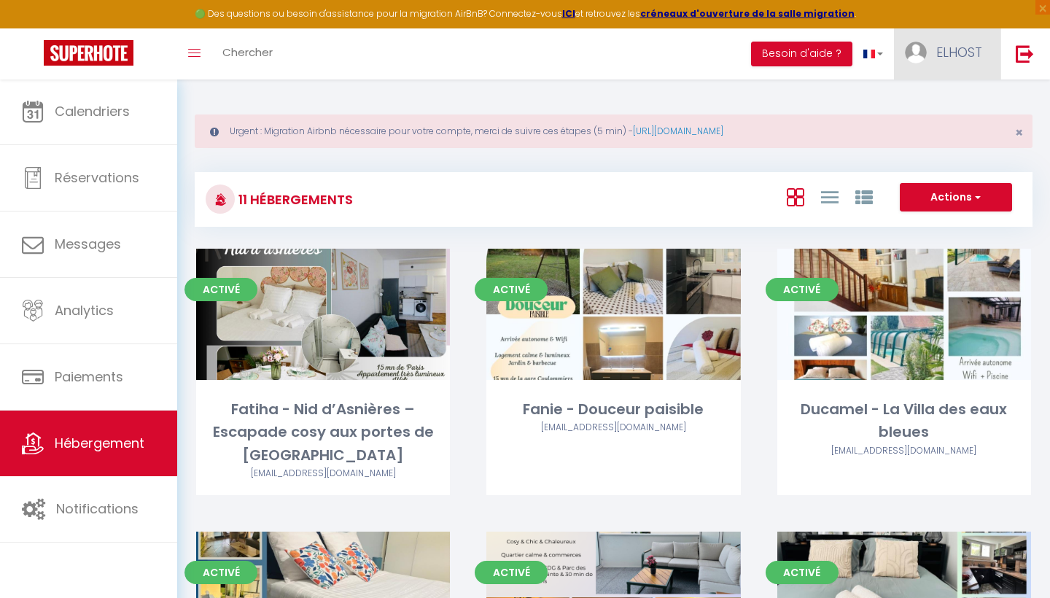
click at [977, 43] on span "ELHOST" at bounding box center [960, 52] width 46 height 18
click at [931, 128] on link "Équipe" at bounding box center [942, 127] width 108 height 25
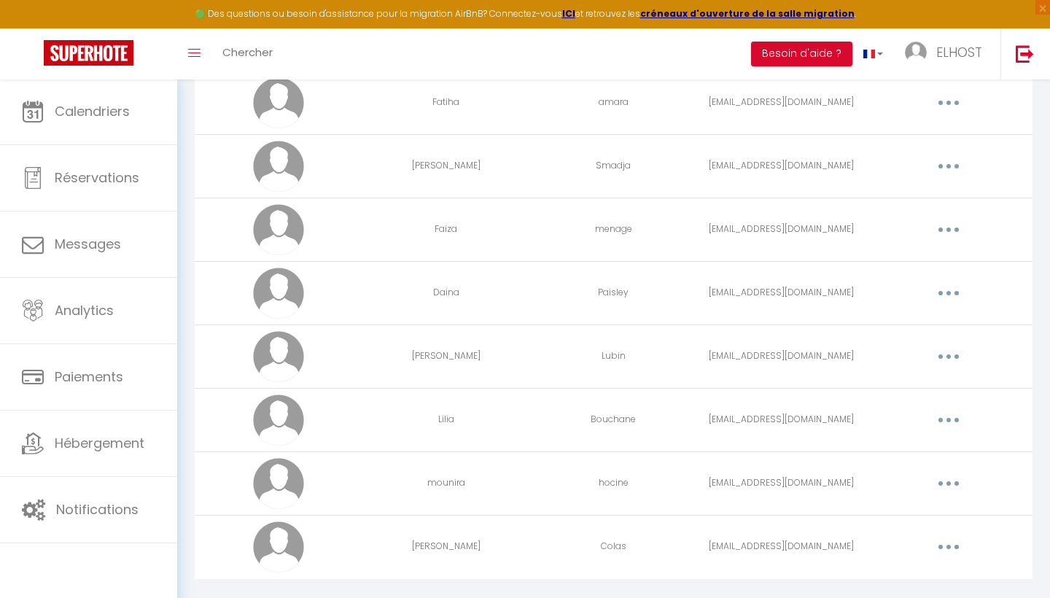
scroll to position [438, 0]
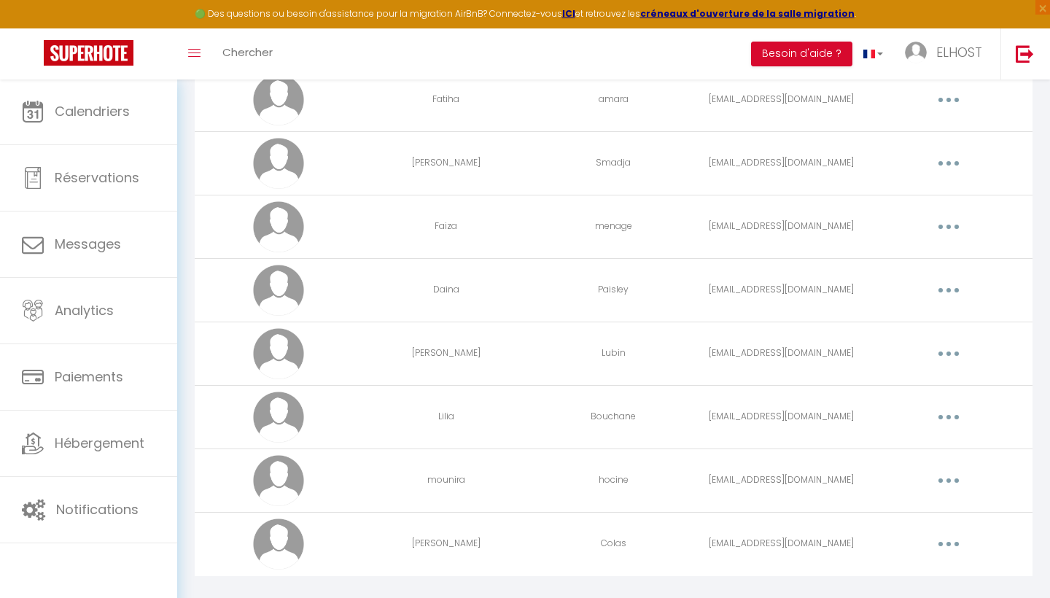
click at [938, 543] on button "button" at bounding box center [949, 543] width 41 height 23
click at [904, 577] on link "Editer" at bounding box center [911, 577] width 108 height 25
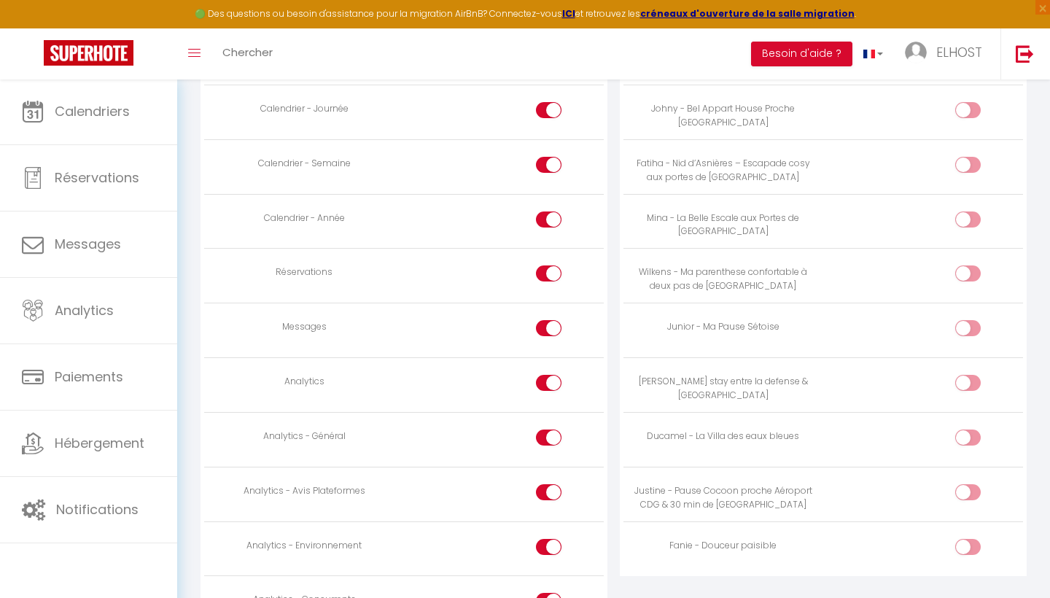
scroll to position [1049, 0]
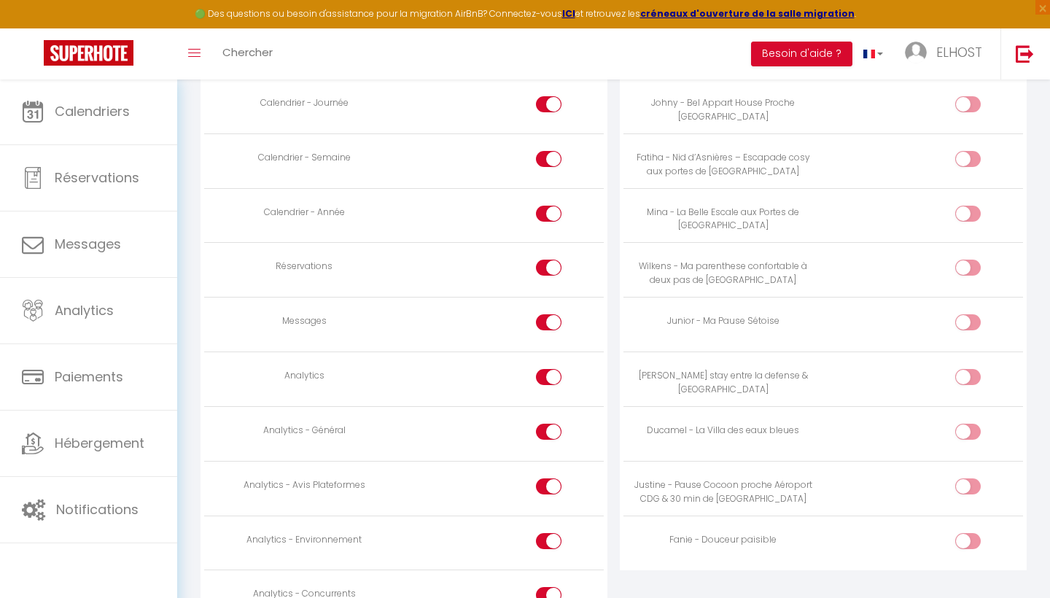
click at [551, 314] on input "checkbox" at bounding box center [562, 325] width 26 height 22
click at [545, 369] on div at bounding box center [549, 377] width 26 height 16
click at [549, 369] on input "checkbox" at bounding box center [562, 380] width 26 height 22
click at [545, 424] on div at bounding box center [549, 432] width 26 height 16
click at [549, 424] on input "checkbox" at bounding box center [562, 435] width 26 height 22
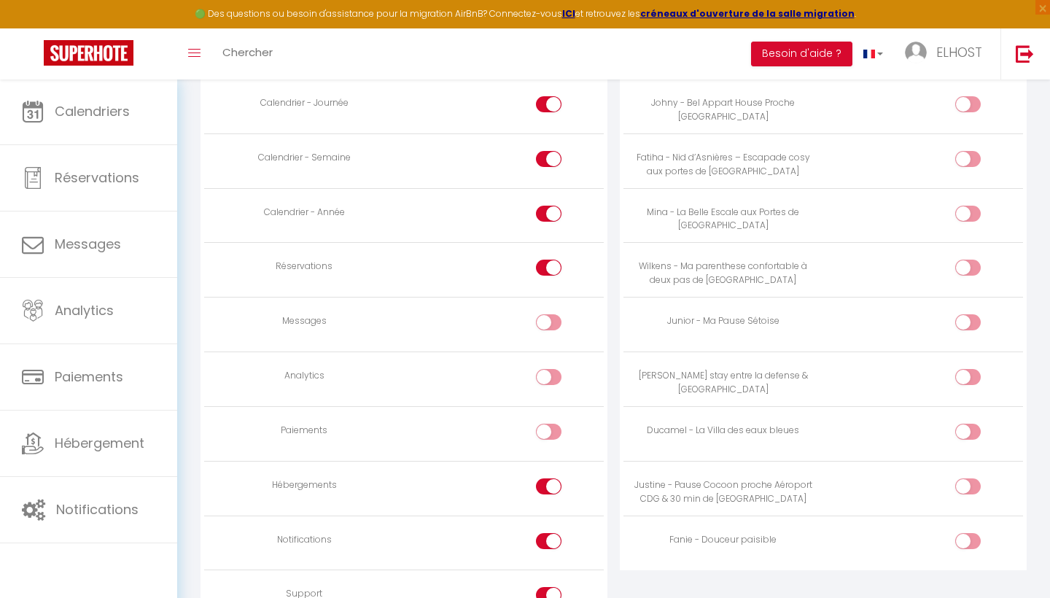
click at [551, 478] on input "checkbox" at bounding box center [562, 489] width 26 height 22
click at [549, 533] on input "checkbox" at bounding box center [562, 544] width 26 height 22
click at [546, 587] on div at bounding box center [549, 595] width 26 height 16
click at [549, 587] on input "checkbox" at bounding box center [562, 598] width 26 height 22
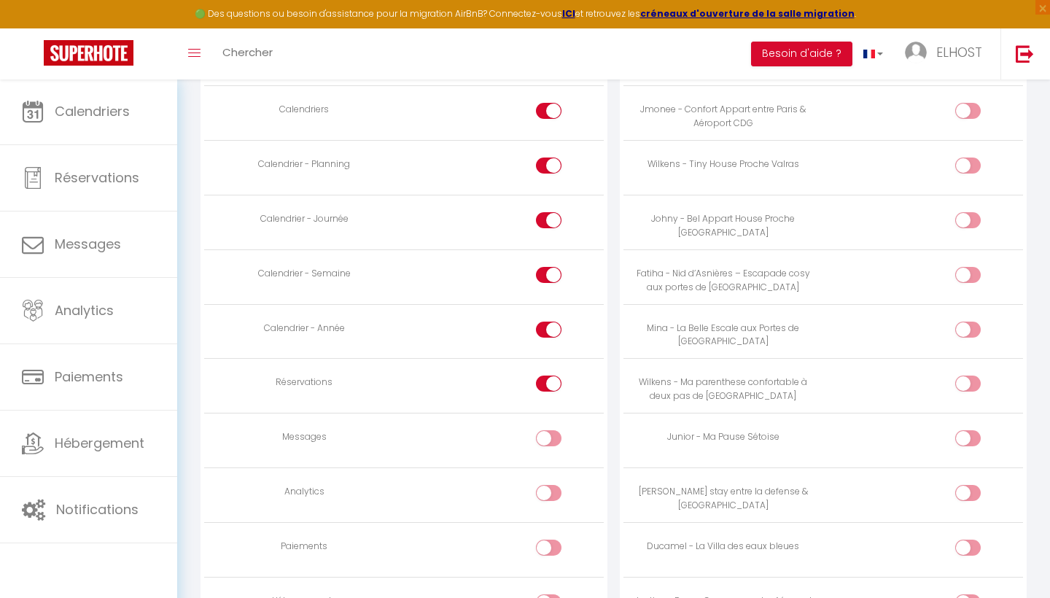
scroll to position [941, 0]
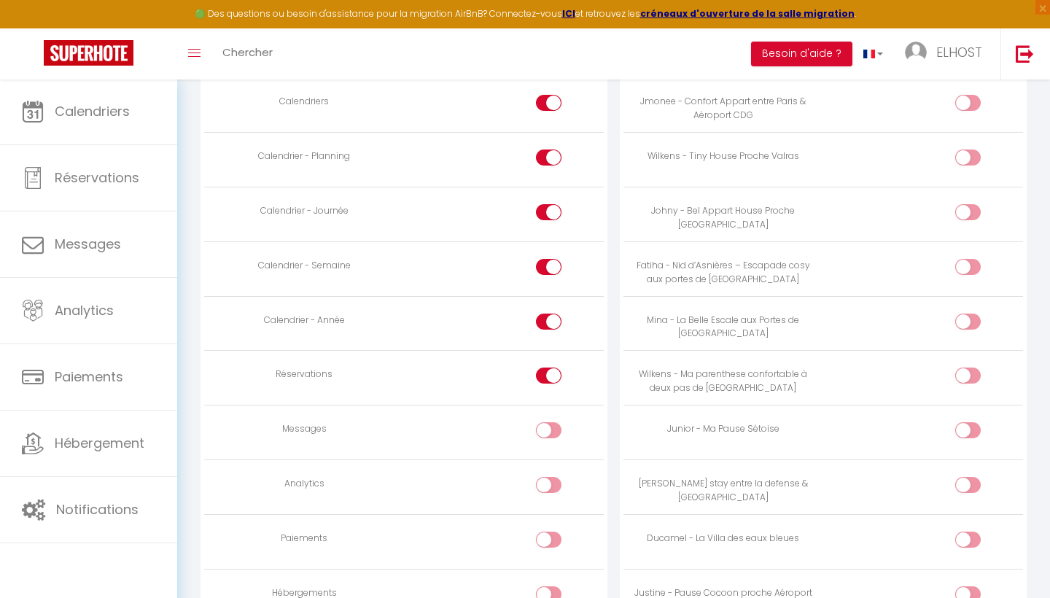
click at [968, 477] on input "checkbox" at bounding box center [981, 488] width 26 height 22
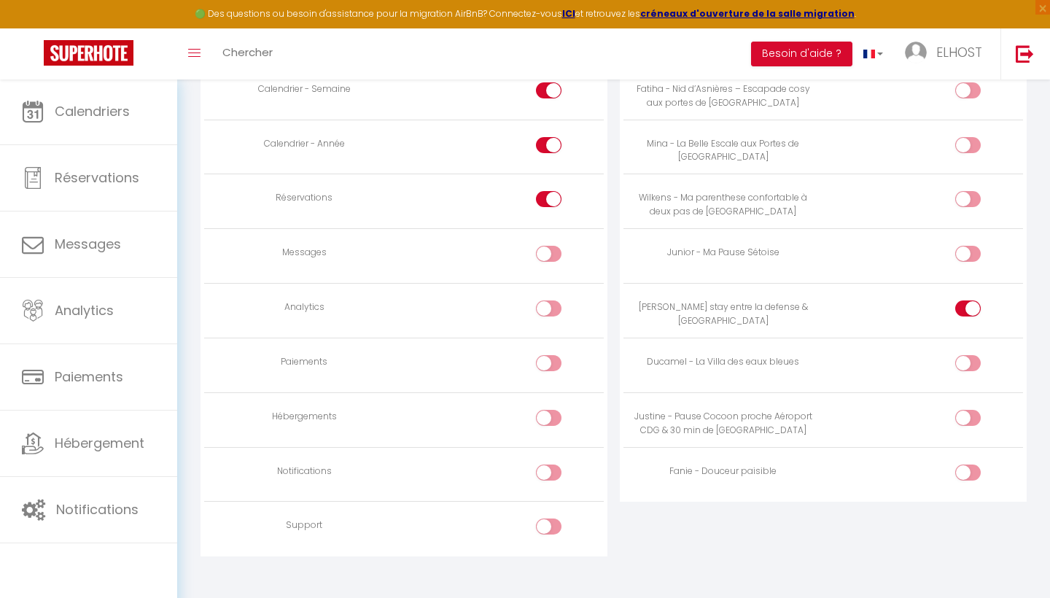
scroll to position [1117, 0]
click at [975, 411] on input "checkbox" at bounding box center [981, 422] width 26 height 22
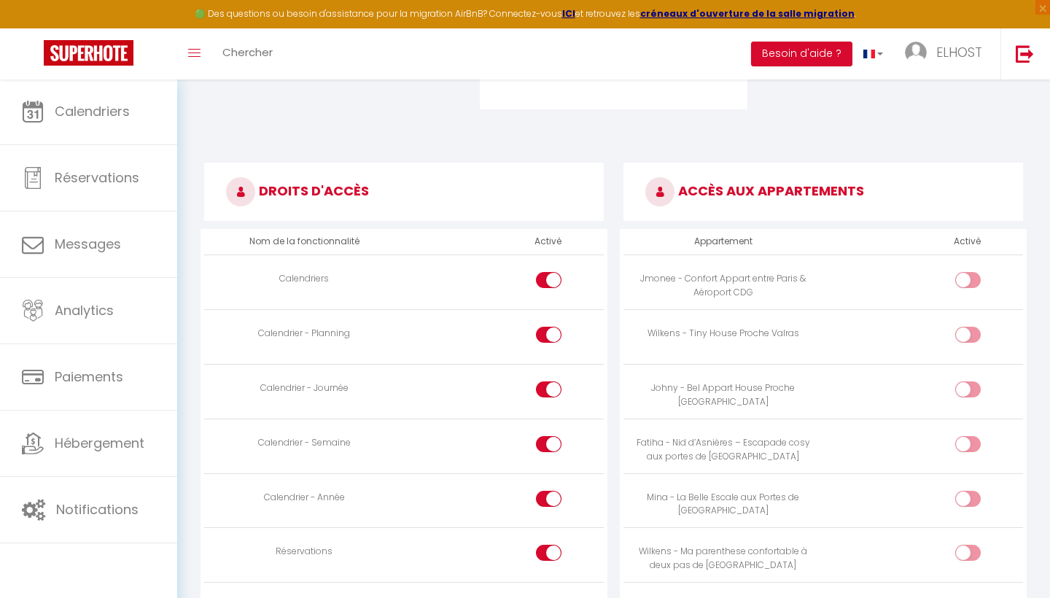
scroll to position [760, 0]
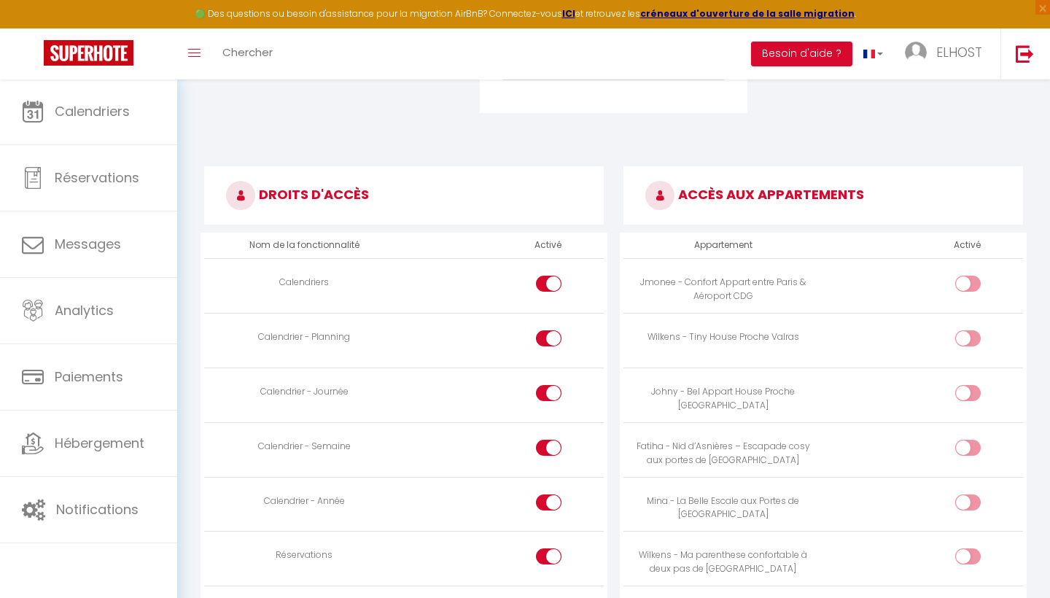
click at [967, 276] on div at bounding box center [969, 284] width 26 height 16
click at [968, 276] on input "checkbox" at bounding box center [981, 287] width 26 height 22
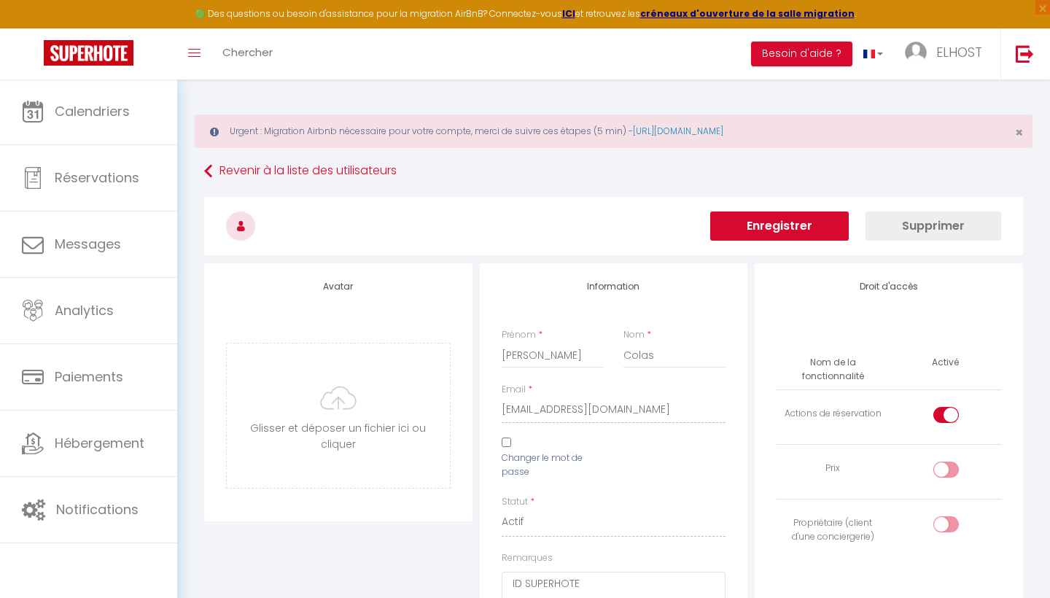
scroll to position [0, 0]
click at [819, 225] on button "Enregistrer" at bounding box center [779, 226] width 139 height 29
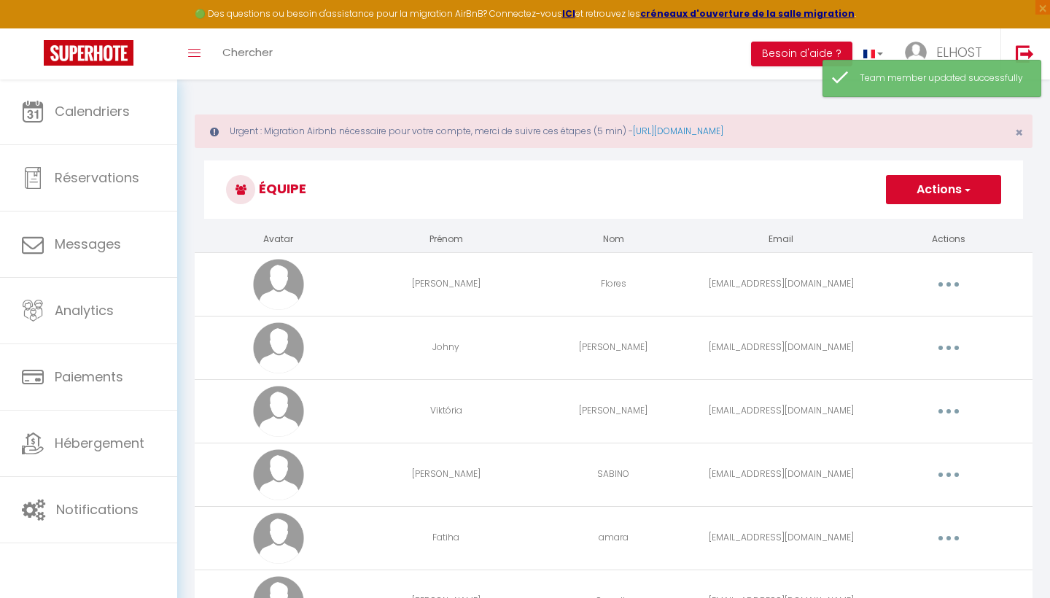
click at [918, 182] on button "Actions" at bounding box center [943, 189] width 115 height 29
click at [733, 173] on h3 "Équipe" at bounding box center [613, 189] width 819 height 58
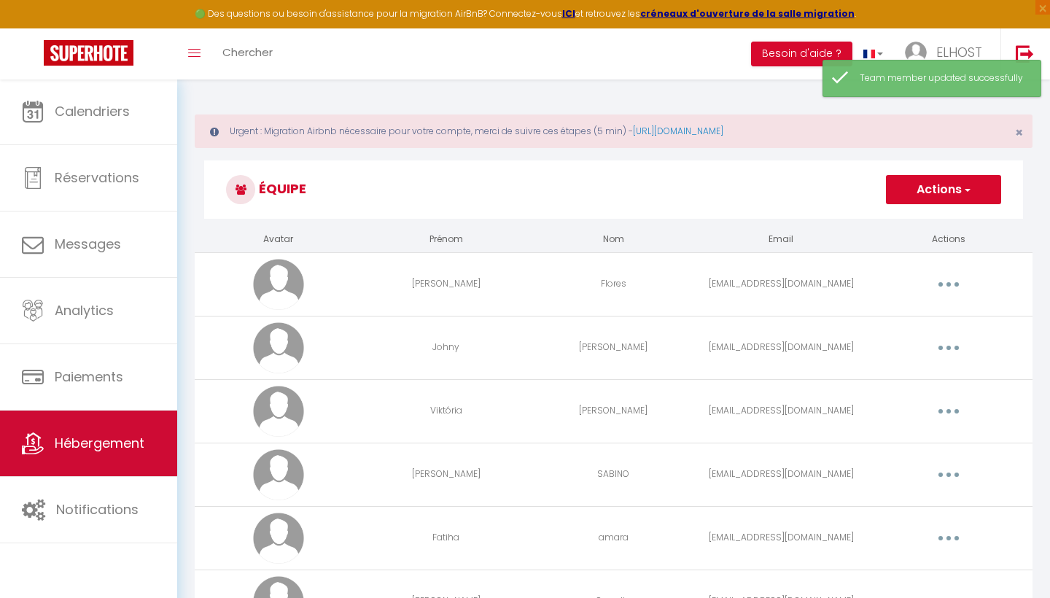
click at [85, 442] on span "Hébergement" at bounding box center [100, 443] width 90 height 18
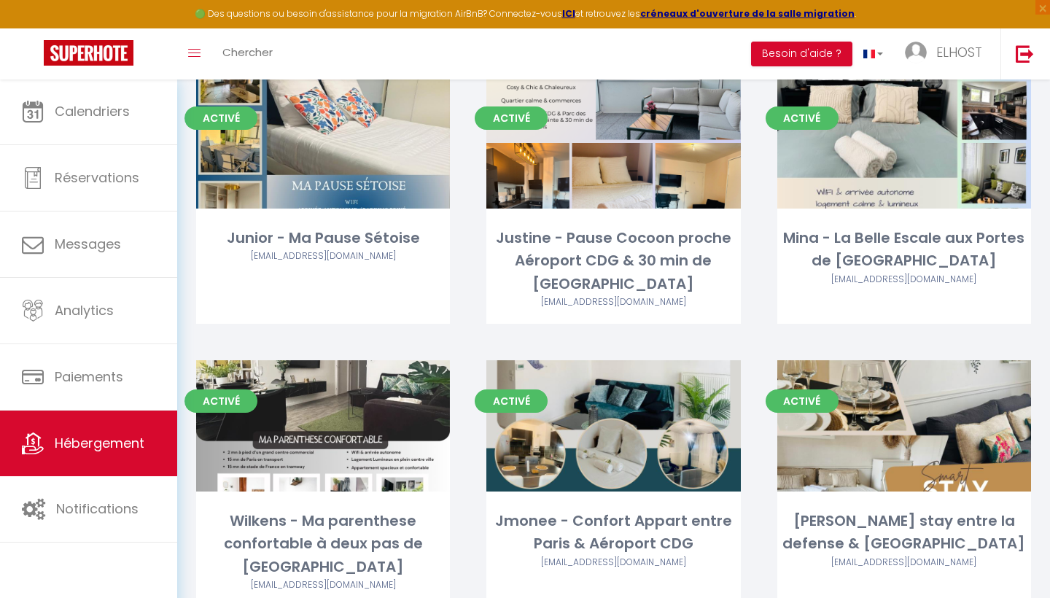
scroll to position [507, 0]
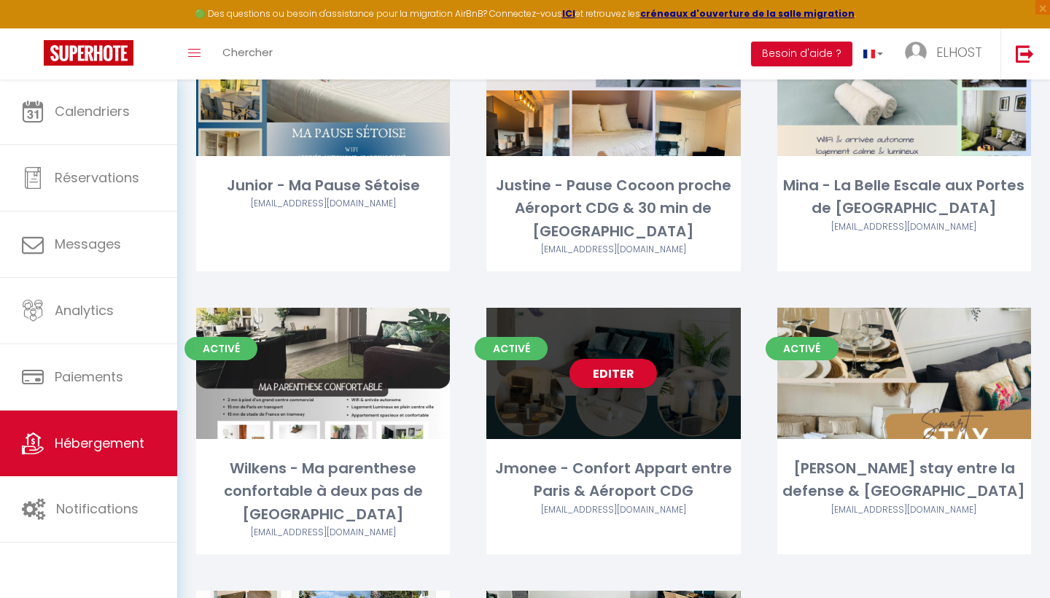
click at [643, 398] on div "Editer" at bounding box center [614, 373] width 254 height 131
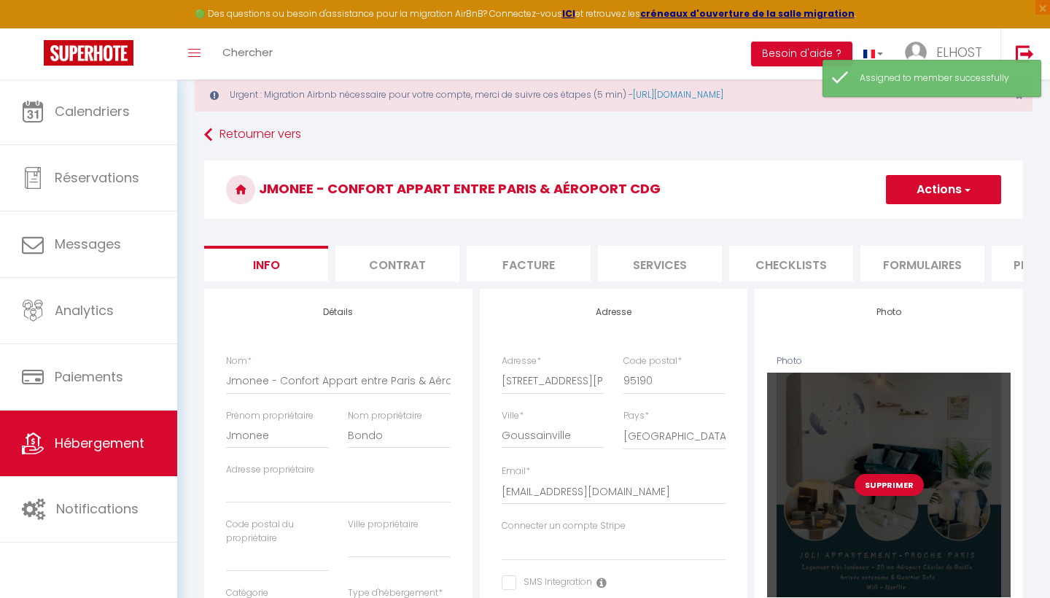
scroll to position [23, 0]
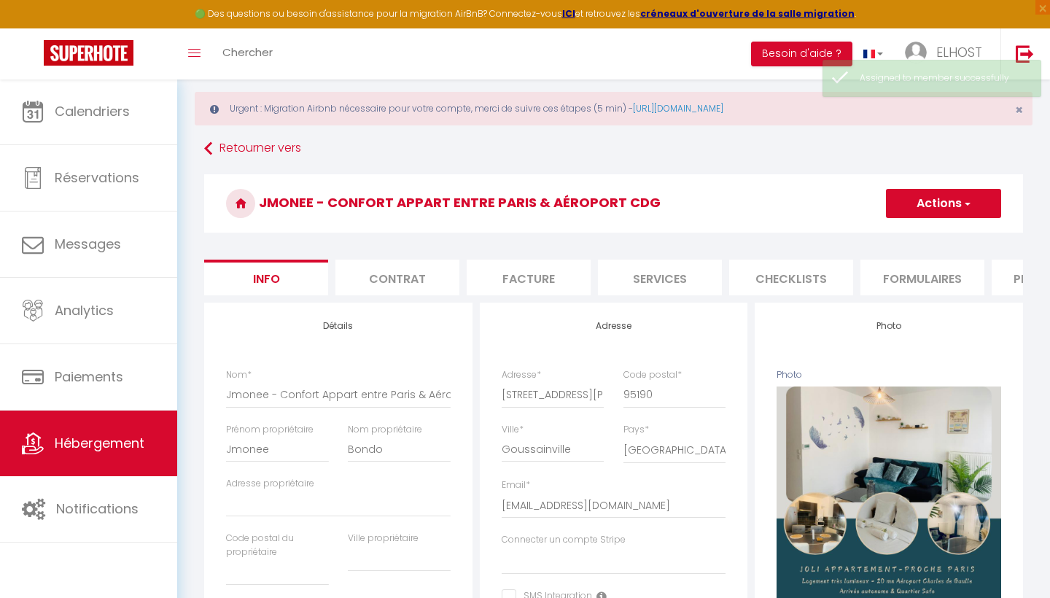
click at [939, 204] on button "Actions" at bounding box center [943, 203] width 115 height 29
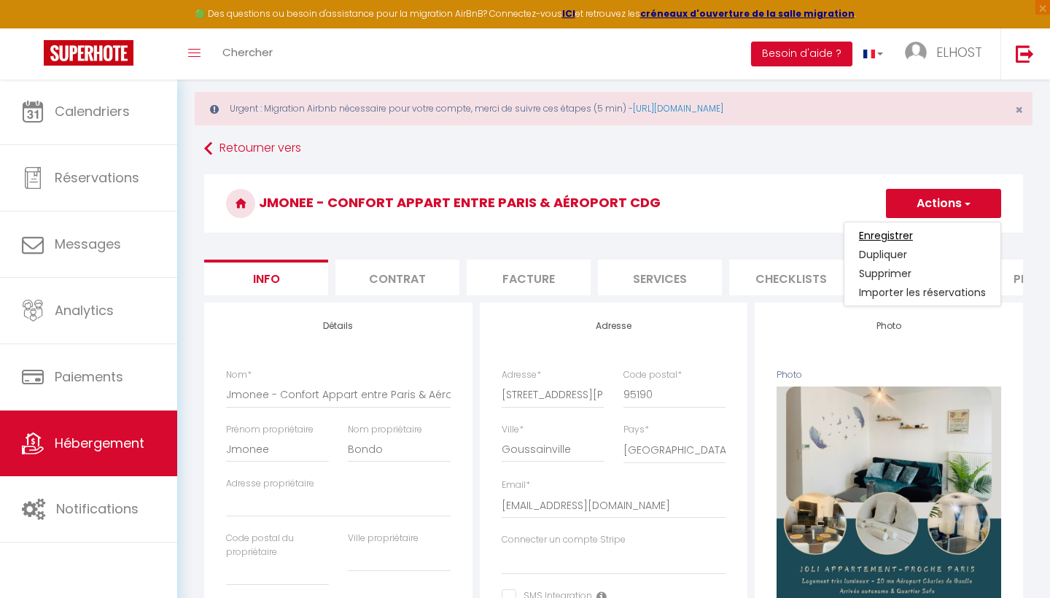
click at [897, 234] on input "Enregistrer" at bounding box center [886, 235] width 54 height 15
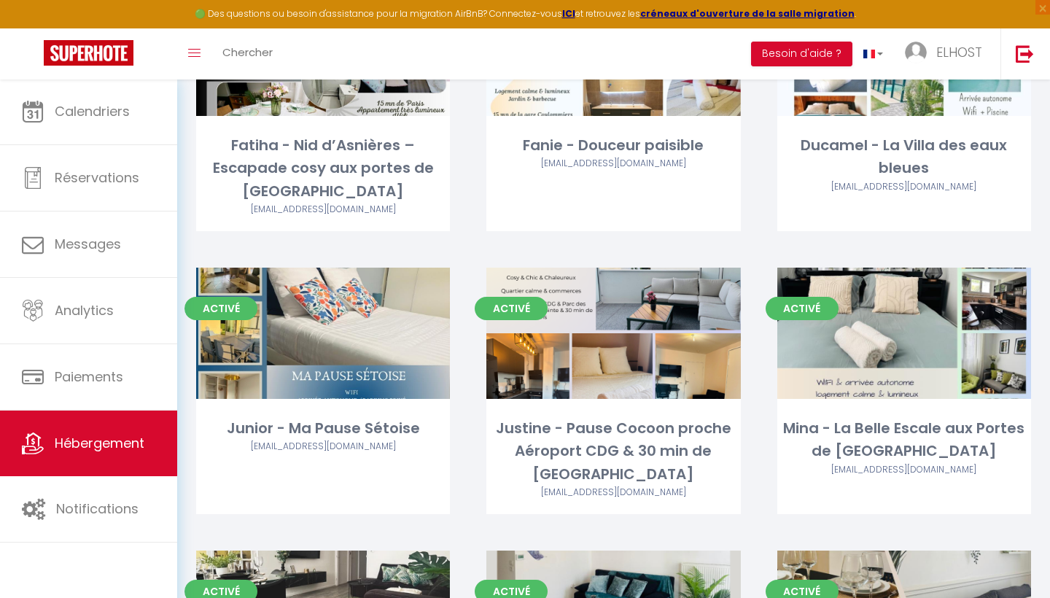
scroll to position [266, 0]
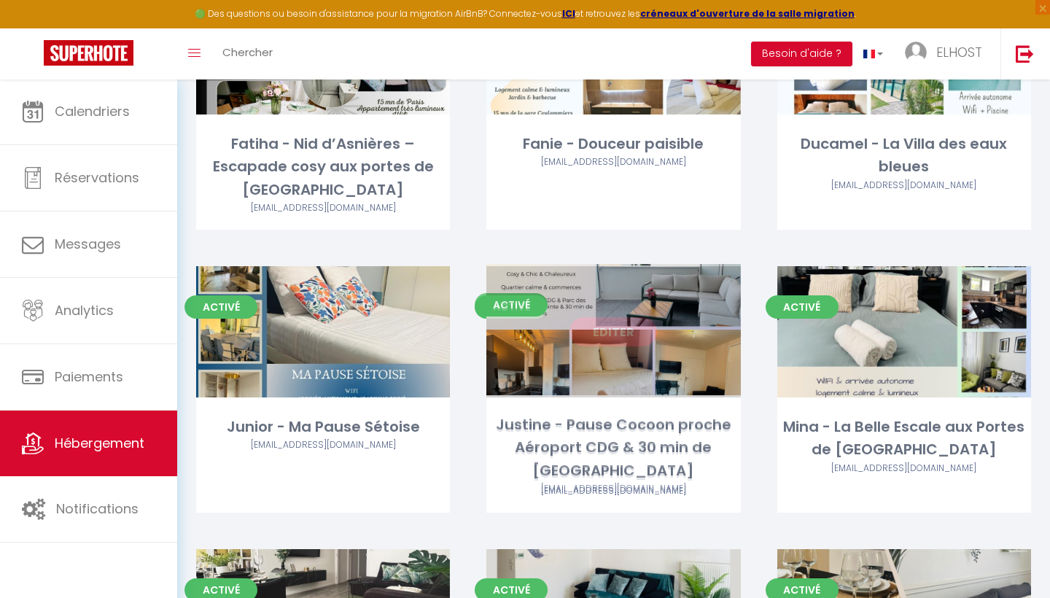
click at [634, 384] on div "Editer" at bounding box center [614, 331] width 254 height 131
click at [613, 341] on link "Editer" at bounding box center [614, 331] width 88 height 29
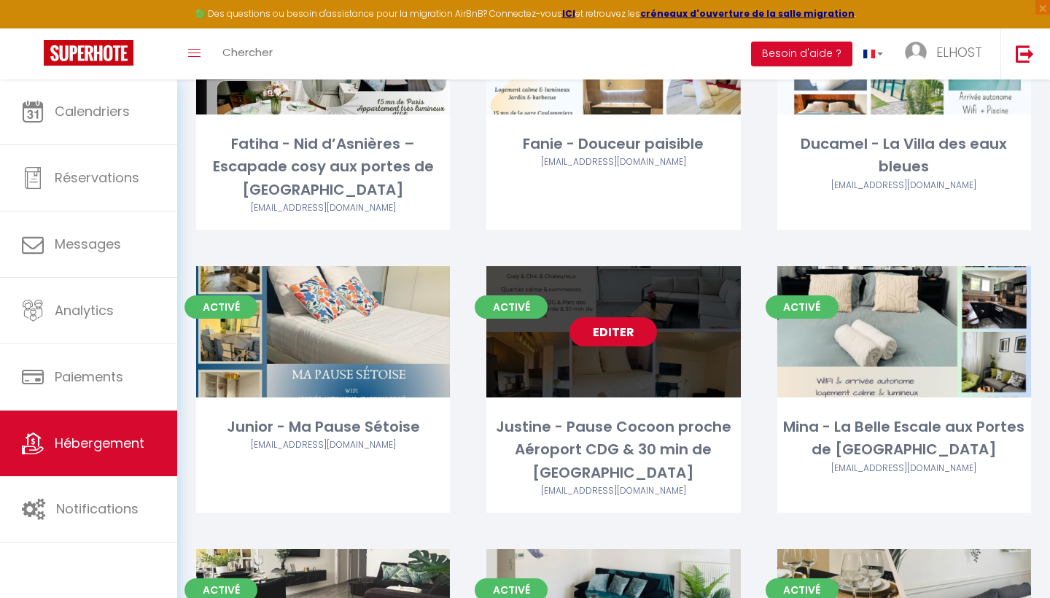
click at [613, 341] on link "Editer" at bounding box center [614, 331] width 88 height 29
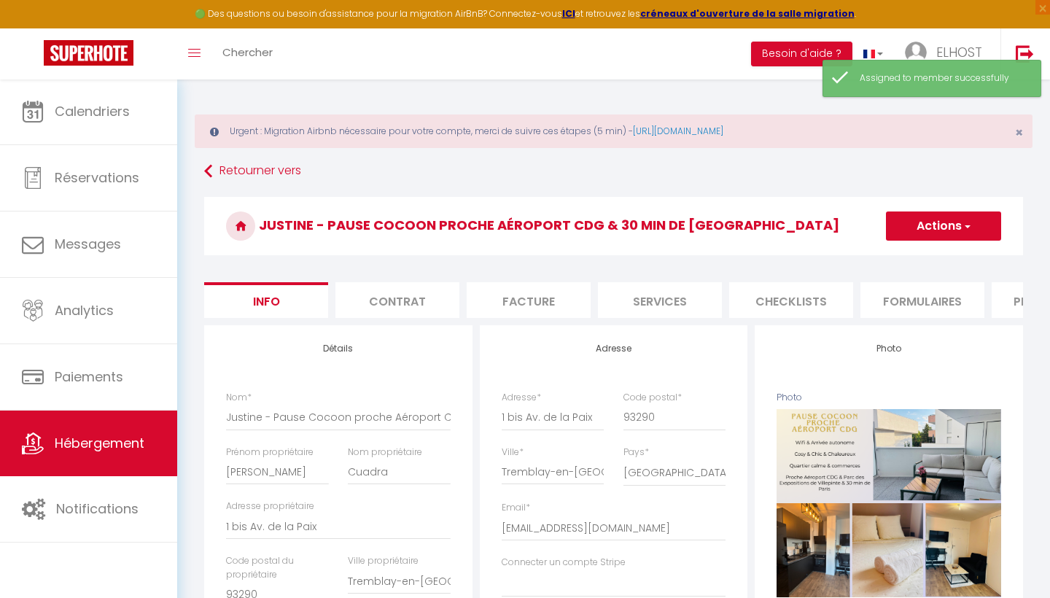
click at [930, 228] on button "Actions" at bounding box center [943, 226] width 115 height 29
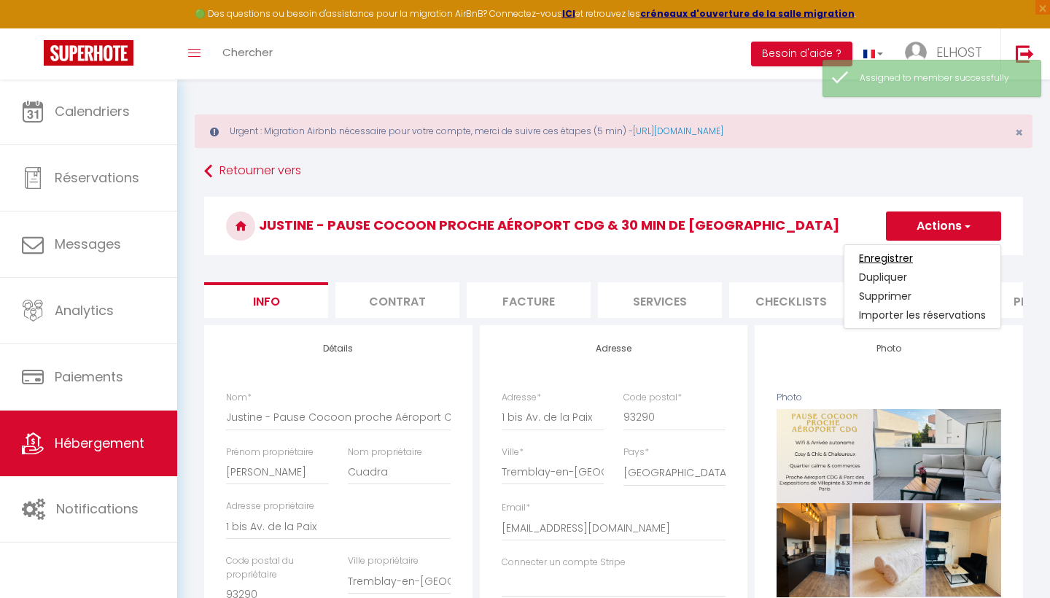
click at [912, 253] on input "Enregistrer" at bounding box center [886, 258] width 54 height 15
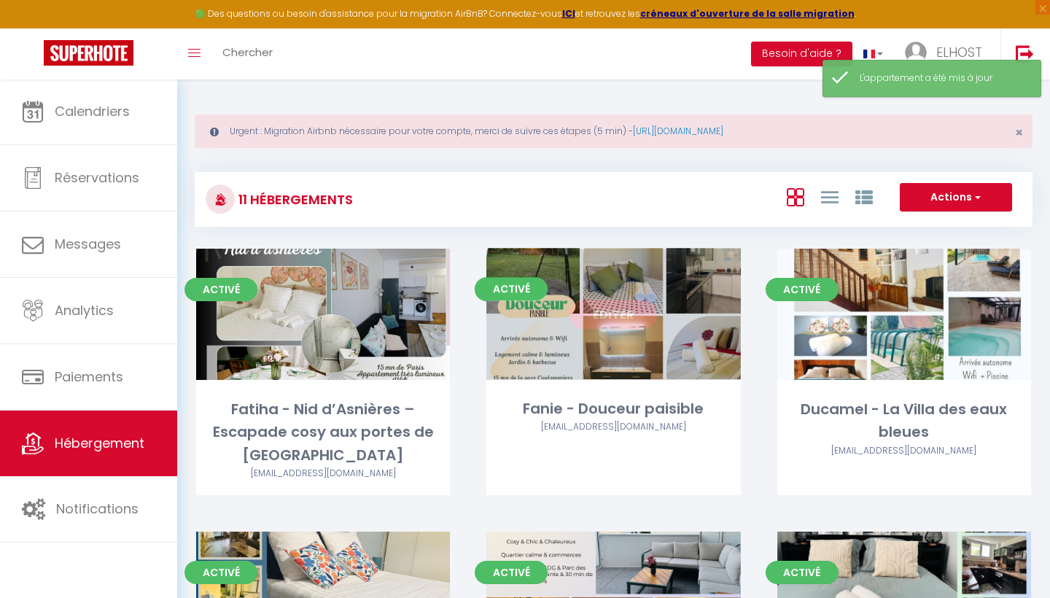
click at [577, 427] on div "[EMAIL_ADDRESS][DOMAIN_NAME]" at bounding box center [614, 428] width 254 height 14
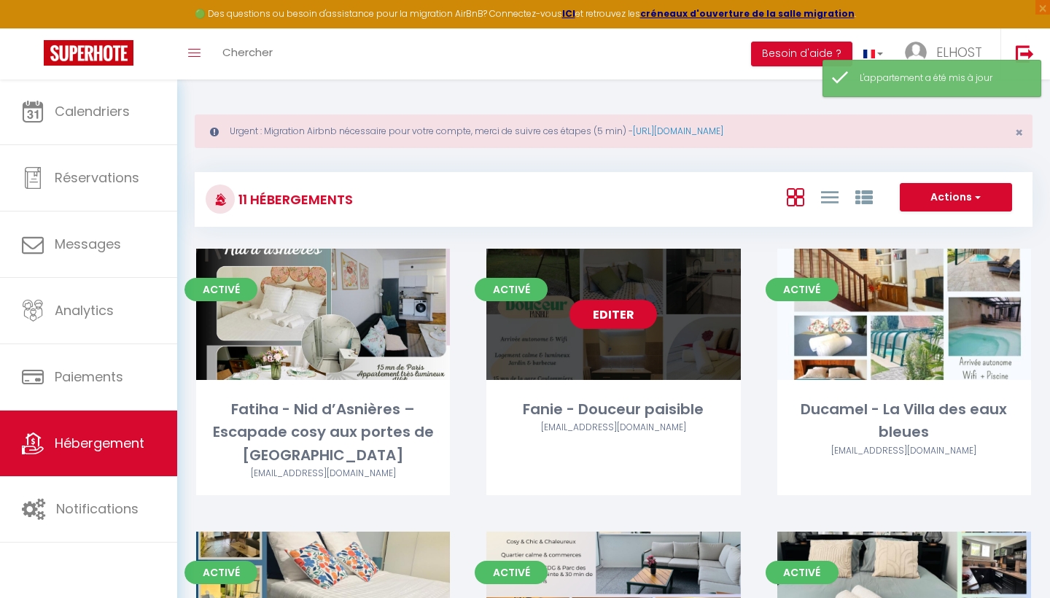
click at [612, 321] on link "Editer" at bounding box center [614, 314] width 88 height 29
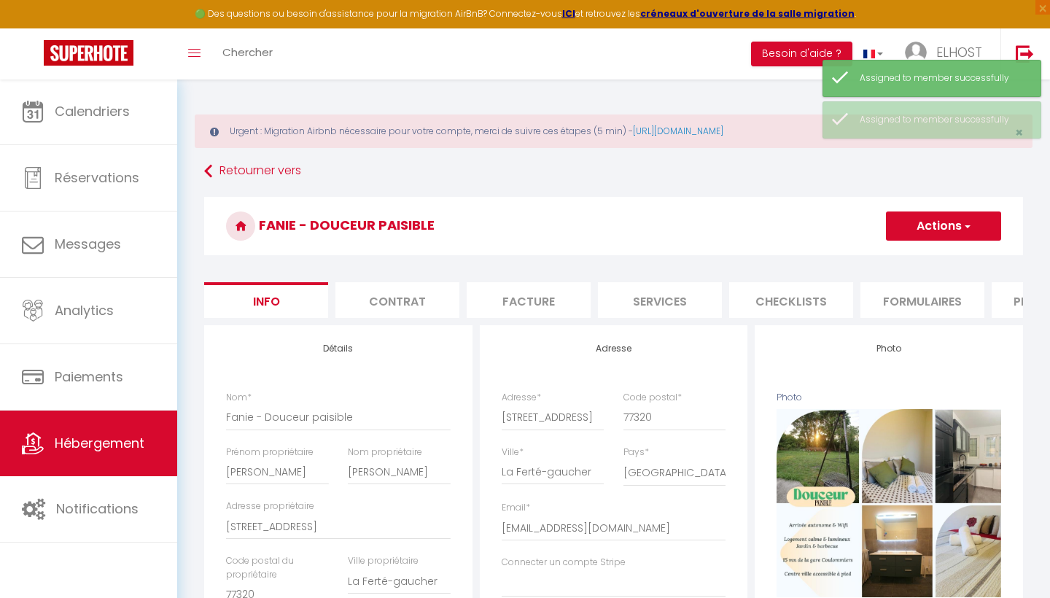
click at [927, 231] on button "Actions" at bounding box center [943, 226] width 115 height 29
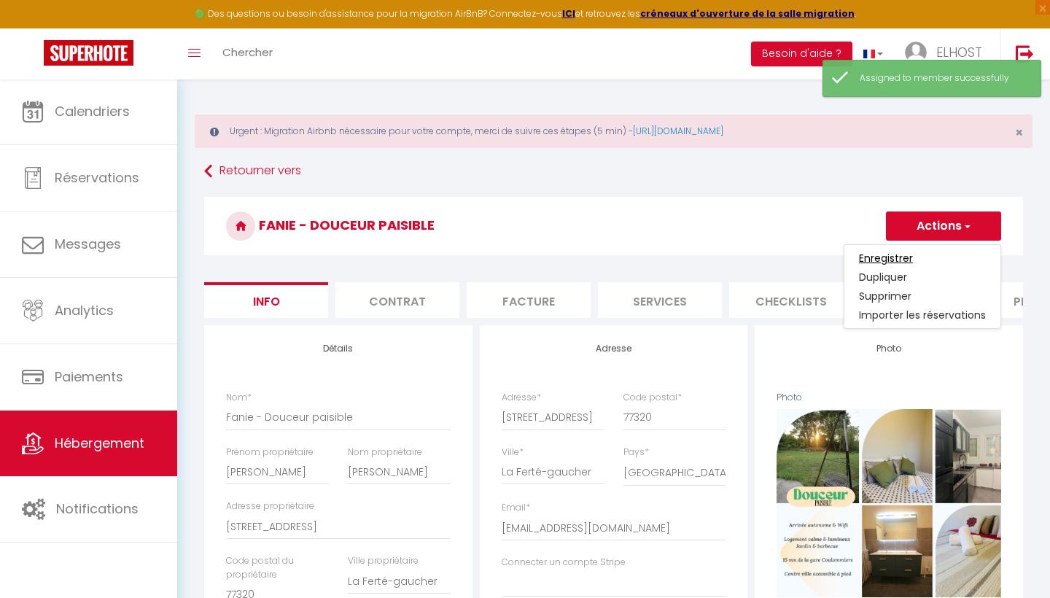
click at [891, 260] on input "Enregistrer" at bounding box center [886, 258] width 54 height 15
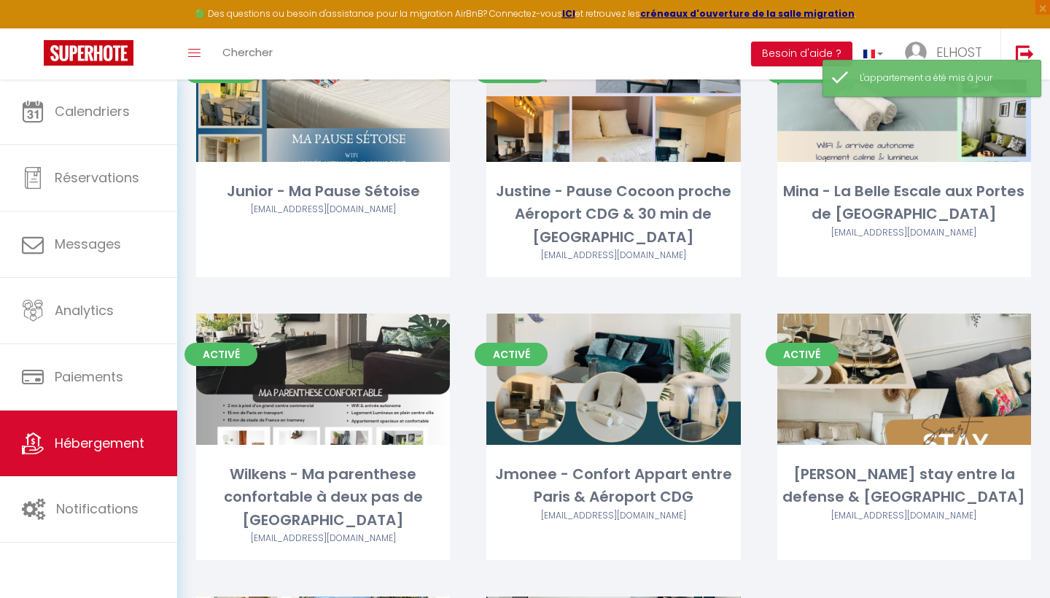
scroll to position [508, 0]
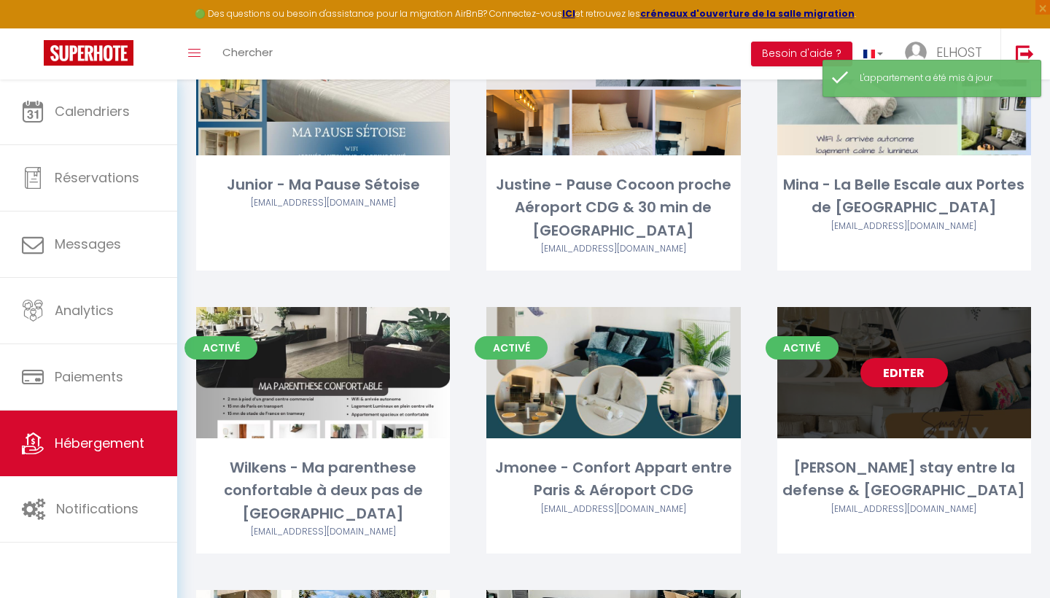
click at [834, 410] on div "Editer" at bounding box center [905, 372] width 254 height 131
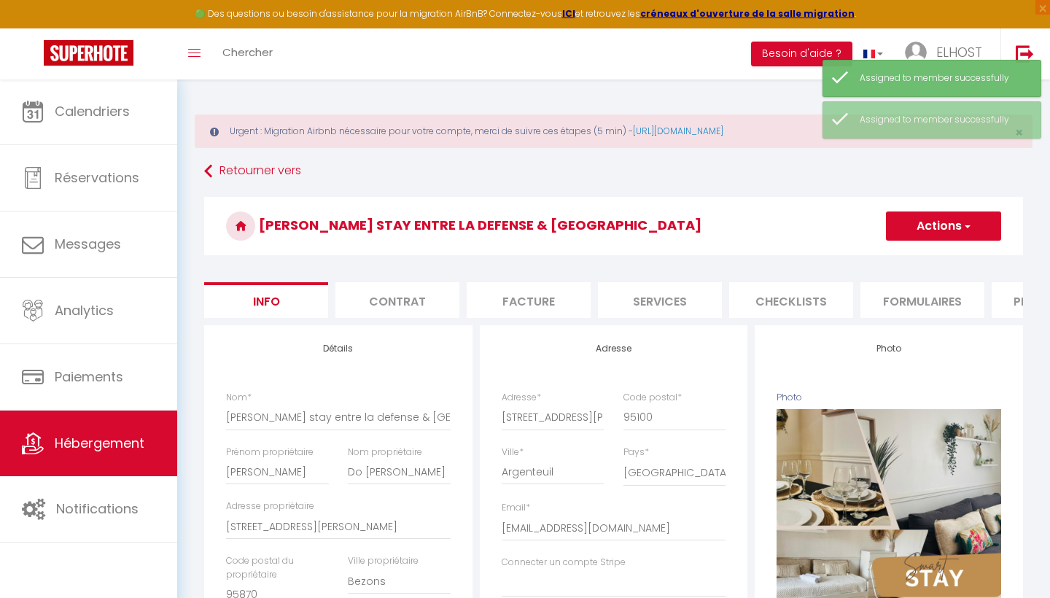
click at [923, 231] on button "Actions" at bounding box center [943, 226] width 115 height 29
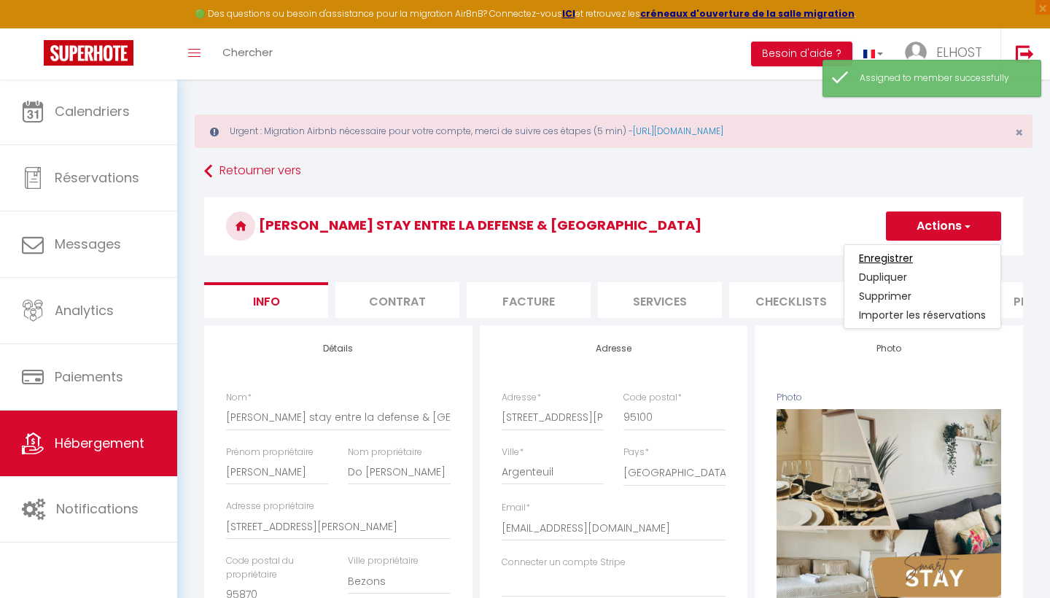
click at [896, 258] on input "Enregistrer" at bounding box center [886, 258] width 54 height 15
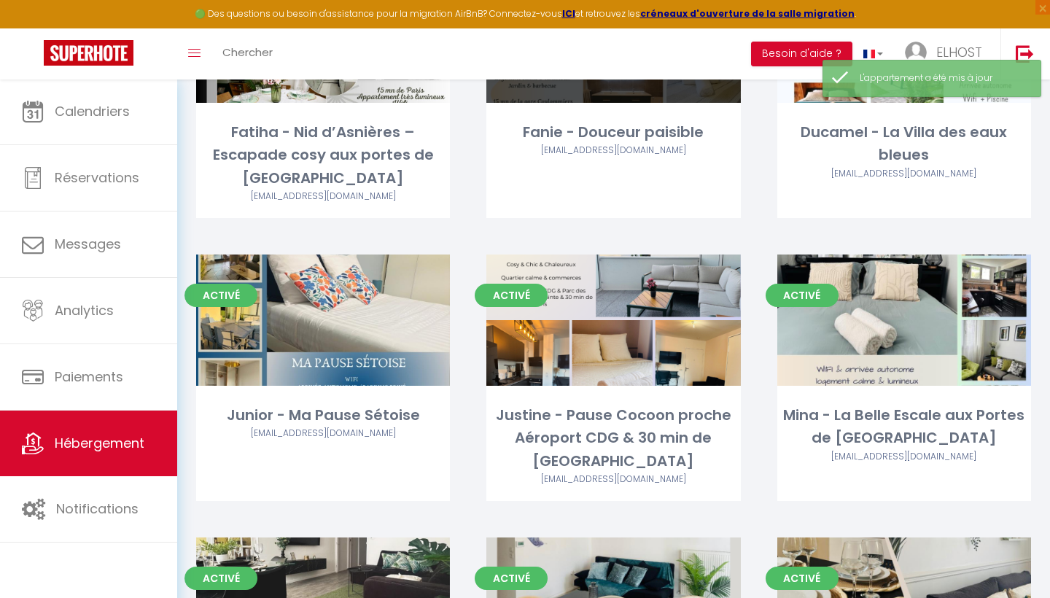
scroll to position [280, 0]
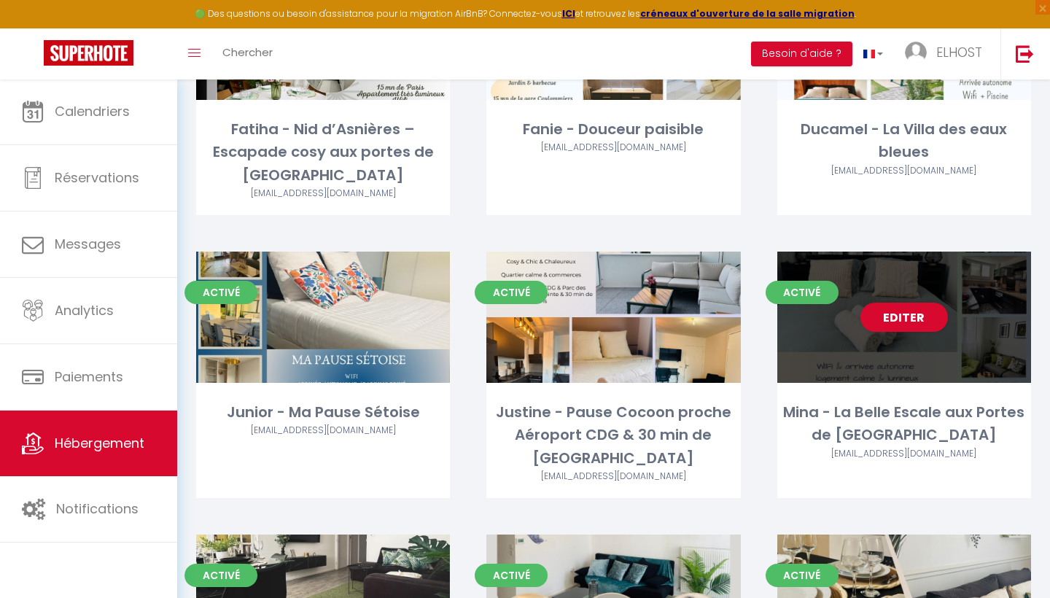
click at [845, 386] on div "Activé Editer Mina - La Belle Escale aux Portes de Paris [EMAIL_ADDRESS][DOMAIN…" at bounding box center [905, 375] width 254 height 247
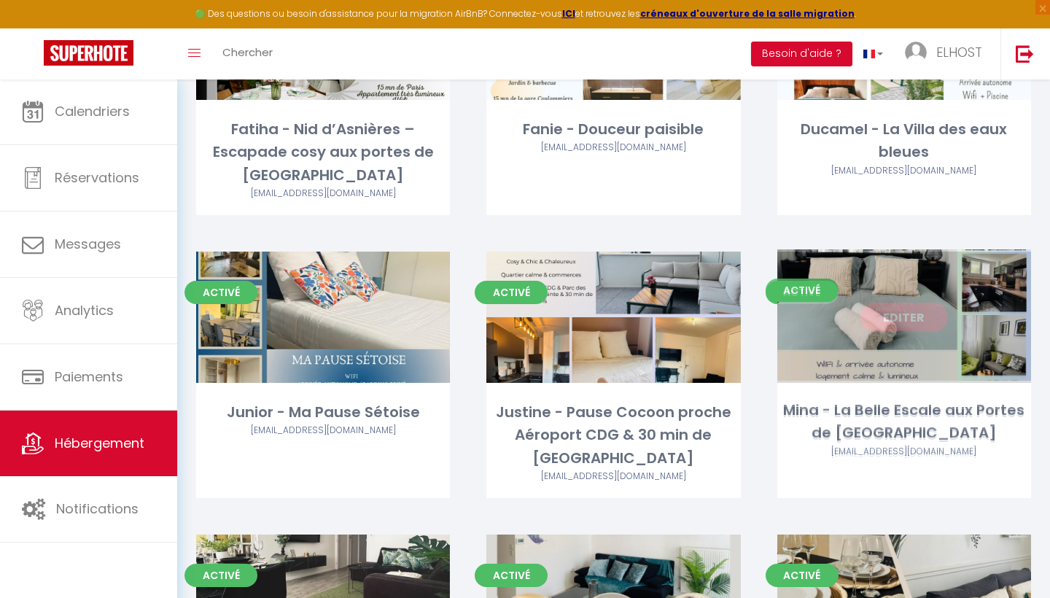
click at [884, 346] on div "Editer" at bounding box center [905, 317] width 254 height 131
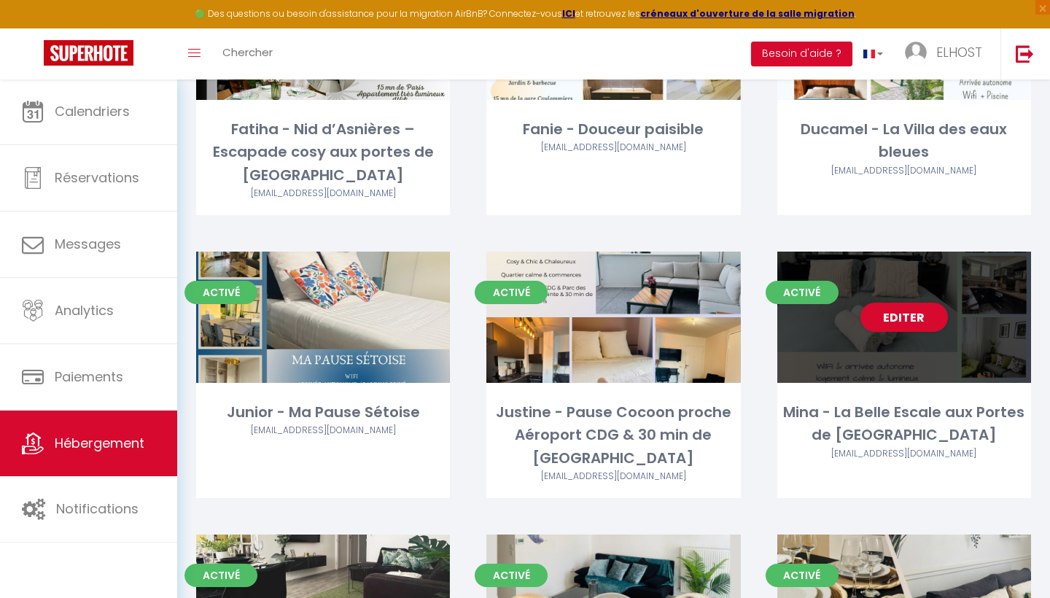
click at [895, 330] on div "Editer" at bounding box center [905, 317] width 254 height 131
click at [898, 319] on link "Editer" at bounding box center [905, 317] width 88 height 29
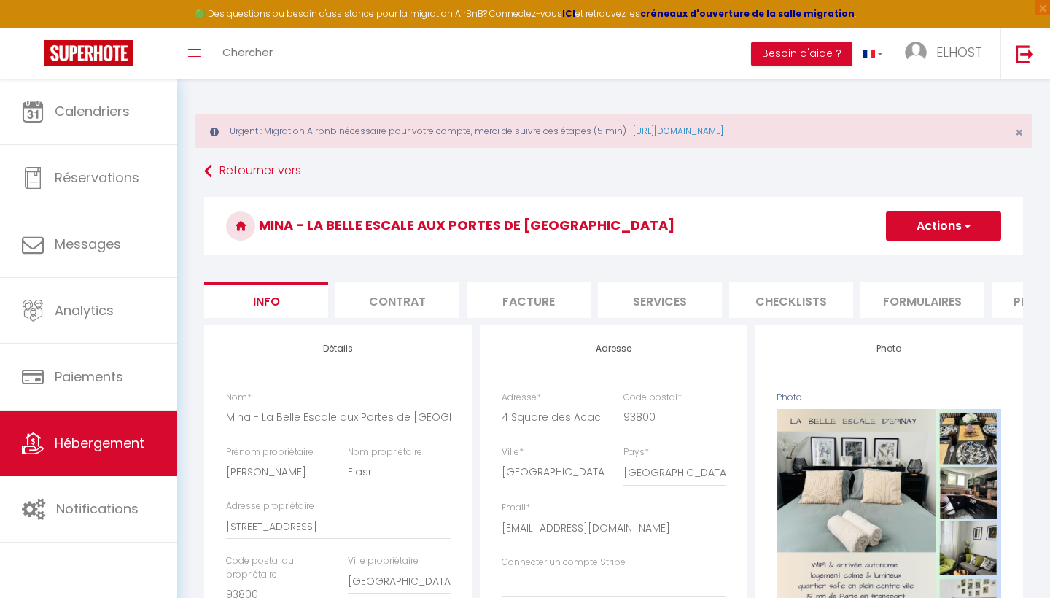
click at [932, 221] on button "Actions" at bounding box center [943, 226] width 115 height 29
click at [889, 261] on input "Enregistrer" at bounding box center [886, 258] width 54 height 15
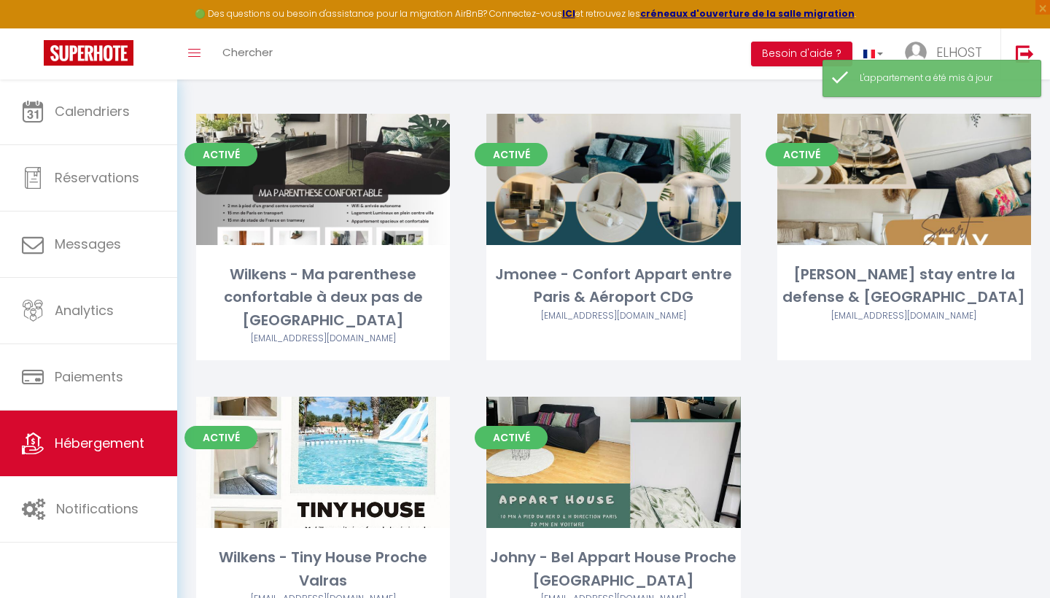
scroll to position [708, 0]
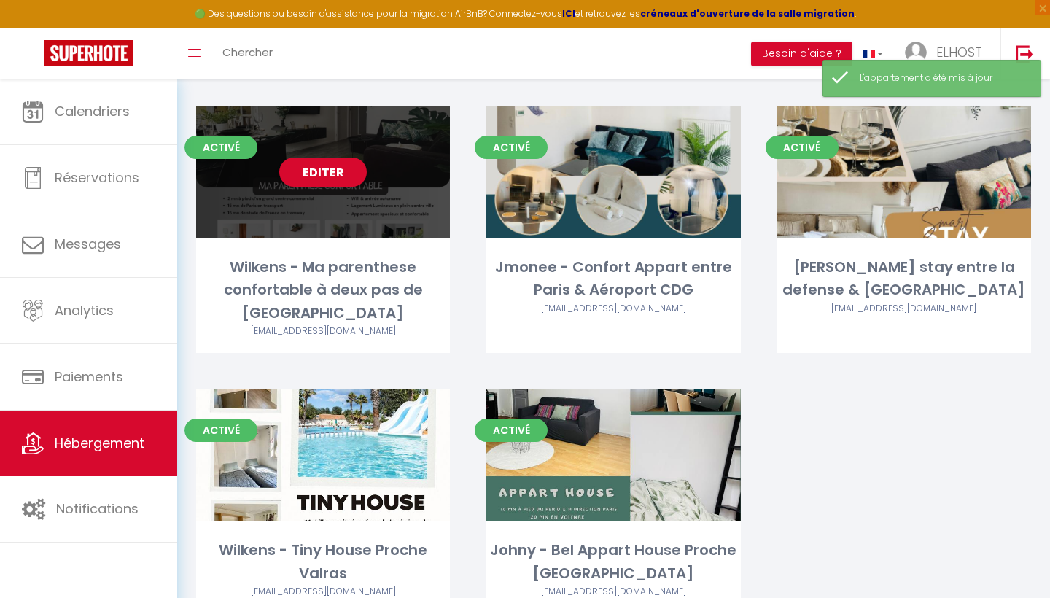
click at [425, 295] on div "Wilkens - Ma parenthese confortable à deux pas de Paris [EMAIL_ADDRESS][DOMAIN_…" at bounding box center [323, 304] width 254 height 97
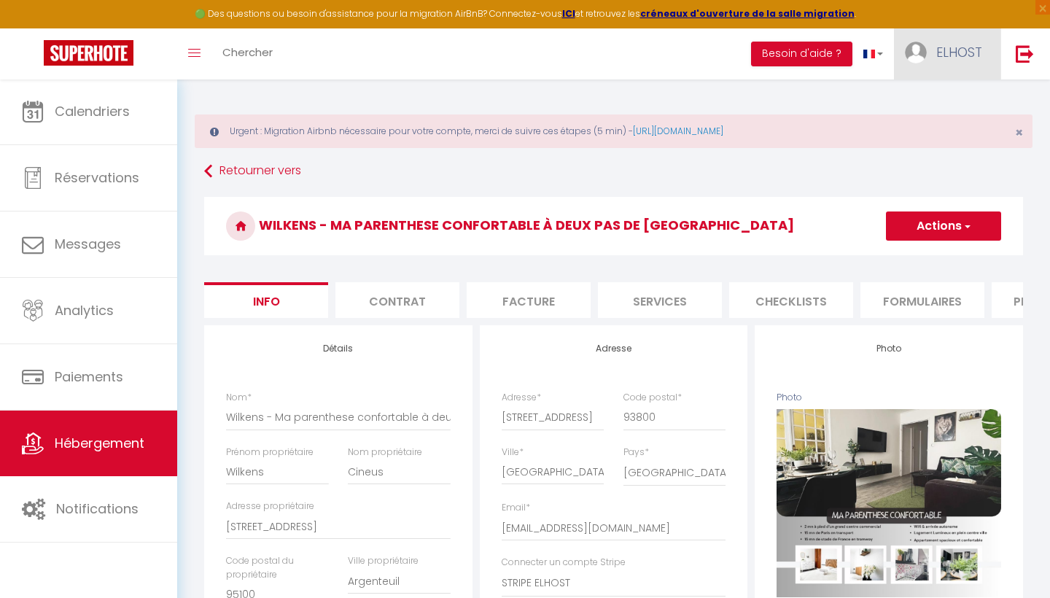
click at [952, 61] on link "ELHOST" at bounding box center [947, 53] width 106 height 51
click at [929, 124] on link "Équipe" at bounding box center [942, 127] width 108 height 25
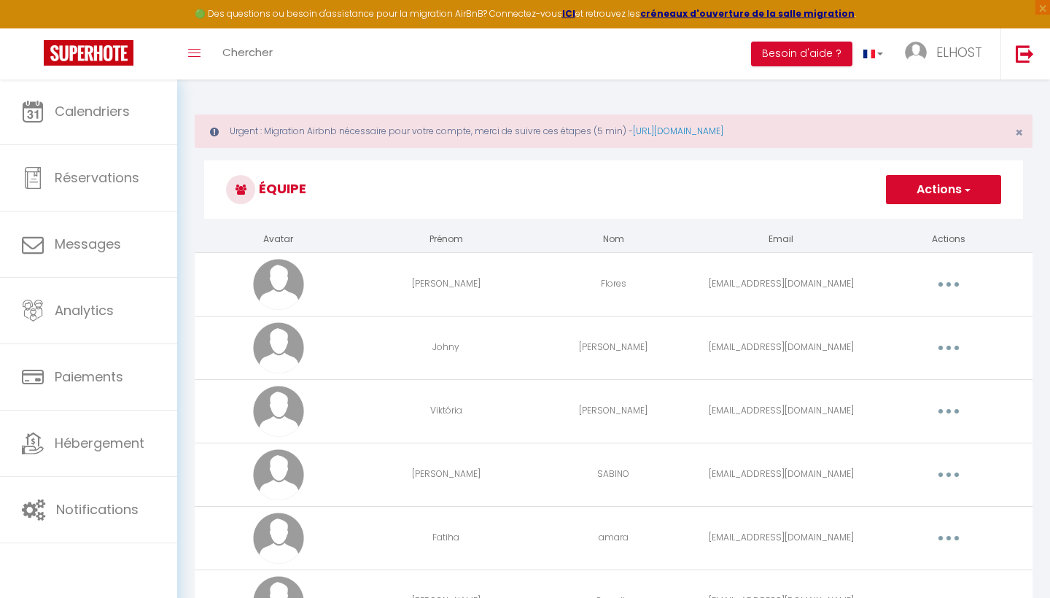
click at [941, 190] on button "Actions" at bounding box center [943, 189] width 115 height 29
click at [899, 223] on link "Ajouter un nouvel utilisateur" at bounding box center [915, 221] width 172 height 19
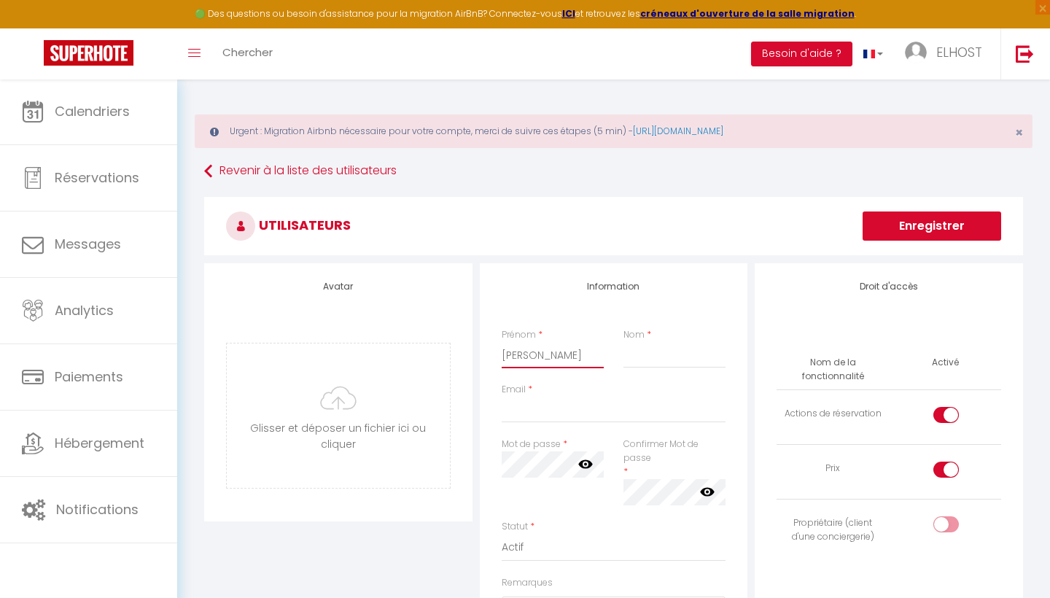
click at [533, 354] on input "[PERSON_NAME]" at bounding box center [553, 355] width 103 height 26
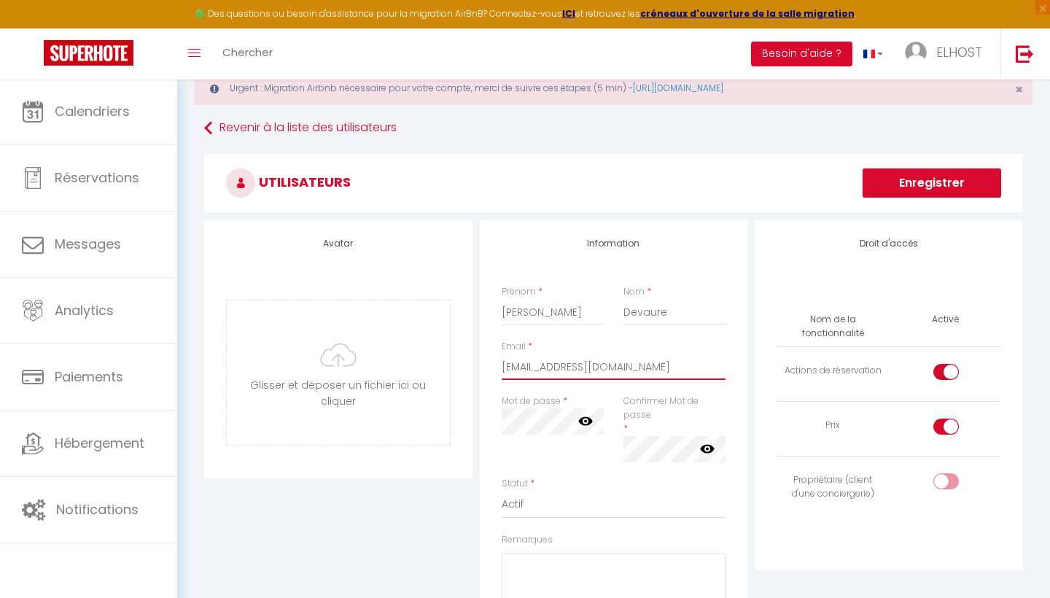
scroll to position [46, 0]
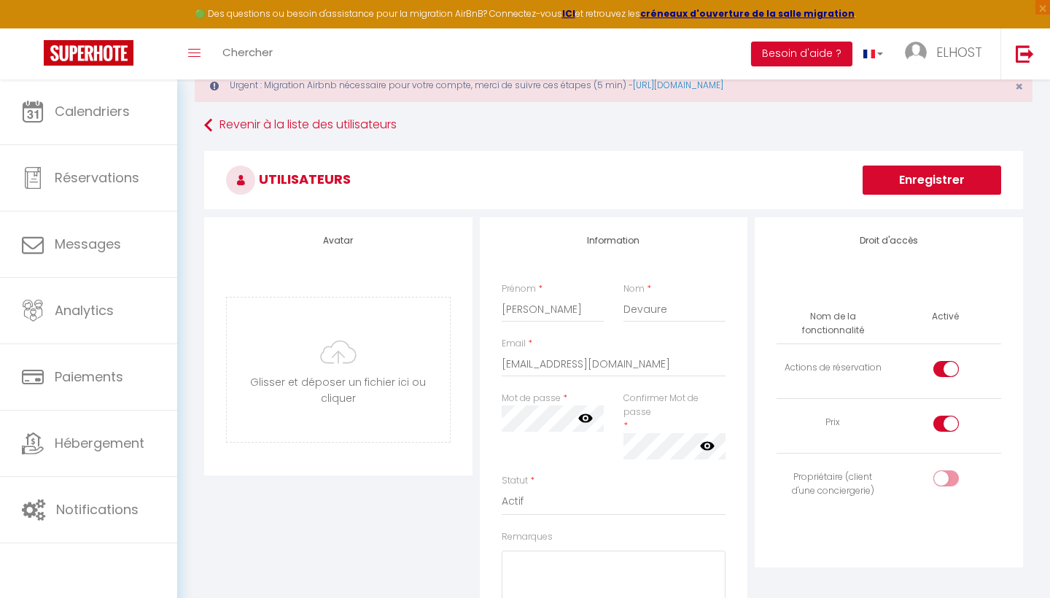
click at [536, 422] on div "Information Prénom * [PERSON_NAME] * Devaure Email * [EMAIL_ADDRESS][DOMAIN_NAM…" at bounding box center [614, 482] width 268 height 531
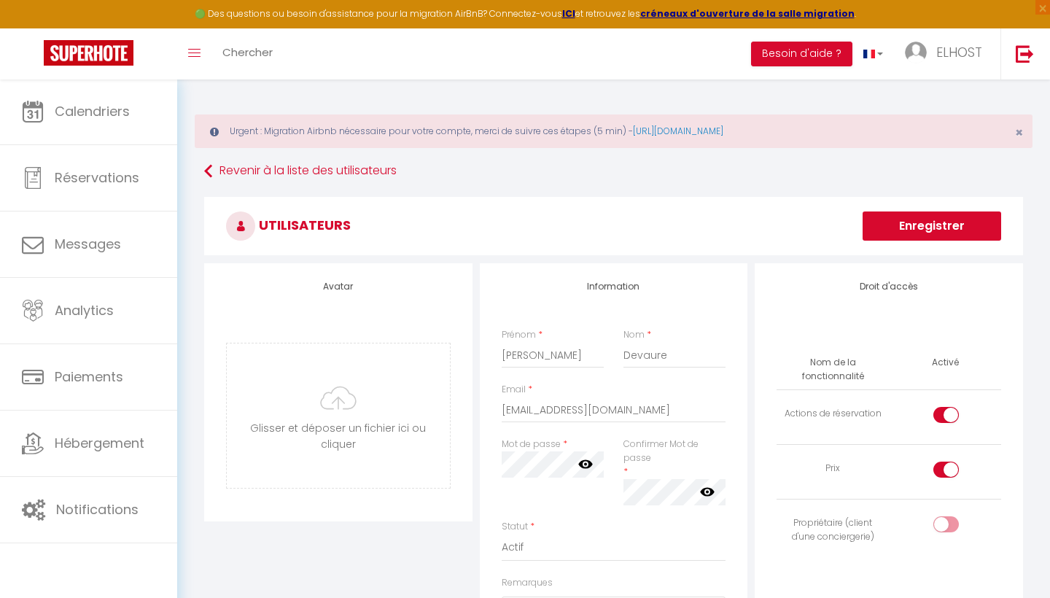
click at [589, 461] on icon at bounding box center [585, 464] width 15 height 9
click at [589, 461] on icon at bounding box center [585, 464] width 15 height 15
click at [712, 490] on icon at bounding box center [707, 491] width 15 height 9
click at [582, 465] on icon at bounding box center [585, 464] width 15 height 9
click at [584, 463] on icon at bounding box center [585, 464] width 15 height 15
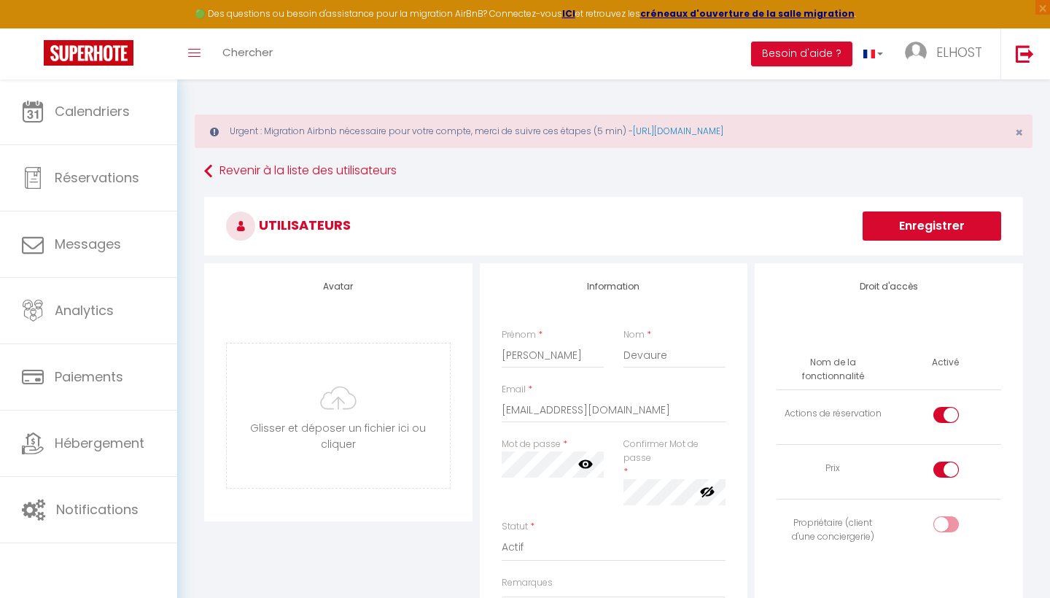
click at [711, 491] on icon at bounding box center [707, 492] width 15 height 12
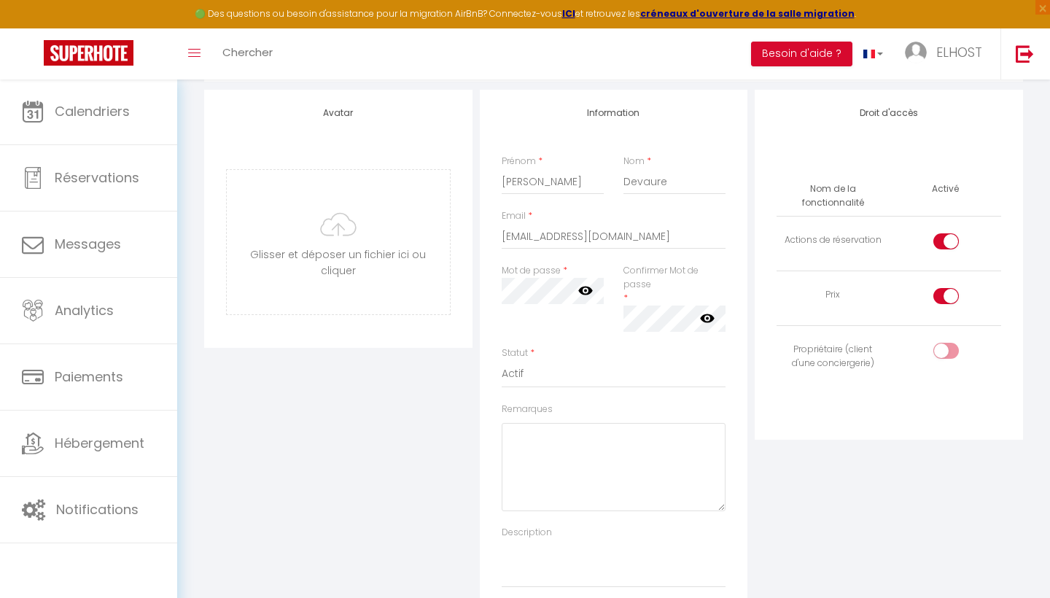
scroll to position [192, 0]
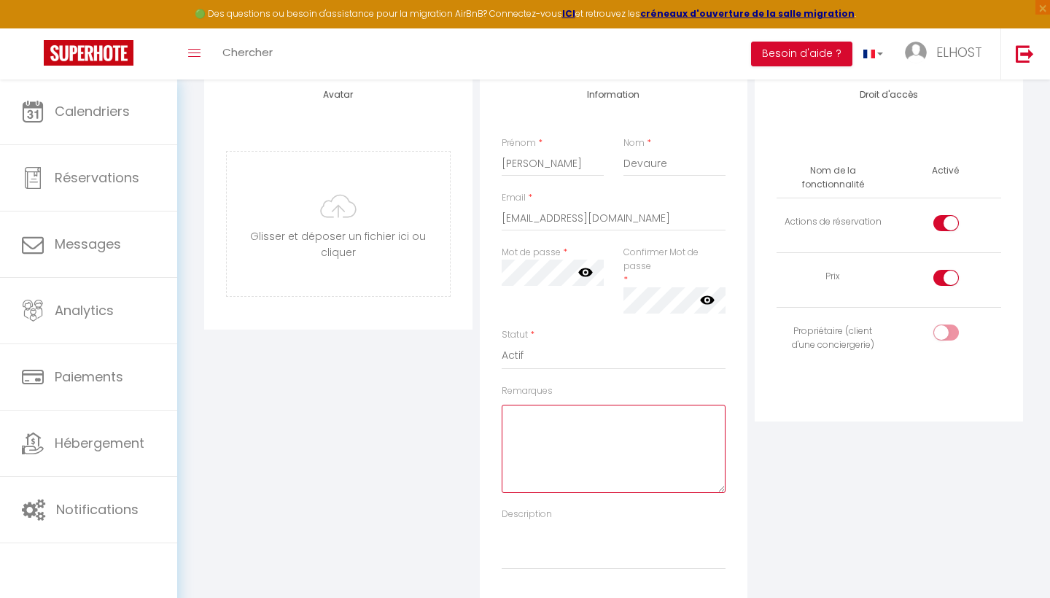
click at [581, 411] on textarea "Remarques" at bounding box center [614, 449] width 225 height 88
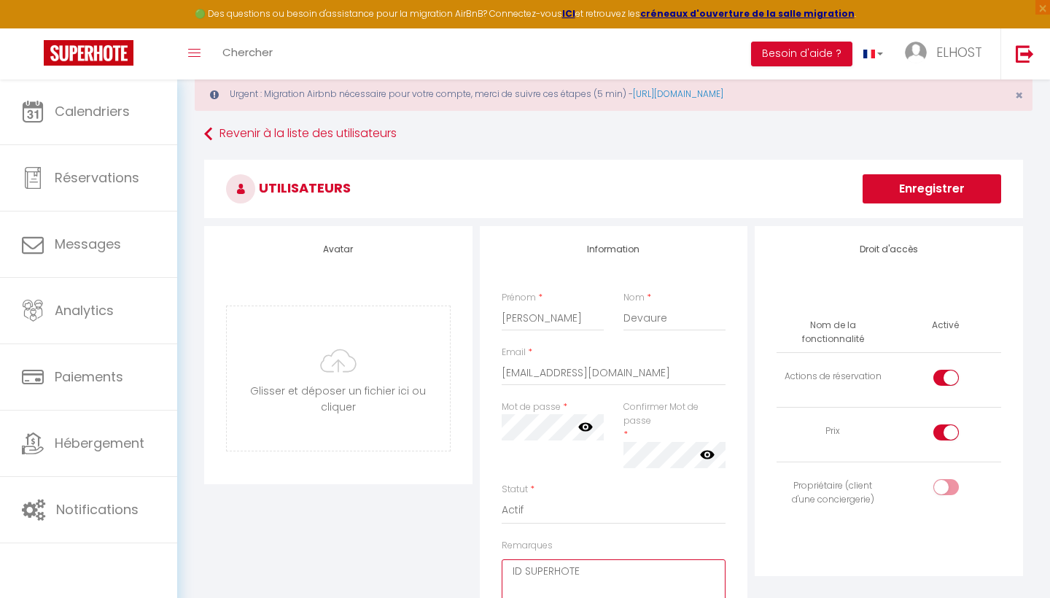
scroll to position [48, 0]
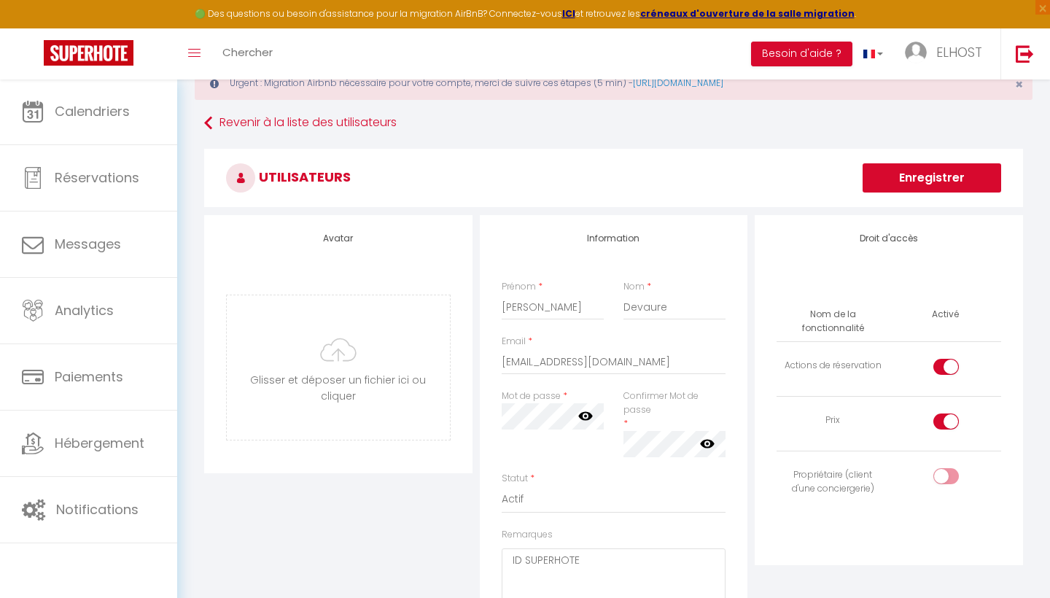
click at [945, 422] on div at bounding box center [947, 422] width 26 height 16
click at [946, 422] on input "checkbox" at bounding box center [959, 425] width 26 height 22
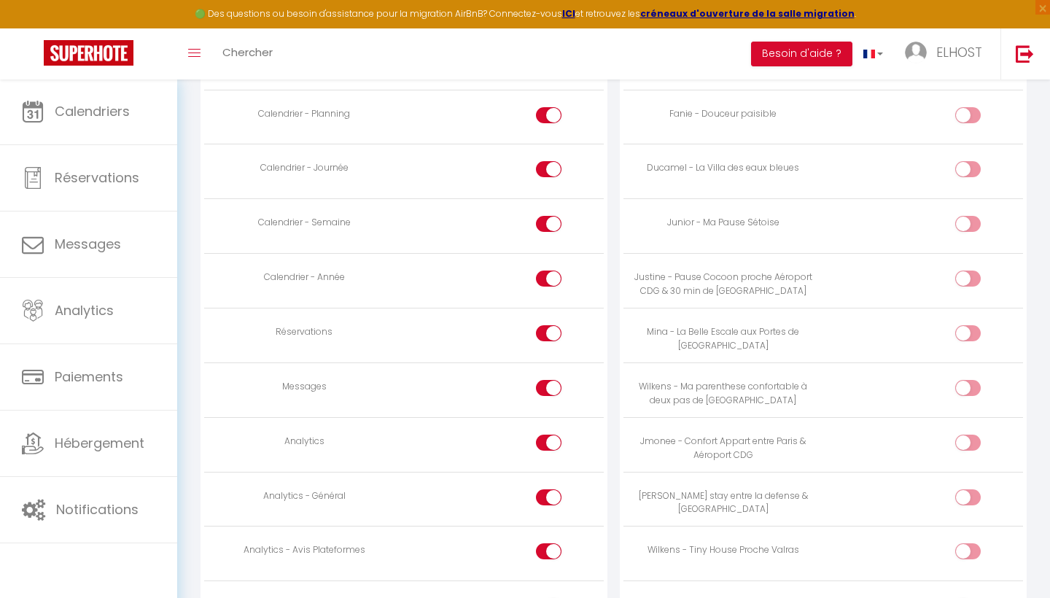
scroll to position [908, 0]
click at [551, 376] on input "checkbox" at bounding box center [562, 387] width 26 height 22
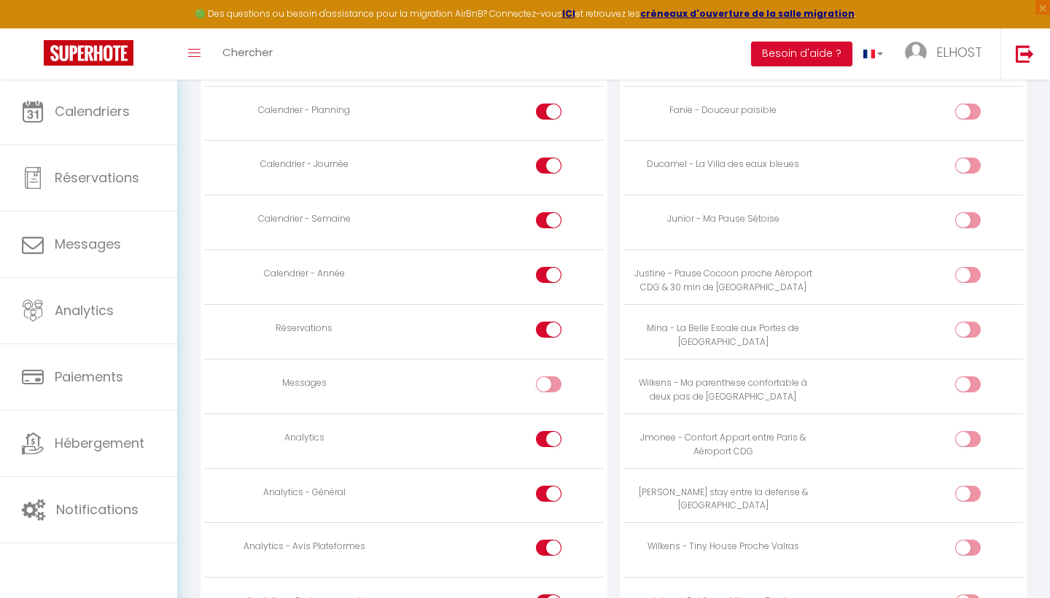
click at [550, 431] on input "checkbox" at bounding box center [562, 442] width 26 height 22
drag, startPoint x: 551, startPoint y: 465, endPoint x: 551, endPoint y: 472, distance: 7.3
click at [551, 471] on td at bounding box center [504, 495] width 200 height 55
click at [551, 486] on input "checkbox" at bounding box center [562, 497] width 26 height 22
click at [549, 543] on input "checkbox" at bounding box center [562, 551] width 26 height 22
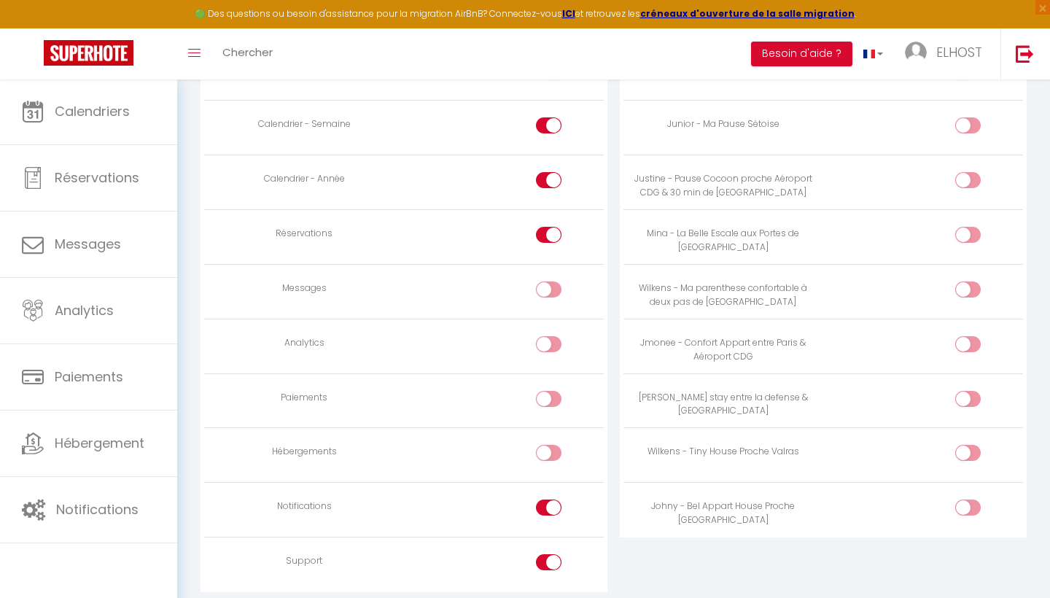
scroll to position [1004, 0]
click at [551, 498] on input "checkbox" at bounding box center [562, 509] width 26 height 22
click at [552, 553] on input "checkbox" at bounding box center [562, 564] width 26 height 22
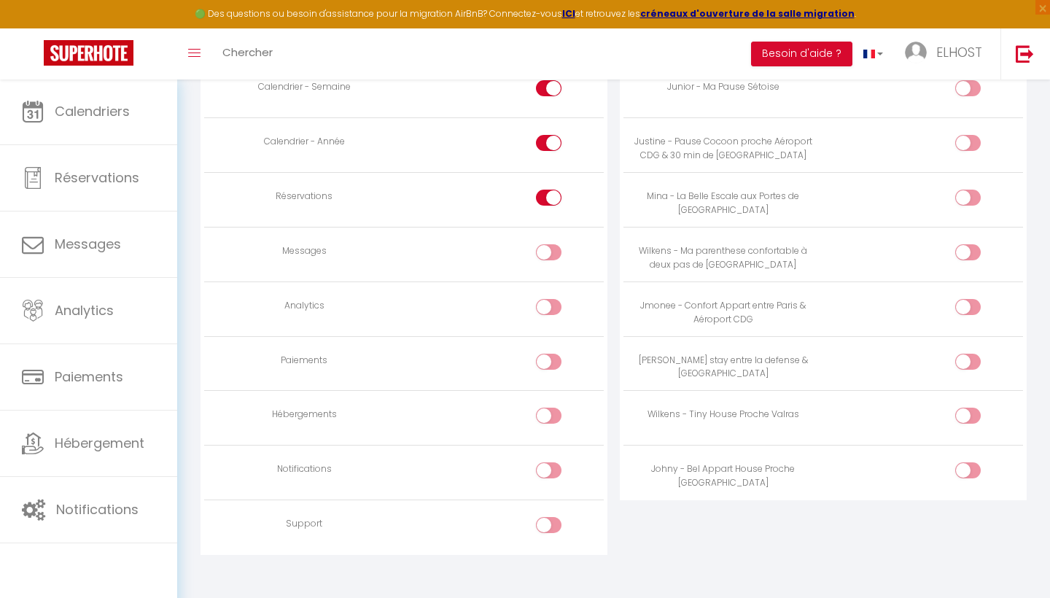
scroll to position [1039, 0]
click at [966, 245] on div at bounding box center [969, 253] width 26 height 16
click at [968, 245] on input "checkbox" at bounding box center [981, 256] width 26 height 22
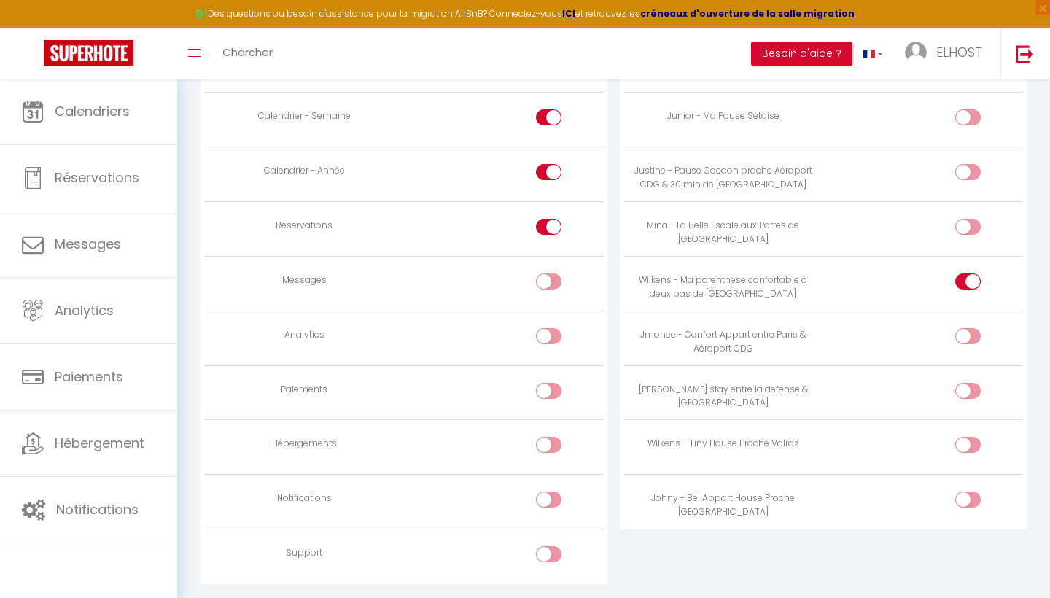
scroll to position [999, 0]
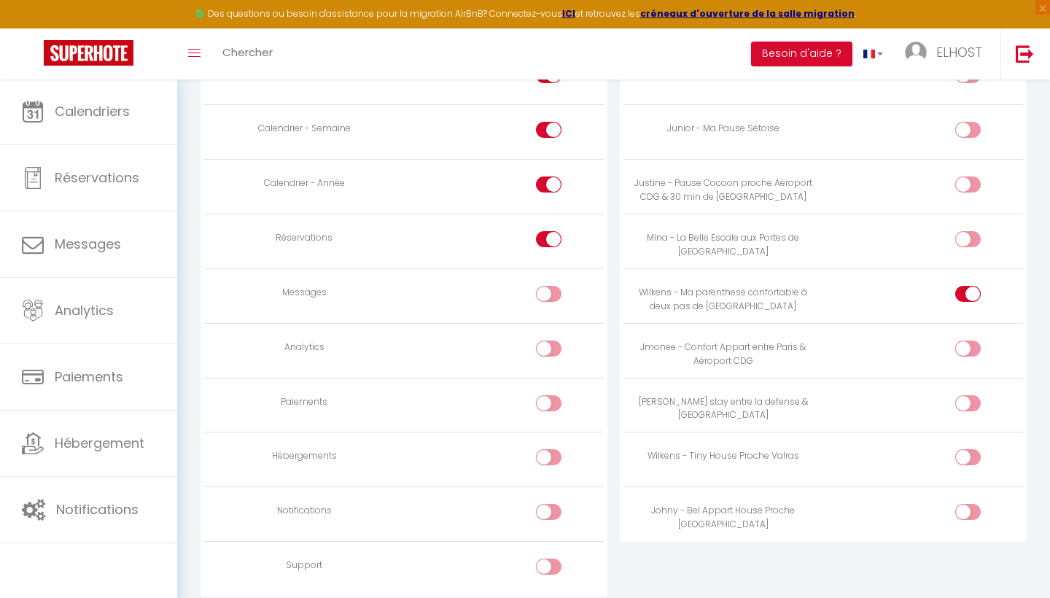
click at [970, 231] on input "checkbox" at bounding box center [981, 242] width 26 height 22
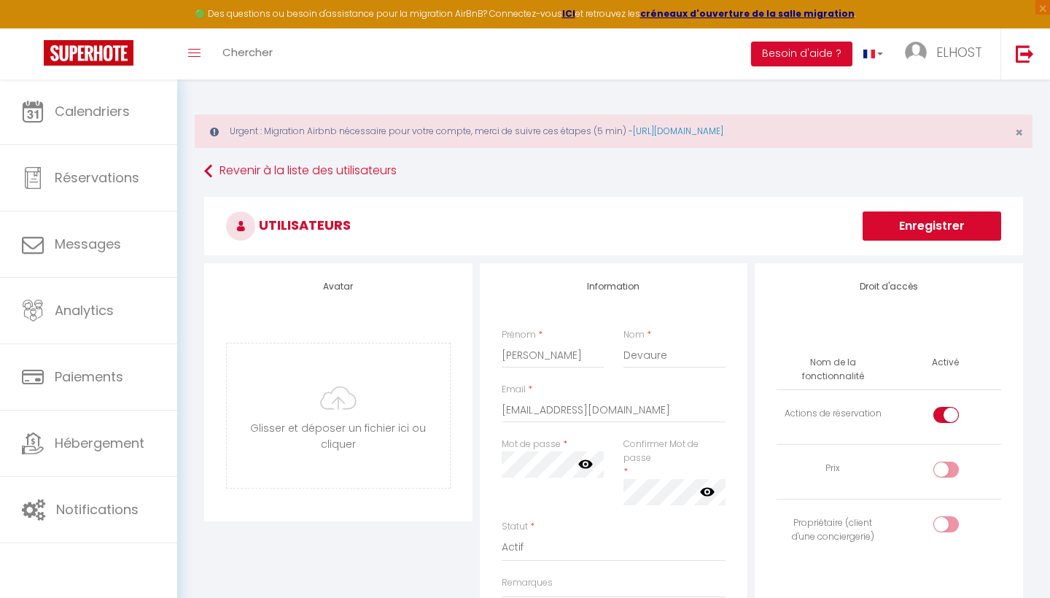
scroll to position [0, 0]
click at [927, 230] on button "Enregistrer" at bounding box center [932, 226] width 139 height 29
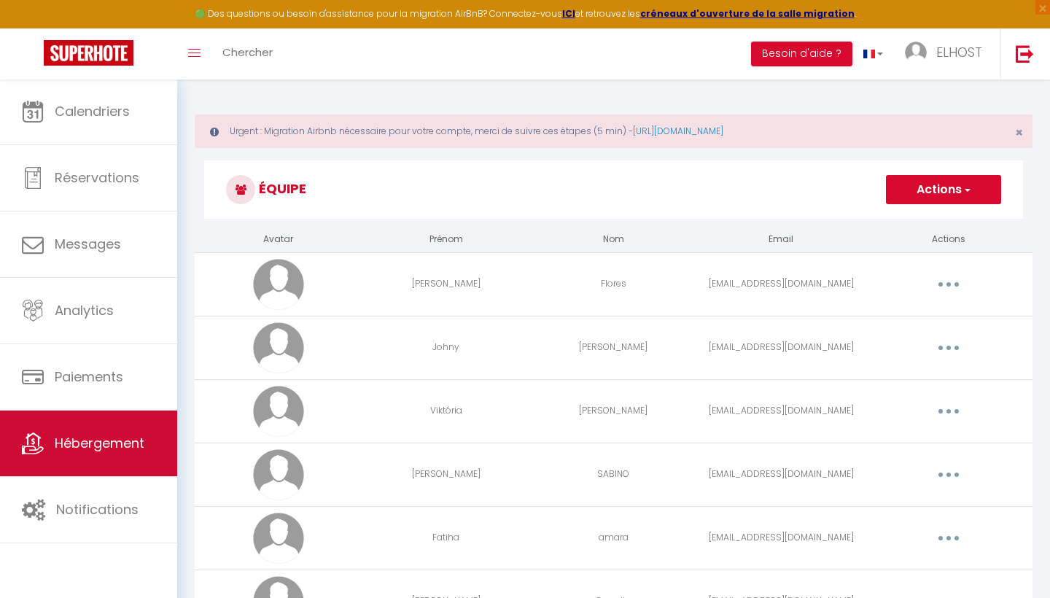
click at [98, 435] on span "Hébergement" at bounding box center [100, 443] width 90 height 18
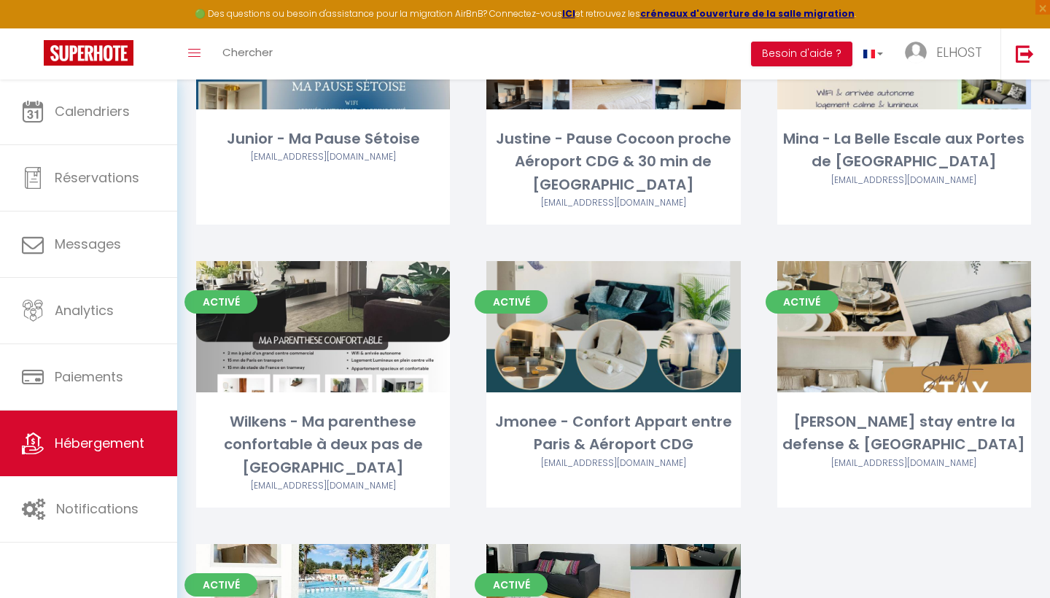
scroll to position [621, 0]
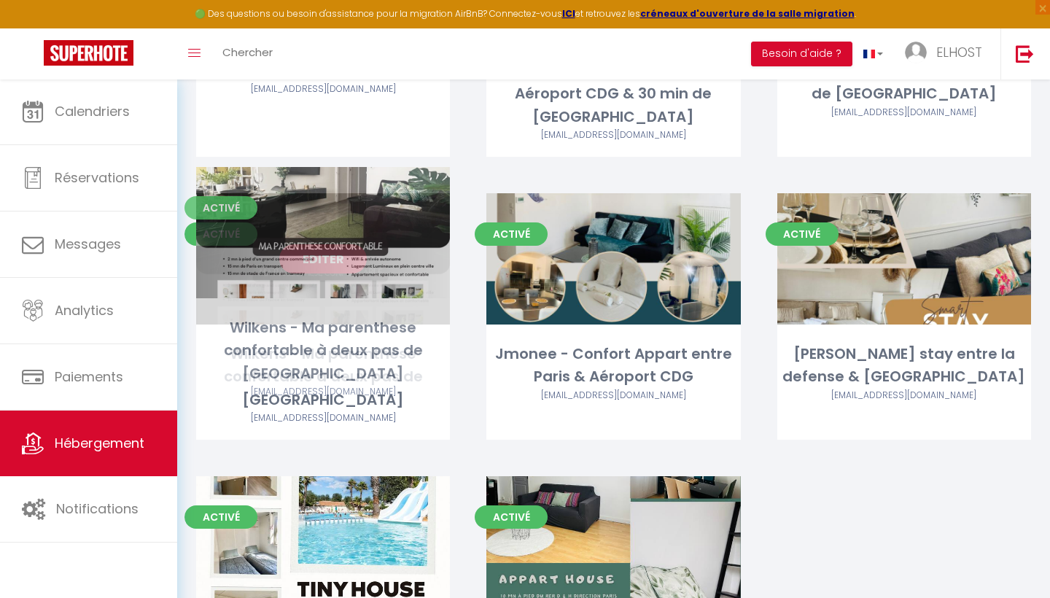
click at [358, 354] on div "Wilkens - Ma parenthese confortable à deux pas de [GEOGRAPHIC_DATA]" at bounding box center [323, 377] width 254 height 69
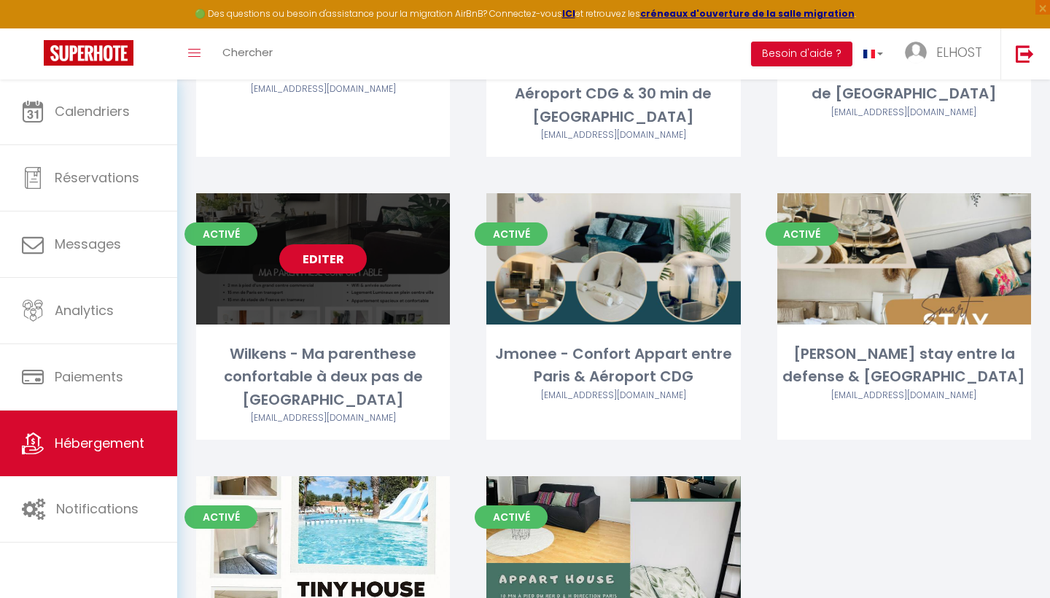
click at [333, 265] on div "Editer" at bounding box center [323, 258] width 254 height 131
click at [328, 244] on link "Editer" at bounding box center [323, 258] width 88 height 29
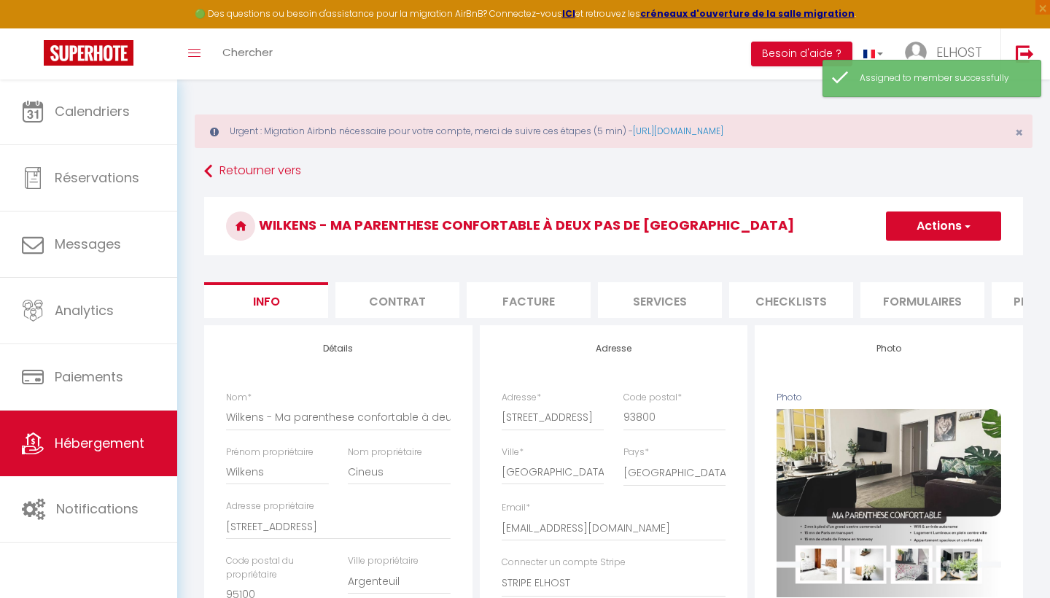
click at [915, 230] on button "Actions" at bounding box center [943, 226] width 115 height 29
click at [891, 265] on input "Enregistrer" at bounding box center [886, 258] width 54 height 15
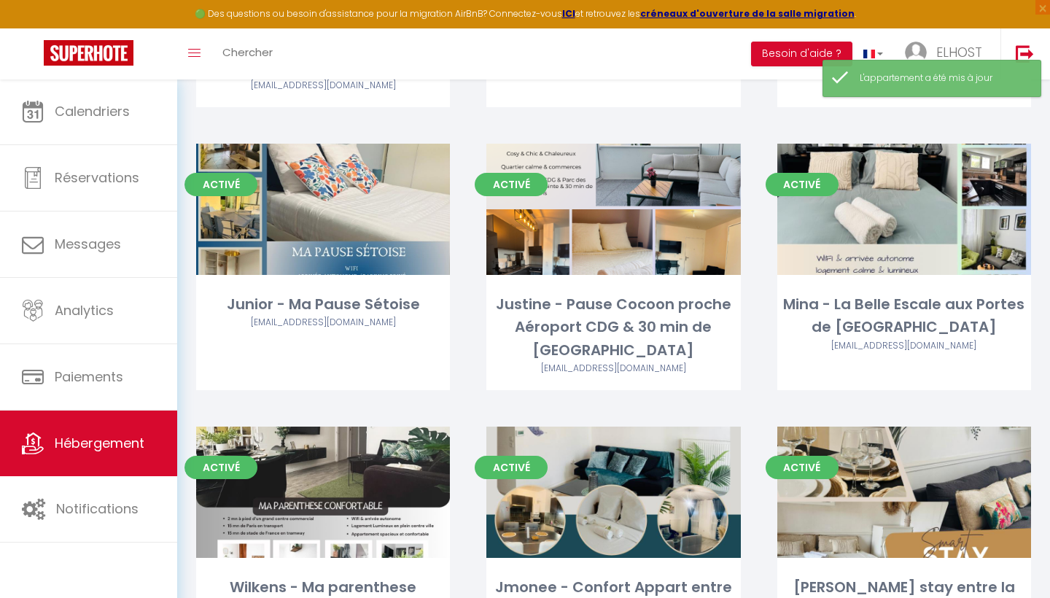
scroll to position [393, 0]
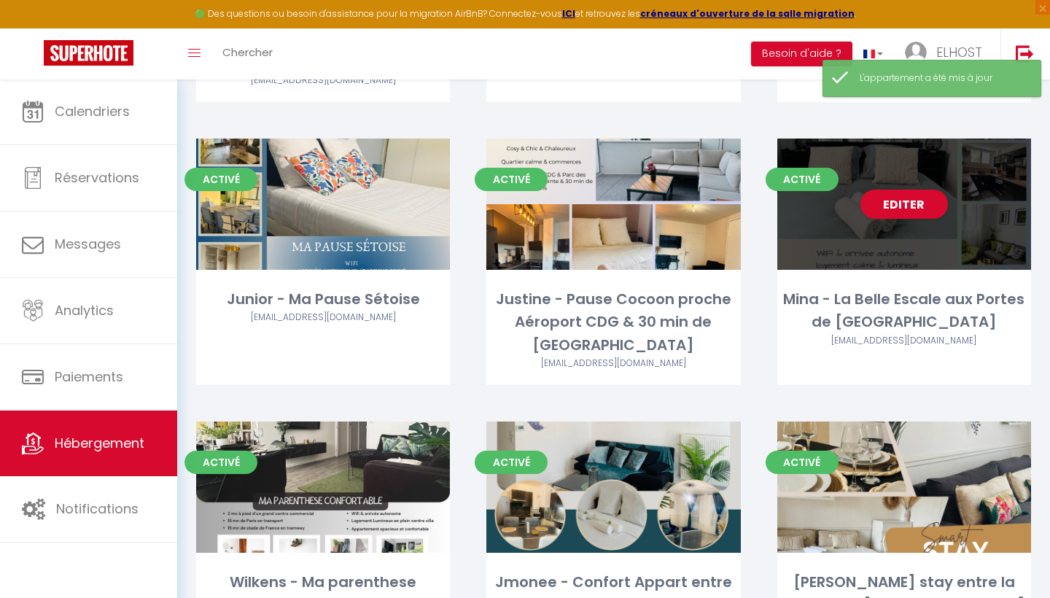
click at [881, 263] on div "Editer" at bounding box center [905, 204] width 254 height 131
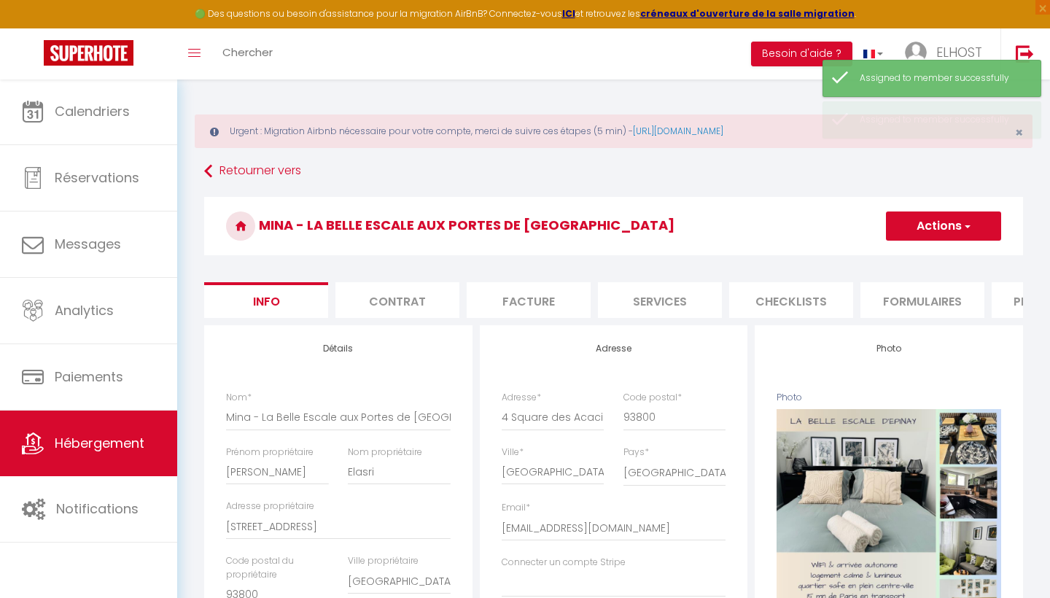
click at [923, 234] on button "Actions" at bounding box center [943, 226] width 115 height 29
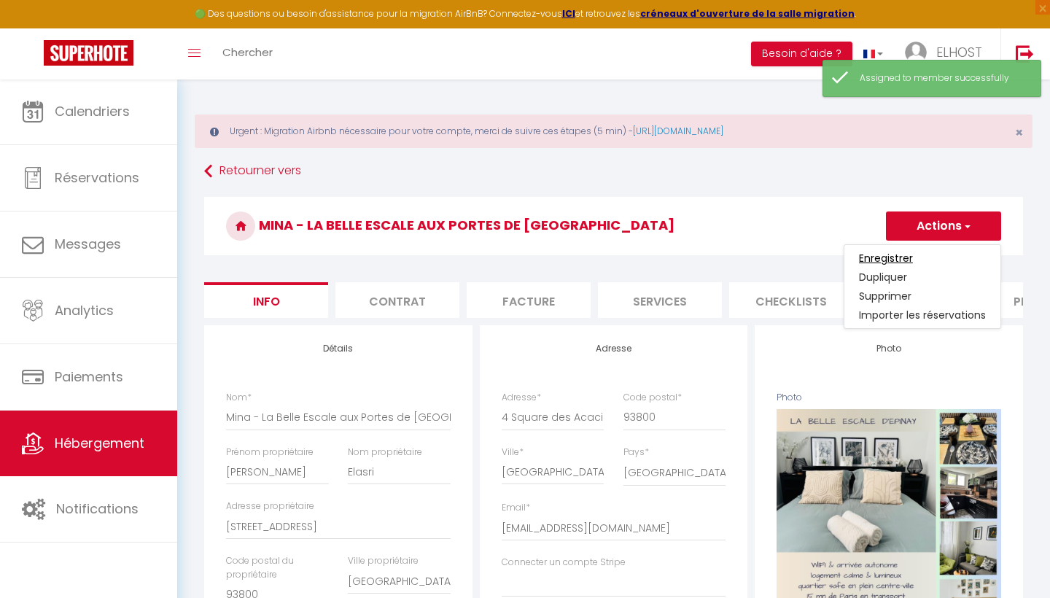
click at [899, 265] on input "Enregistrer" at bounding box center [886, 258] width 54 height 15
